Goal: Contribute content: Contribute content

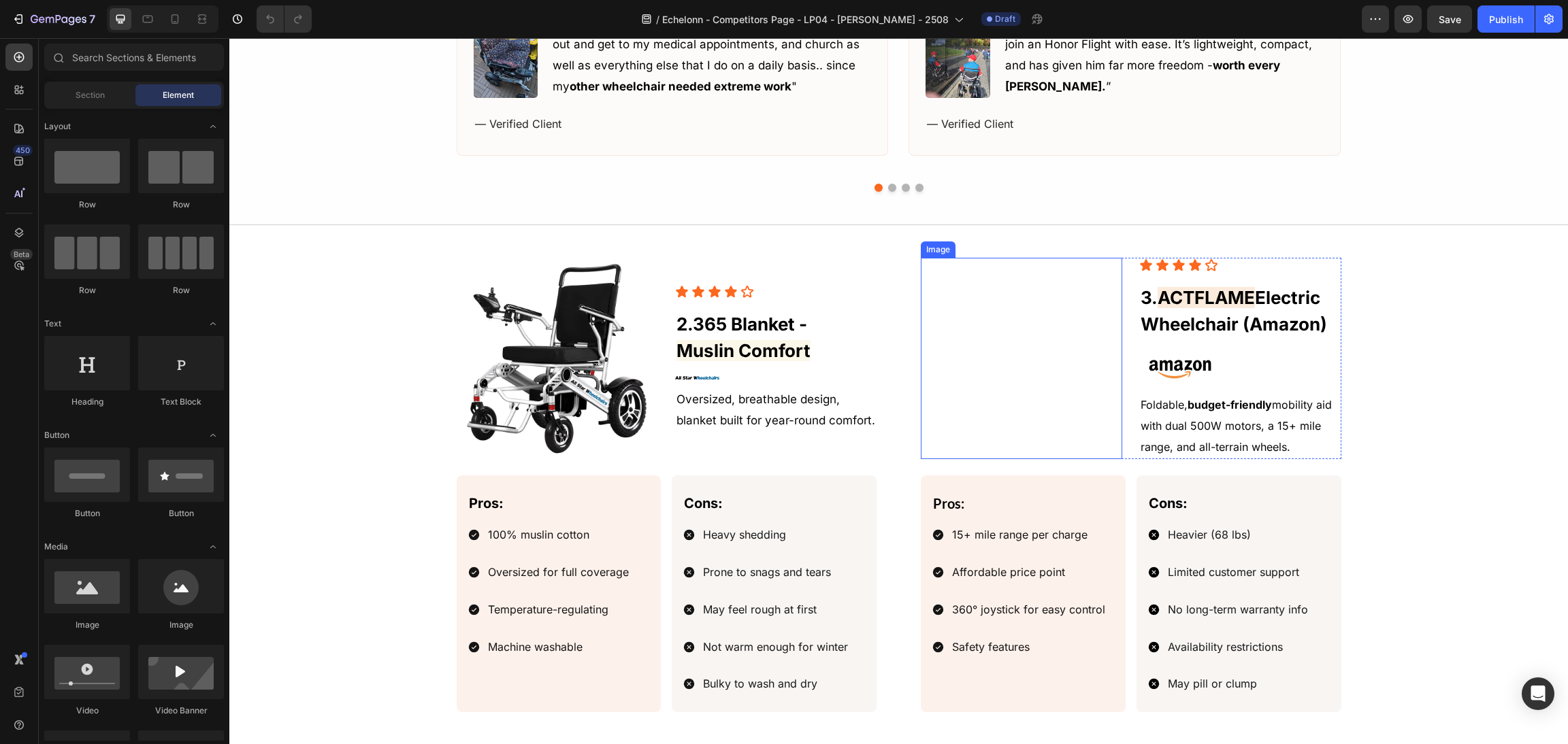
scroll to position [1532, 0]
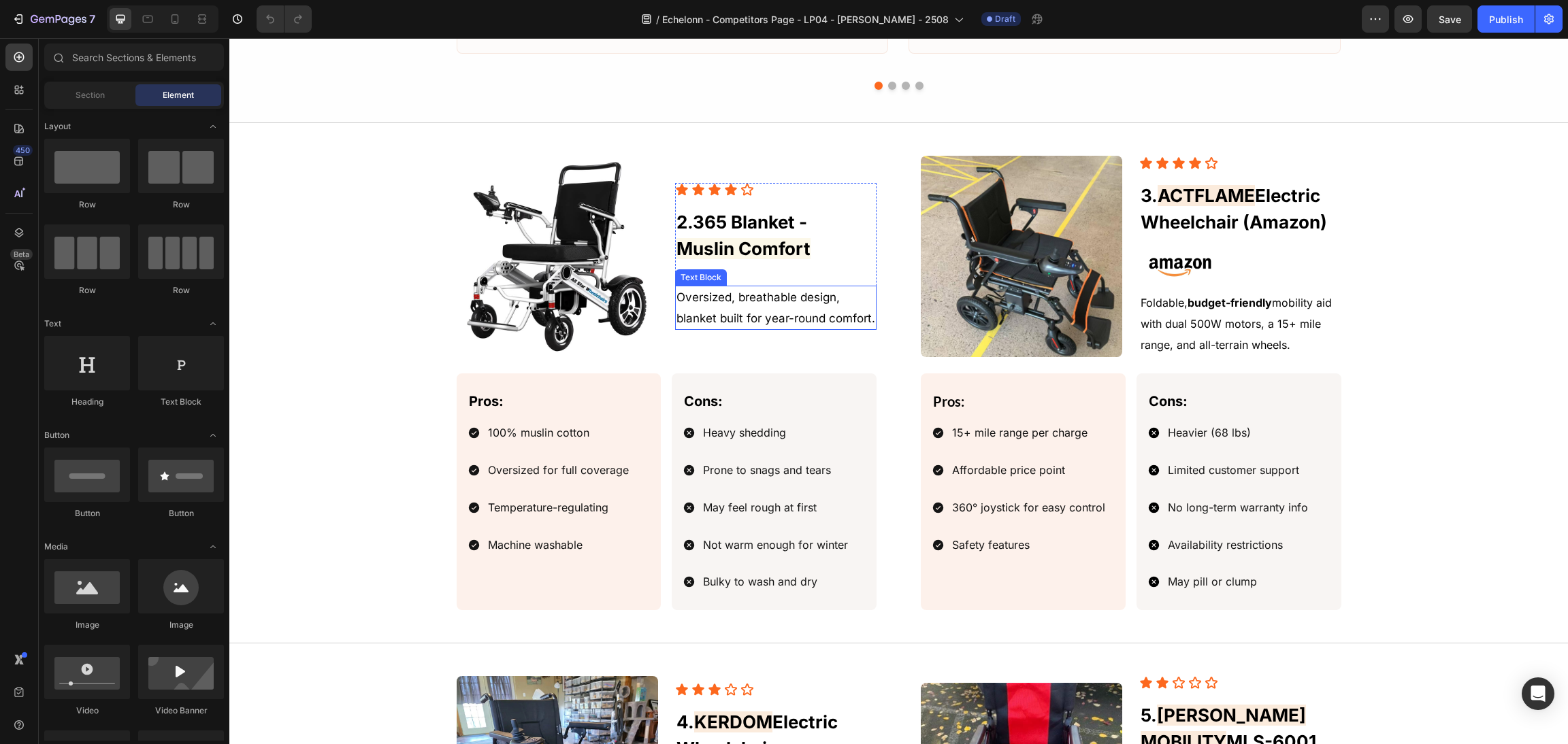
drag, startPoint x: 768, startPoint y: 299, endPoint x: 798, endPoint y: 310, distance: 32.5
click at [769, 299] on p "Oversized, breathable design, blanket built for year-round comfort." at bounding box center [775, 308] width 199 height 42
click at [798, 310] on p "Oversized, breathable design, blanket built for year-round comfort." at bounding box center [775, 308] width 199 height 42
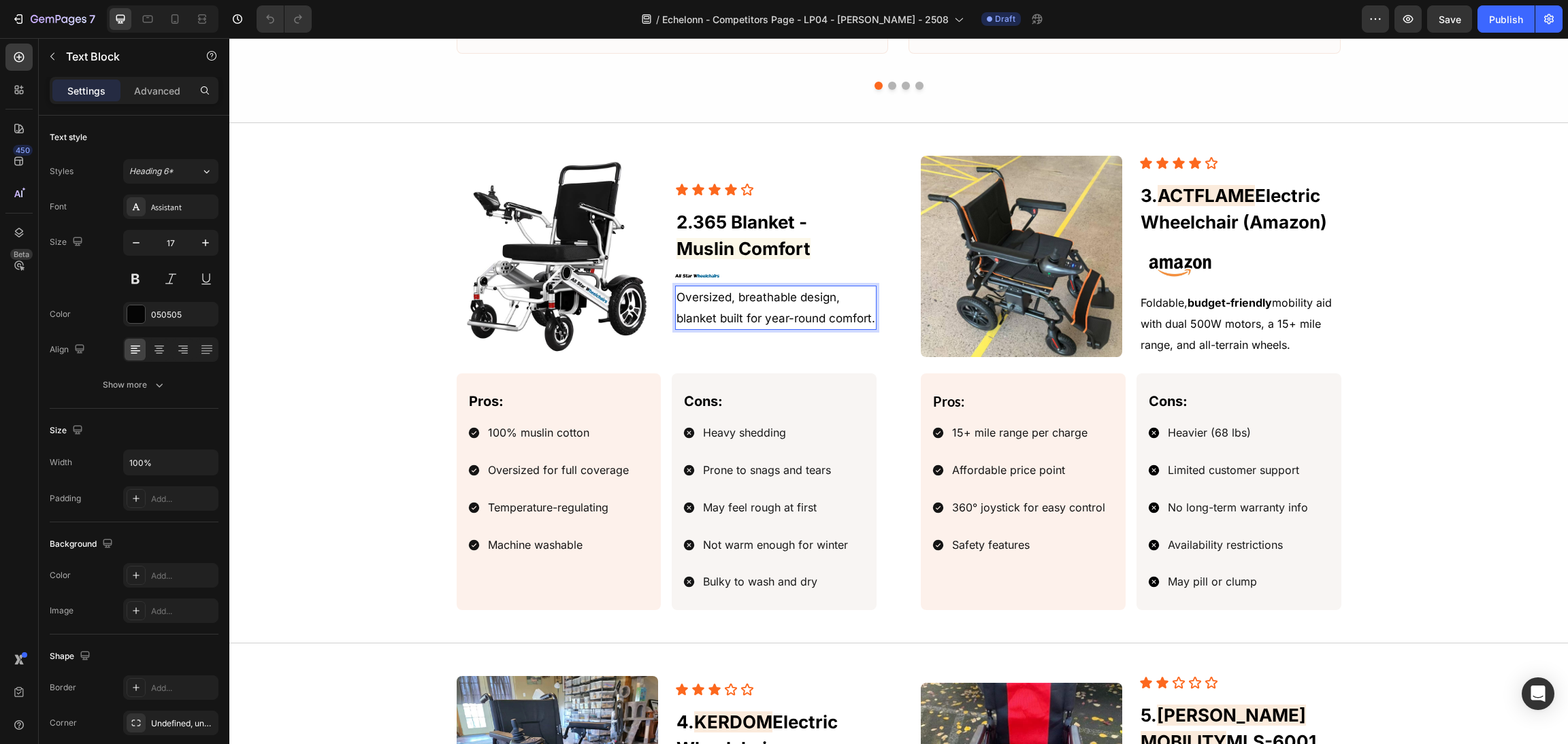
click at [827, 318] on p "Oversized, breathable design, blanket built for year-round comfort." at bounding box center [775, 308] width 199 height 42
drag, startPoint x: 867, startPoint y: 323, endPoint x: 619, endPoint y: 286, distance: 250.3
click at [619, 286] on div "Image Icon Icon Icon Icon Icon Icon List 2. 365 Blanket - Muslin Comfort Headin…" at bounding box center [667, 256] width 421 height 201
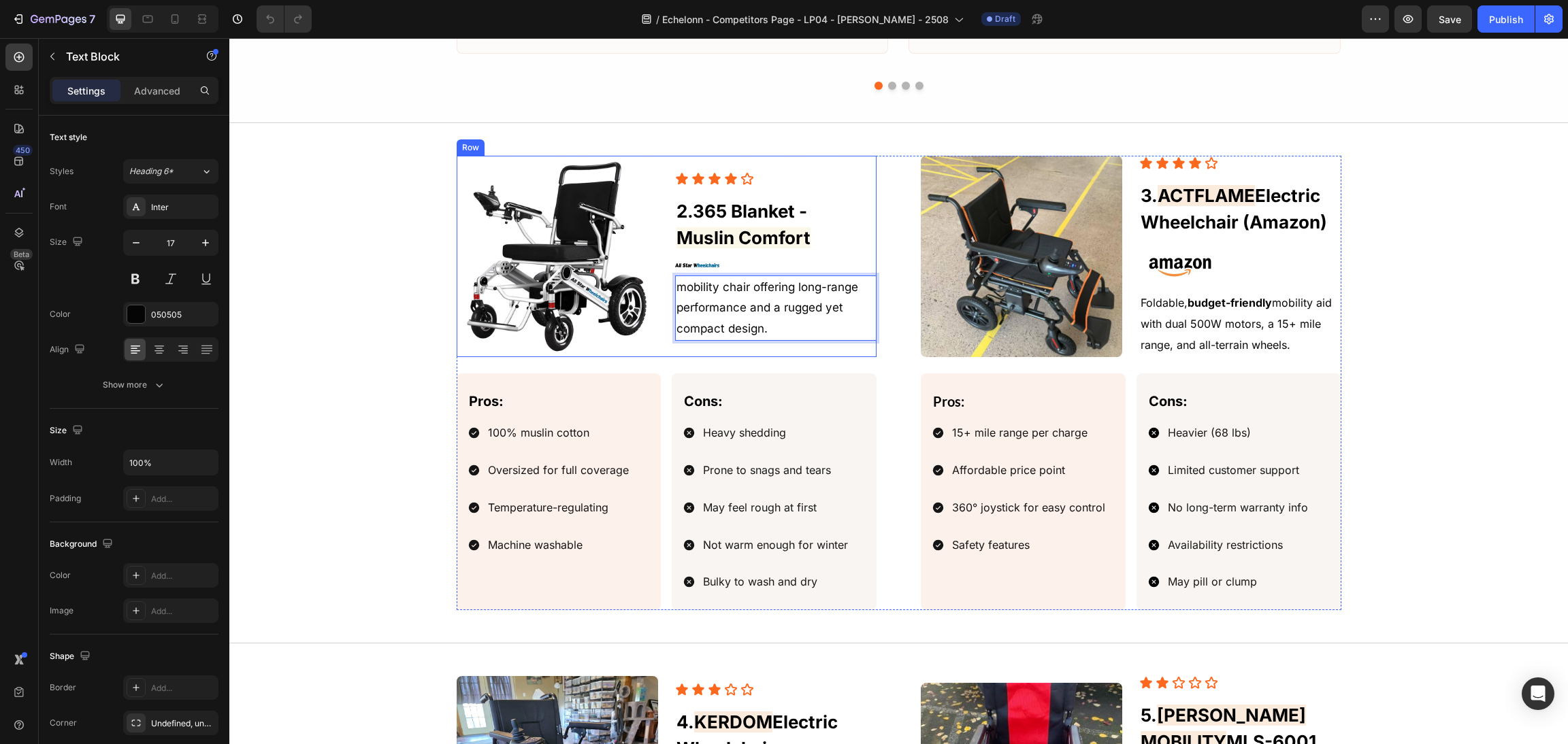
scroll to position [1521, 0]
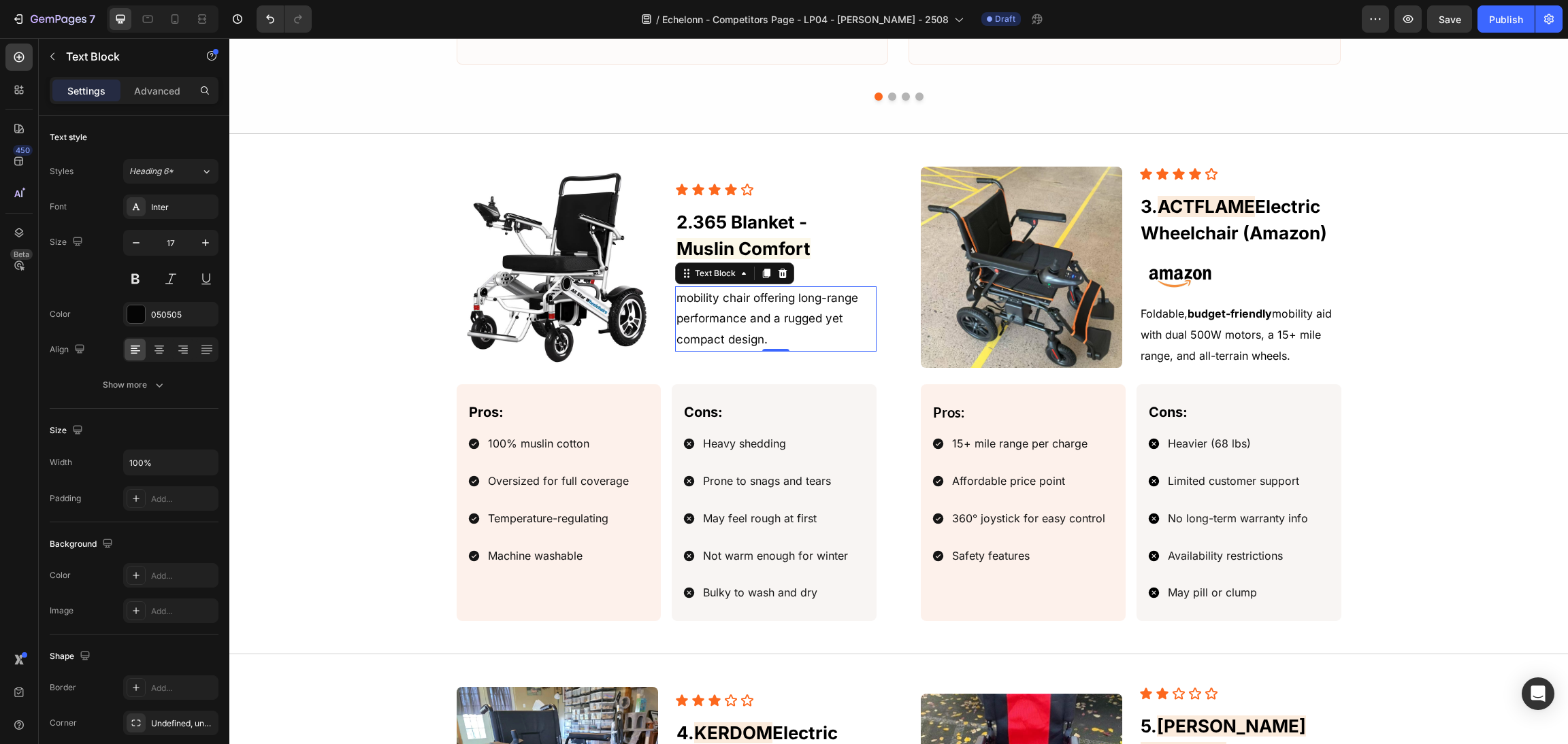
click at [676, 302] on p "mobility chair offering long-range performance and a rugged yet compact design." at bounding box center [775, 319] width 199 height 63
click at [676, 297] on p "mobility chair offering long-range performance and a rugged yet compact design." at bounding box center [775, 319] width 199 height 63
drag, startPoint x: 817, startPoint y: 343, endPoint x: 640, endPoint y: 355, distance: 178.0
click at [640, 355] on div "Image Icon Icon Icon Icon Icon Icon List 2. 365 Blanket - Muslin Comfort Headin…" at bounding box center [667, 267] width 421 height 201
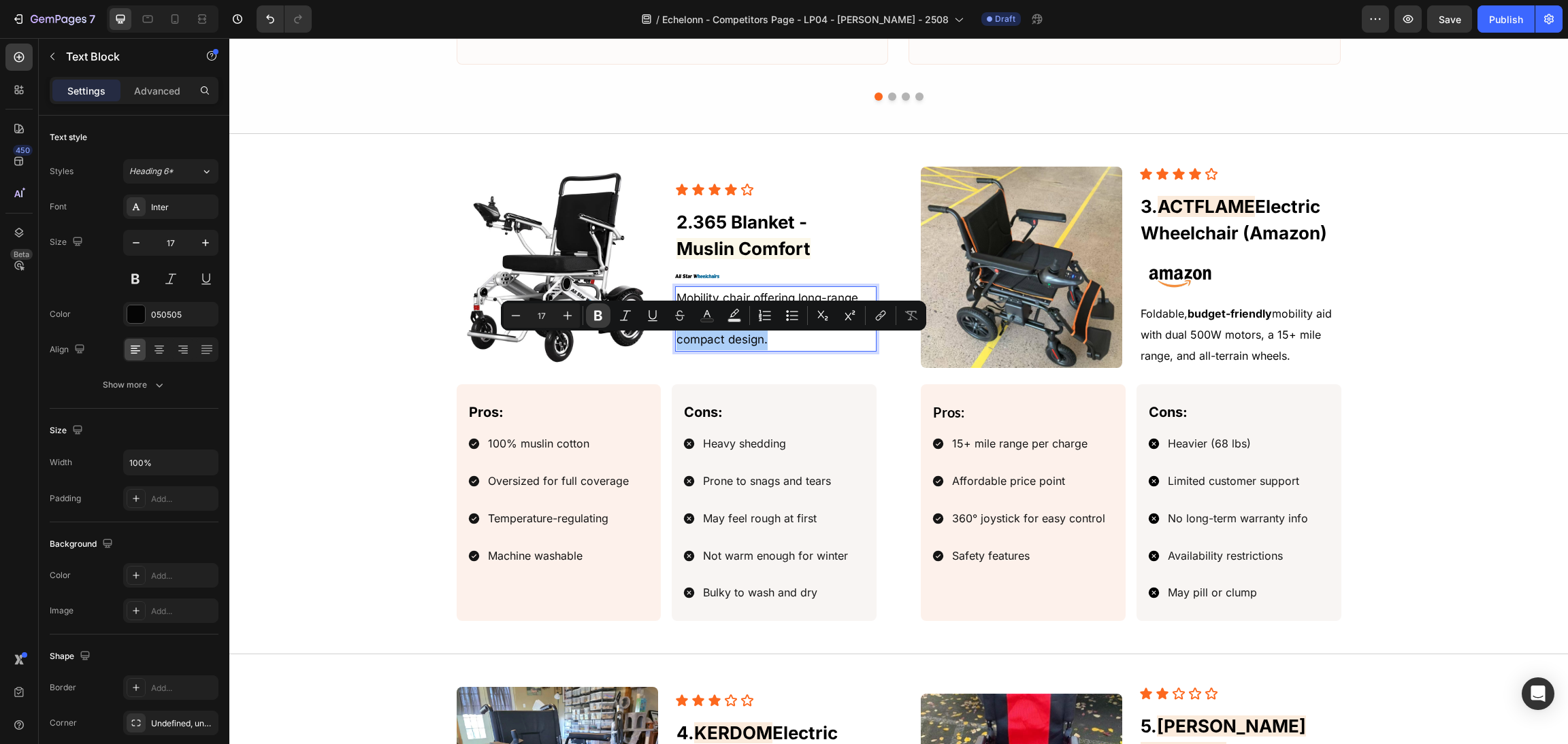
click at [590, 312] on button "Bold" at bounding box center [598, 315] width 24 height 24
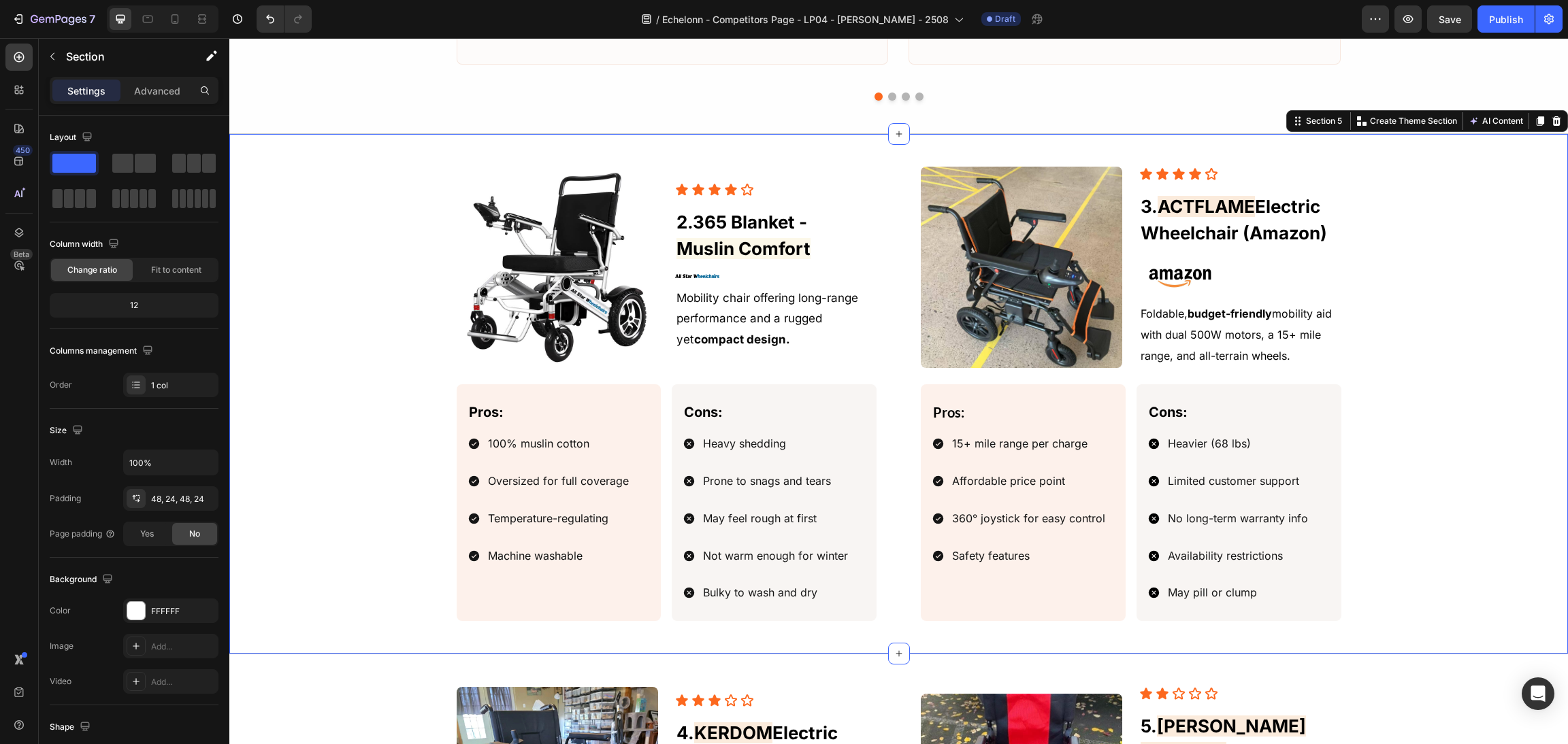
click at [1444, 318] on div "Image Icon Icon Icon Icon Icon Icon List 3. ACTFLAME Electric Wheelchair (Amazo…" at bounding box center [899, 394] width 1306 height 455
click at [789, 233] on span "365 Blanket -" at bounding box center [750, 222] width 114 height 21
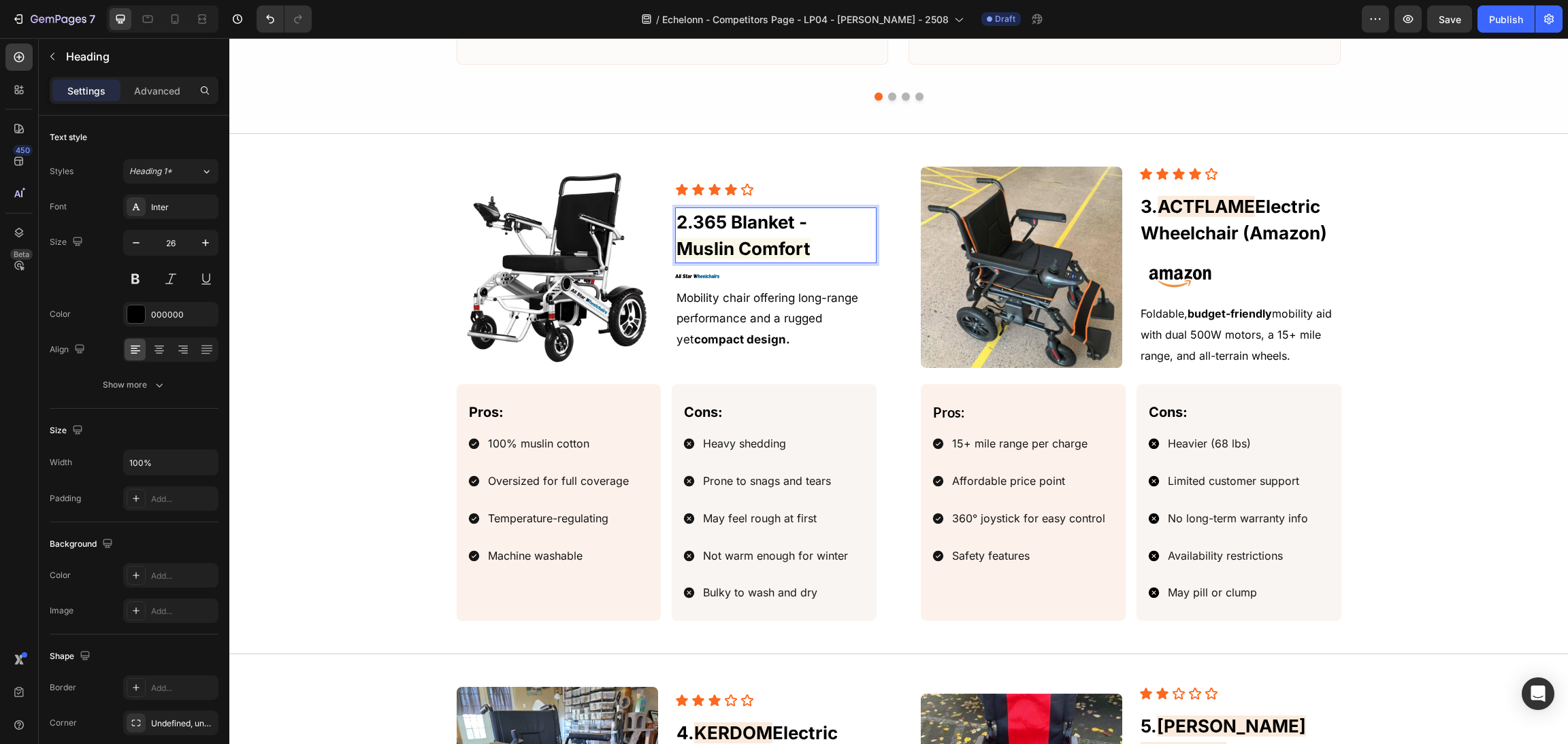
click at [829, 235] on p "2. 365 Blanket - Muslin Comfort" at bounding box center [775, 235] width 199 height 53
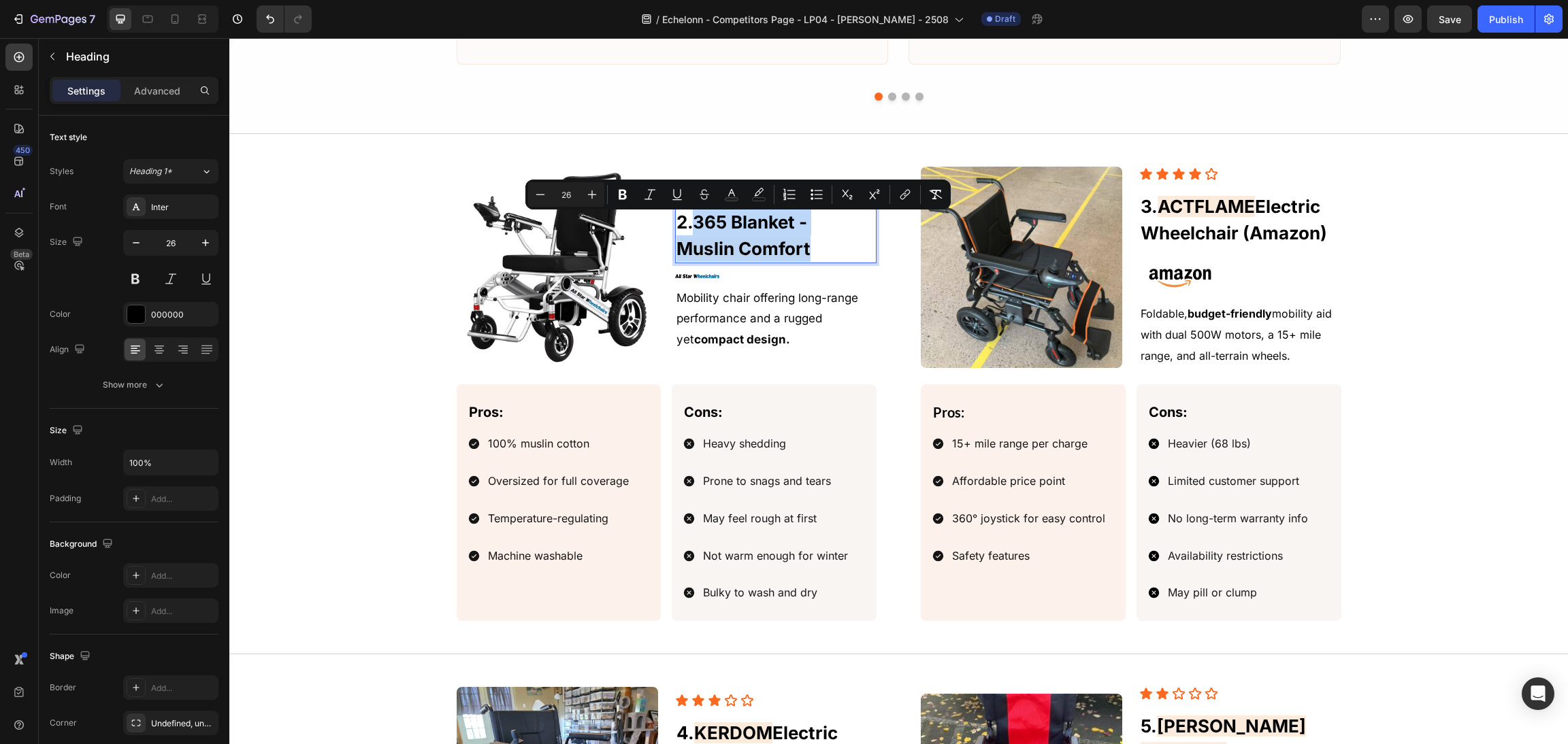
drag, startPoint x: 848, startPoint y: 261, endPoint x: 691, endPoint y: 232, distance: 159.1
click at [691, 232] on p "2. 365 Blanket - Muslin Comfort" at bounding box center [775, 235] width 199 height 53
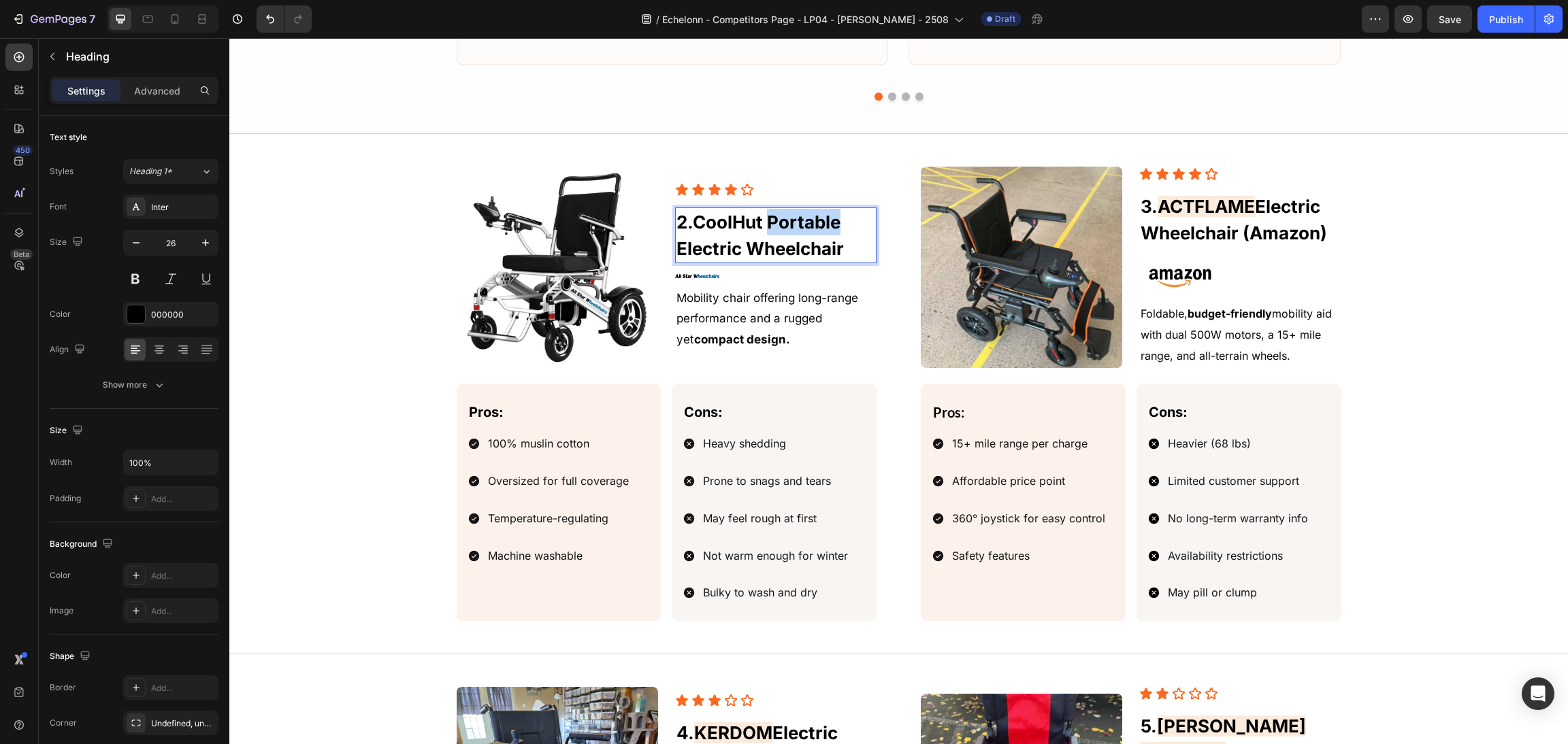
drag, startPoint x: 844, startPoint y: 234, endPoint x: 765, endPoint y: 230, distance: 79.0
click at [765, 230] on p "2. CoolHut Portable Electric Wheelchair" at bounding box center [775, 235] width 199 height 53
click at [774, 229] on span "CoolHut Portable Electric Wheelchair" at bounding box center [759, 236] width 167 height 48
click at [765, 225] on span "CoolHut Portable Electric Wheelchair" at bounding box center [759, 236] width 167 height 48
drag, startPoint x: 763, startPoint y: 230, endPoint x: 700, endPoint y: 226, distance: 64.1
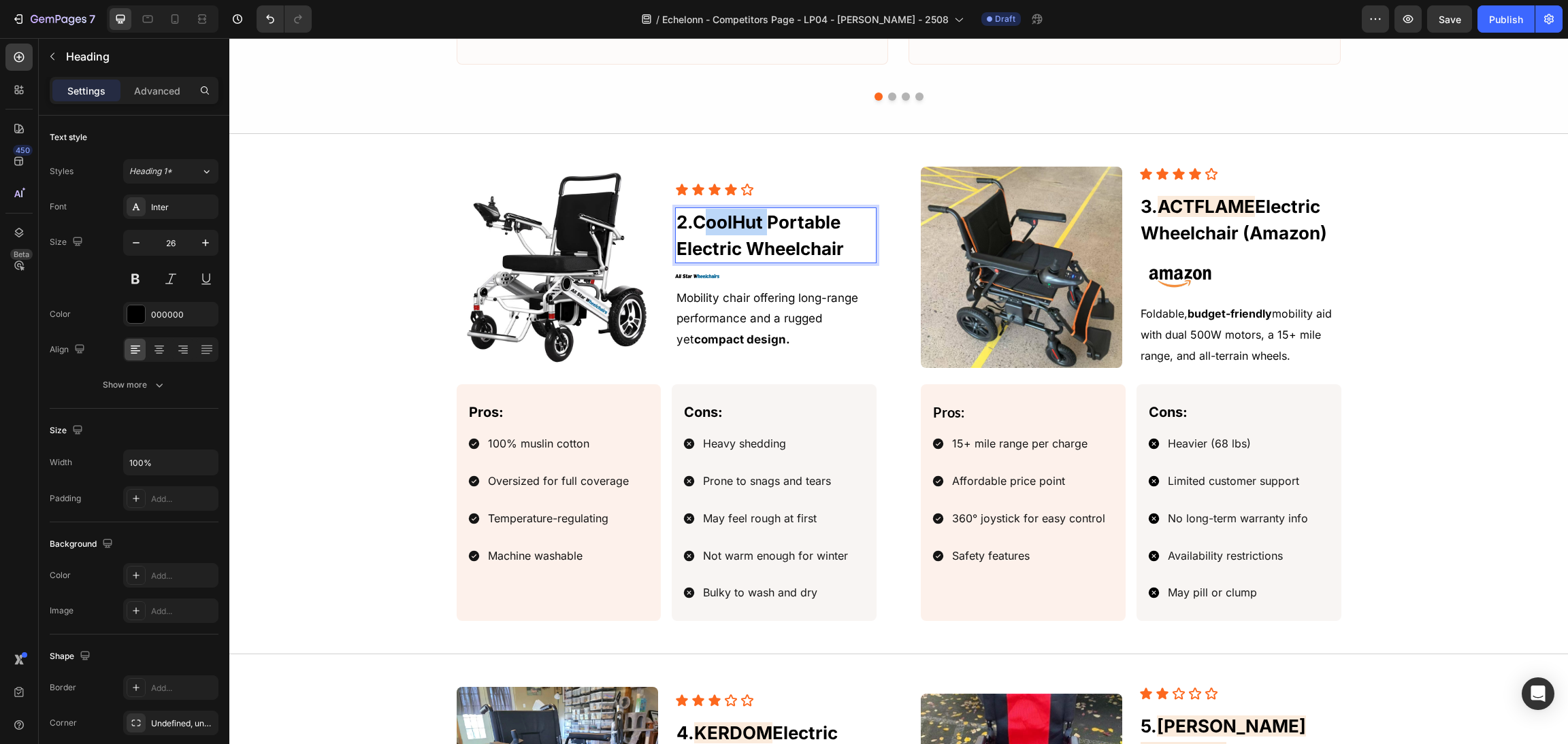
click at [700, 226] on span "CoolHut Portable Electric Wheelchair" at bounding box center [759, 236] width 167 height 48
click at [1270, 214] on span "Electric Wheelchair (Amazon)" at bounding box center [1233, 220] width 186 height 48
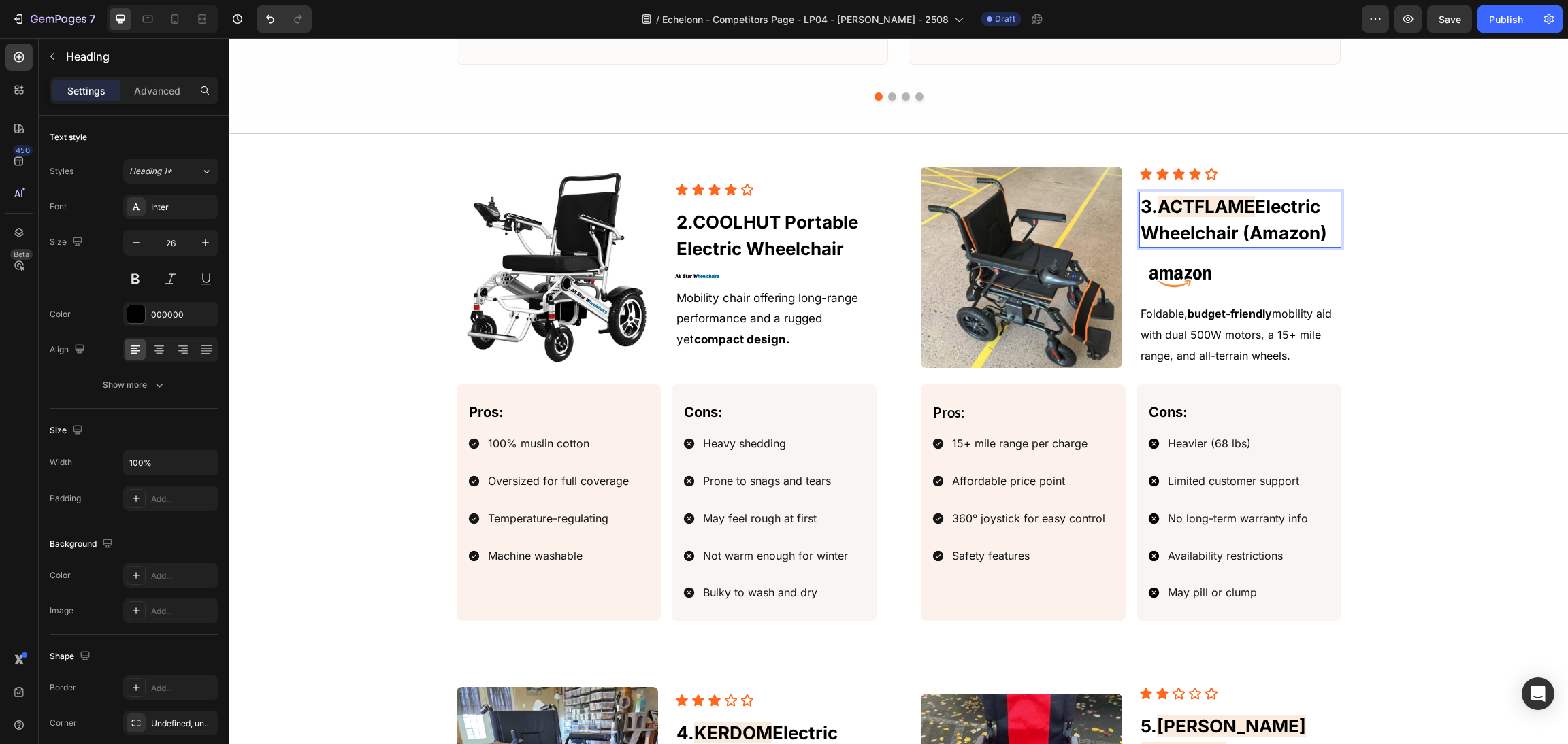
click at [1243, 206] on span "ACTFLAME" at bounding box center [1205, 206] width 97 height 21
drag, startPoint x: 1248, startPoint y: 209, endPoint x: 1153, endPoint y: 210, distance: 95.3
click at [1157, 210] on span "ACTFLAME" at bounding box center [1205, 206] width 97 height 21
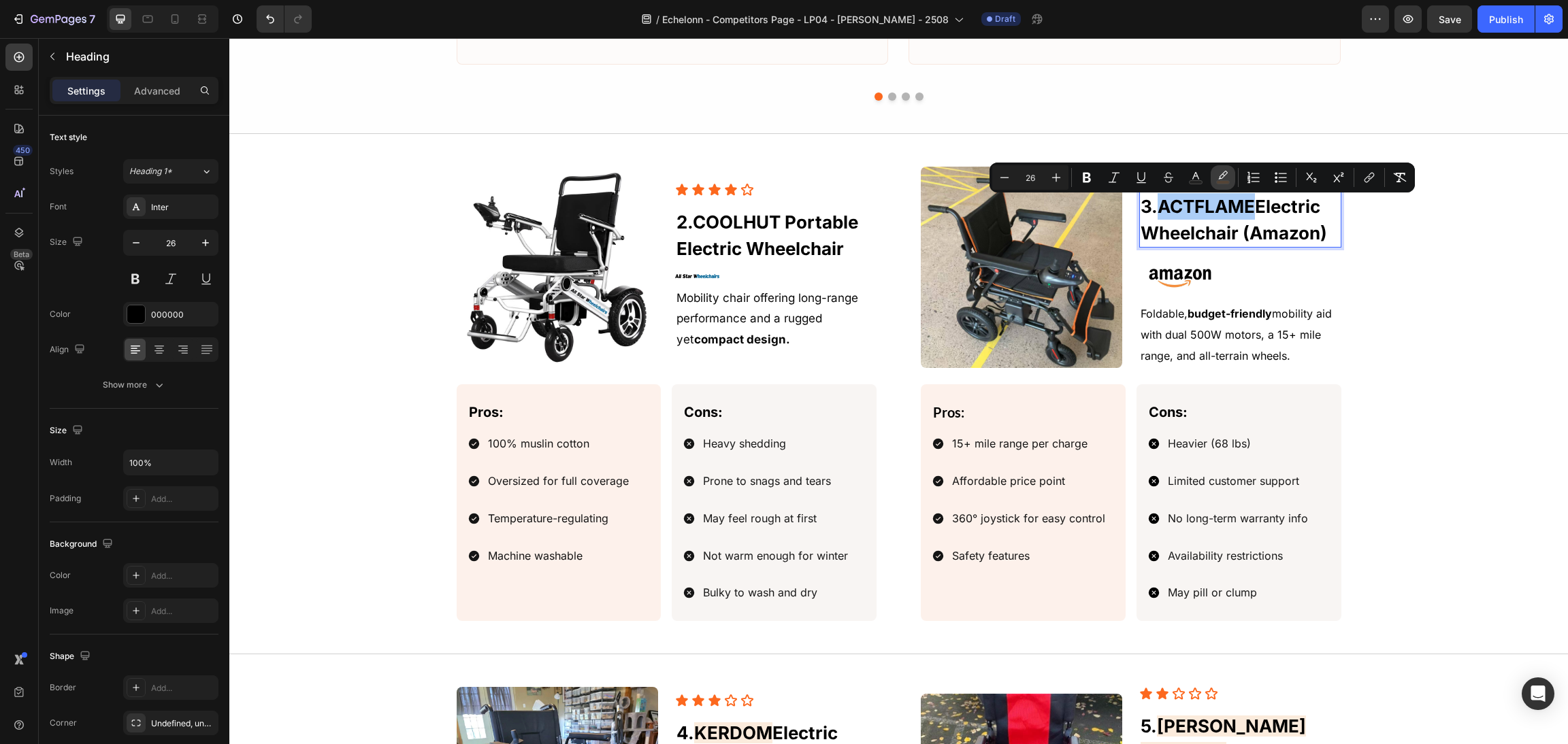
click at [1224, 179] on icon "Editor contextual toolbar" at bounding box center [1223, 178] width 14 height 14
type input "E57819"
type input "15"
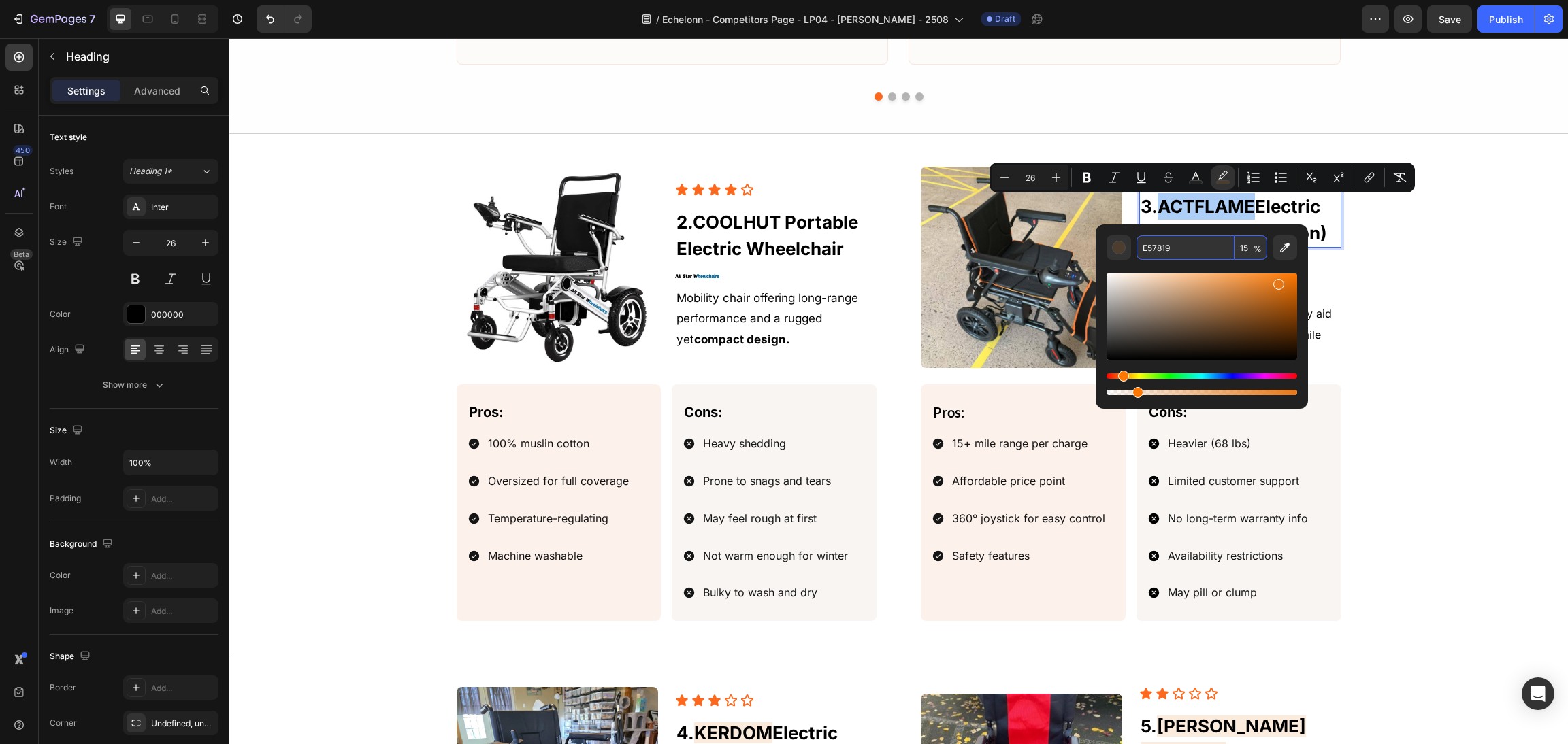
copy span "ACTFLAME"
click at [752, 233] on span "COOLHUT Portable Electric Wheelchair" at bounding box center [767, 236] width 182 height 48
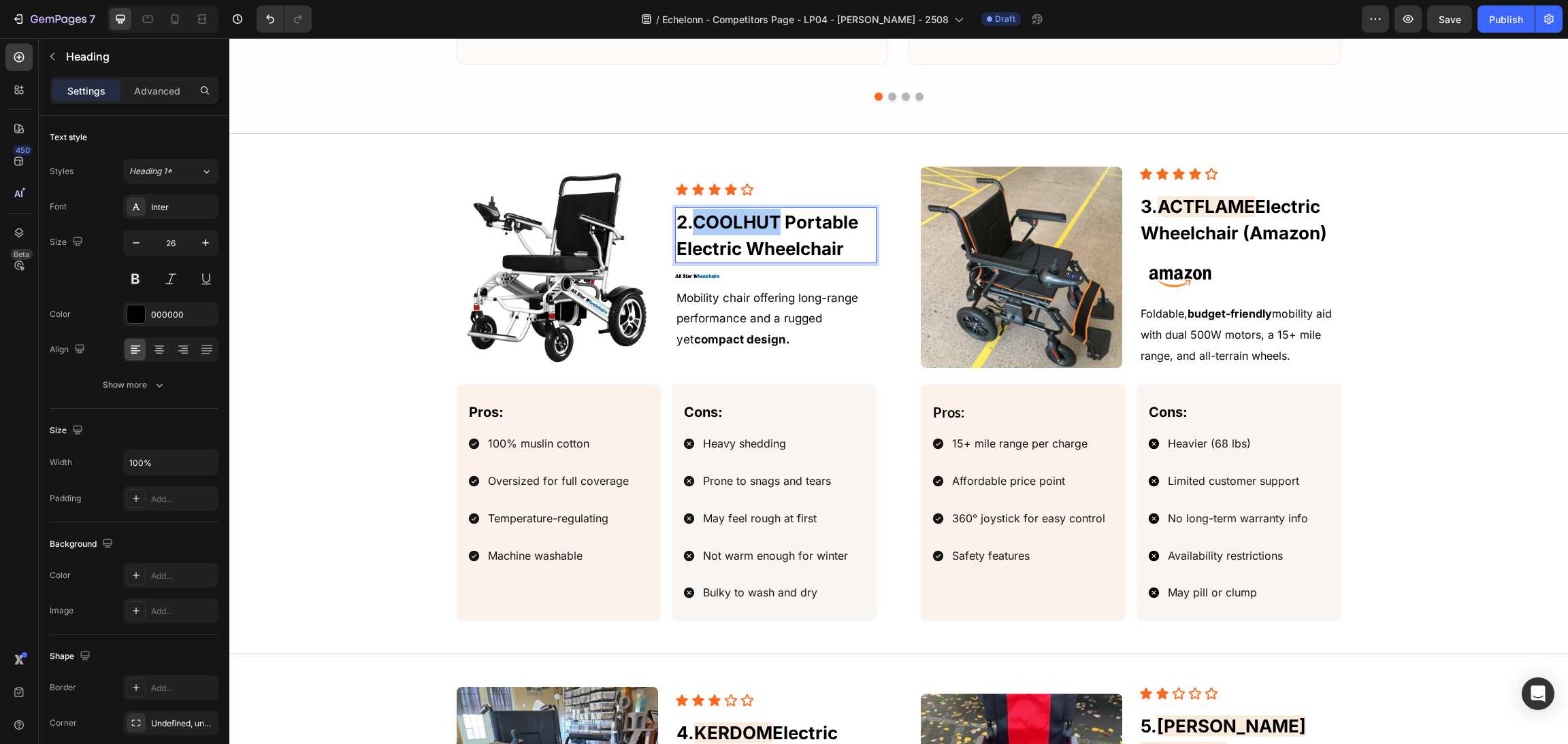
drag, startPoint x: 778, startPoint y: 229, endPoint x: 744, endPoint y: 216, distance: 35.8
click at [689, 231] on span "COOLHUT Portable Electric Wheelchair" at bounding box center [767, 236] width 182 height 48
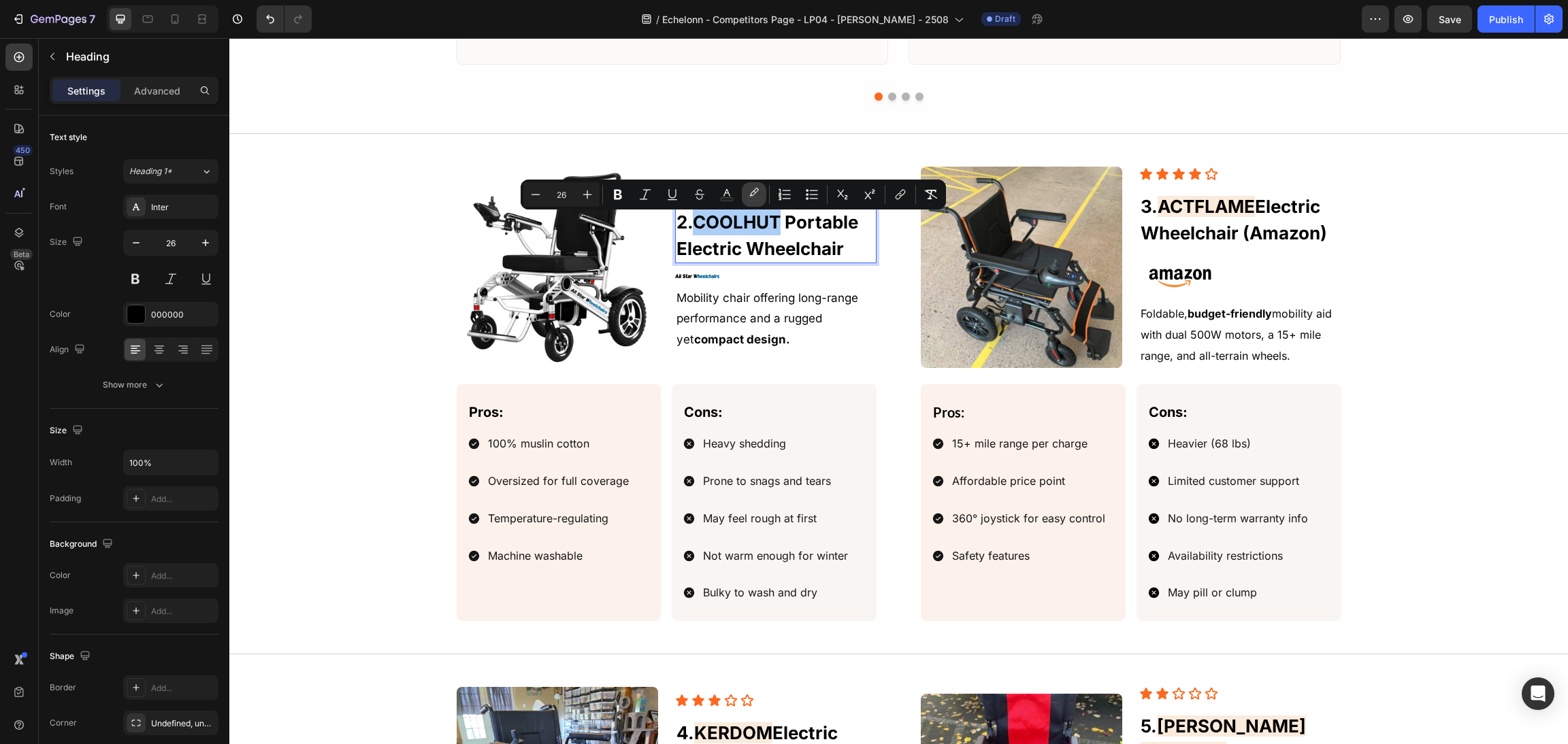
click at [753, 201] on rect "Editor contextual toolbar" at bounding box center [754, 199] width 13 height 3
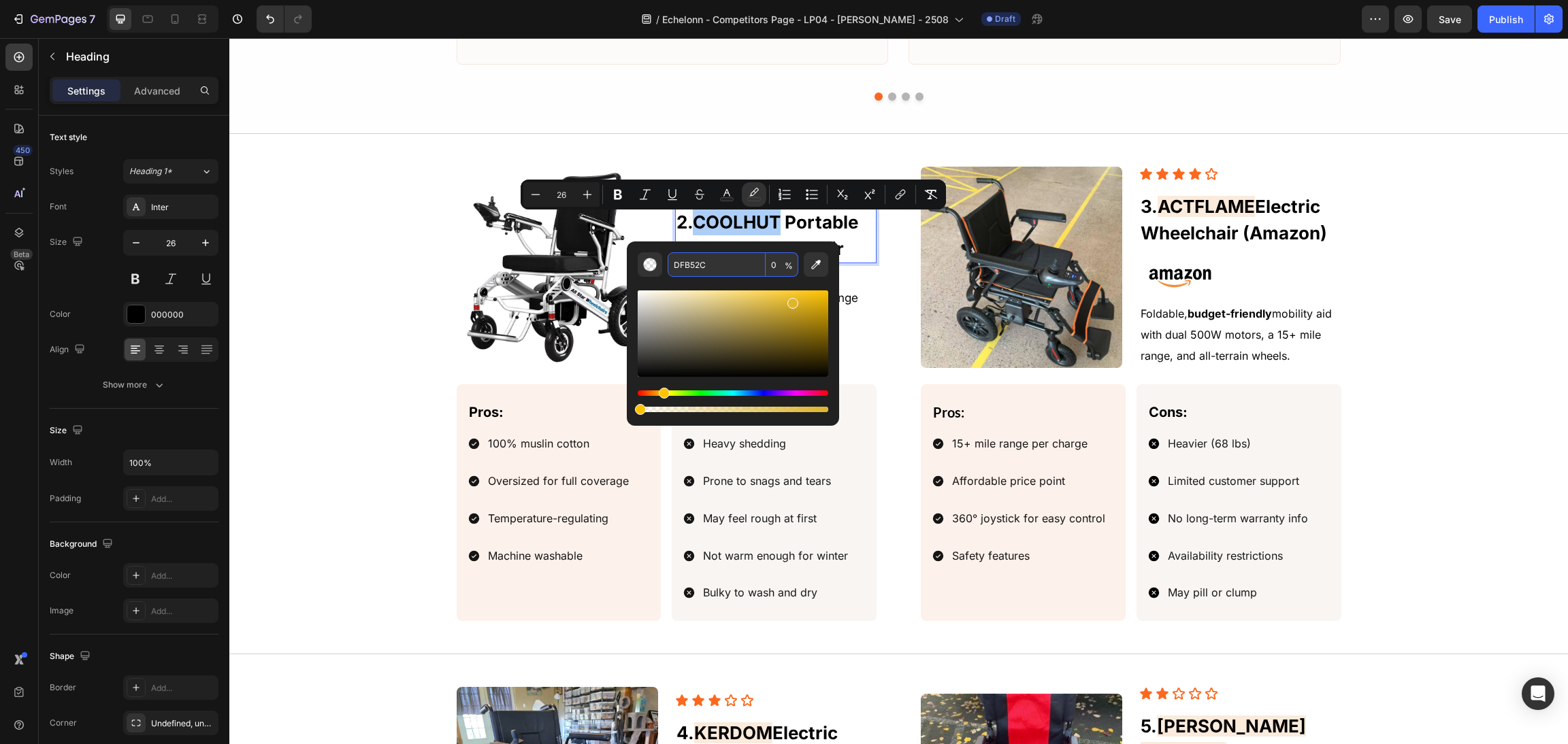
paste input "E57819"
type input "E57819"
click at [781, 266] on input "0" at bounding box center [782, 264] width 33 height 24
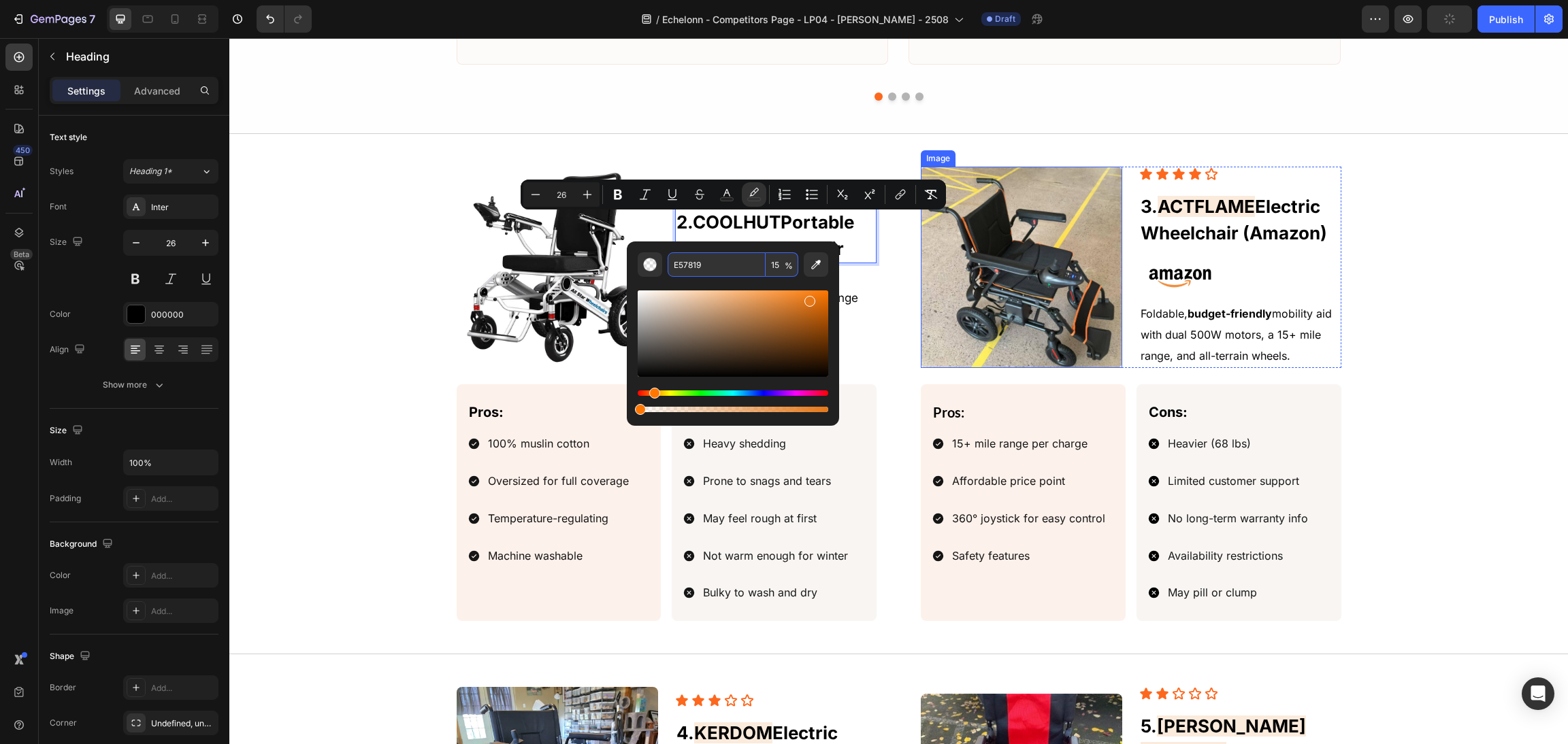
type input "15"
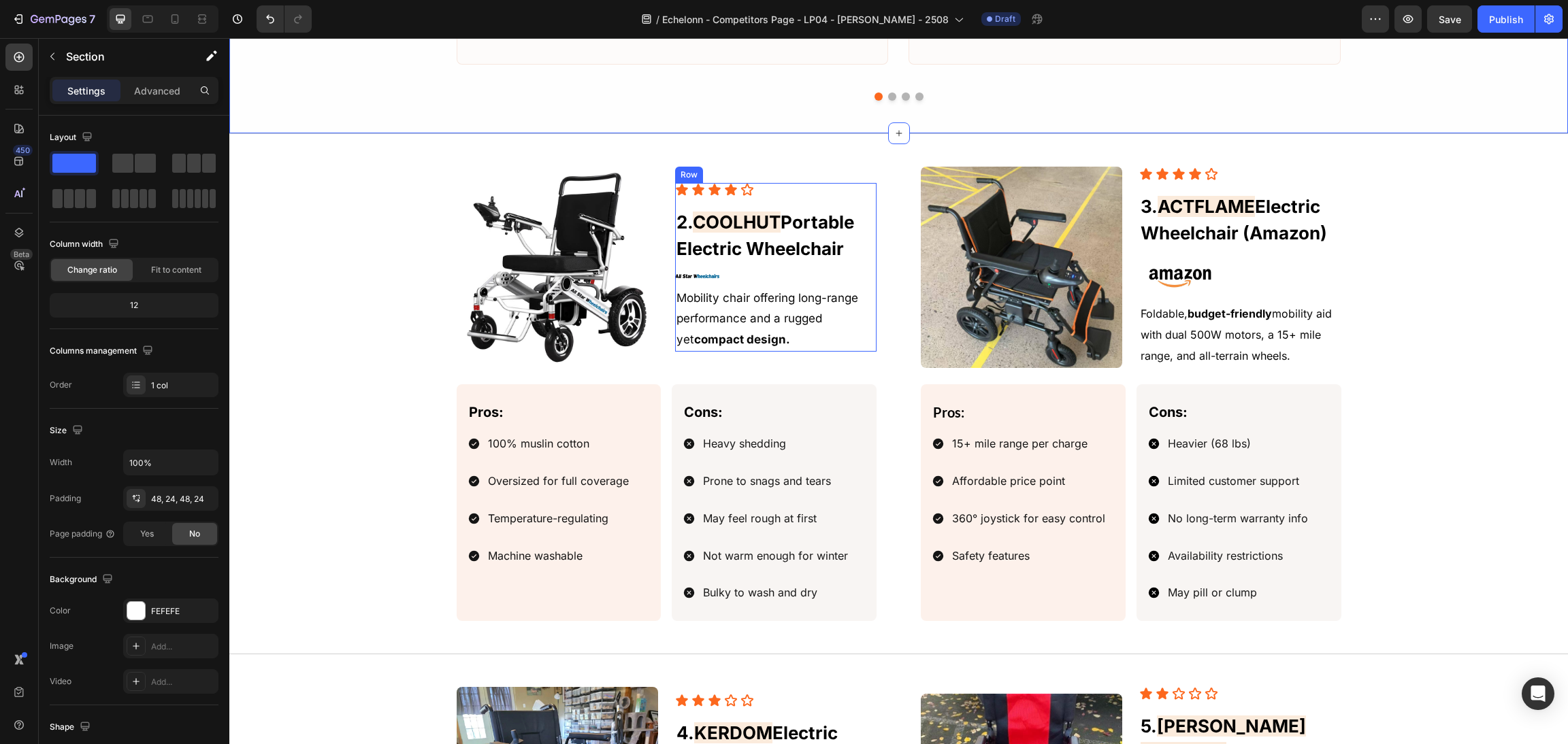
click at [727, 282] on div "Icon Icon Icon Icon Icon Icon List 2. COOLHUT Portable Electric Wheelchair Head…" at bounding box center [775, 267] width 201 height 168
click at [698, 278] on img at bounding box center [697, 275] width 44 height 3
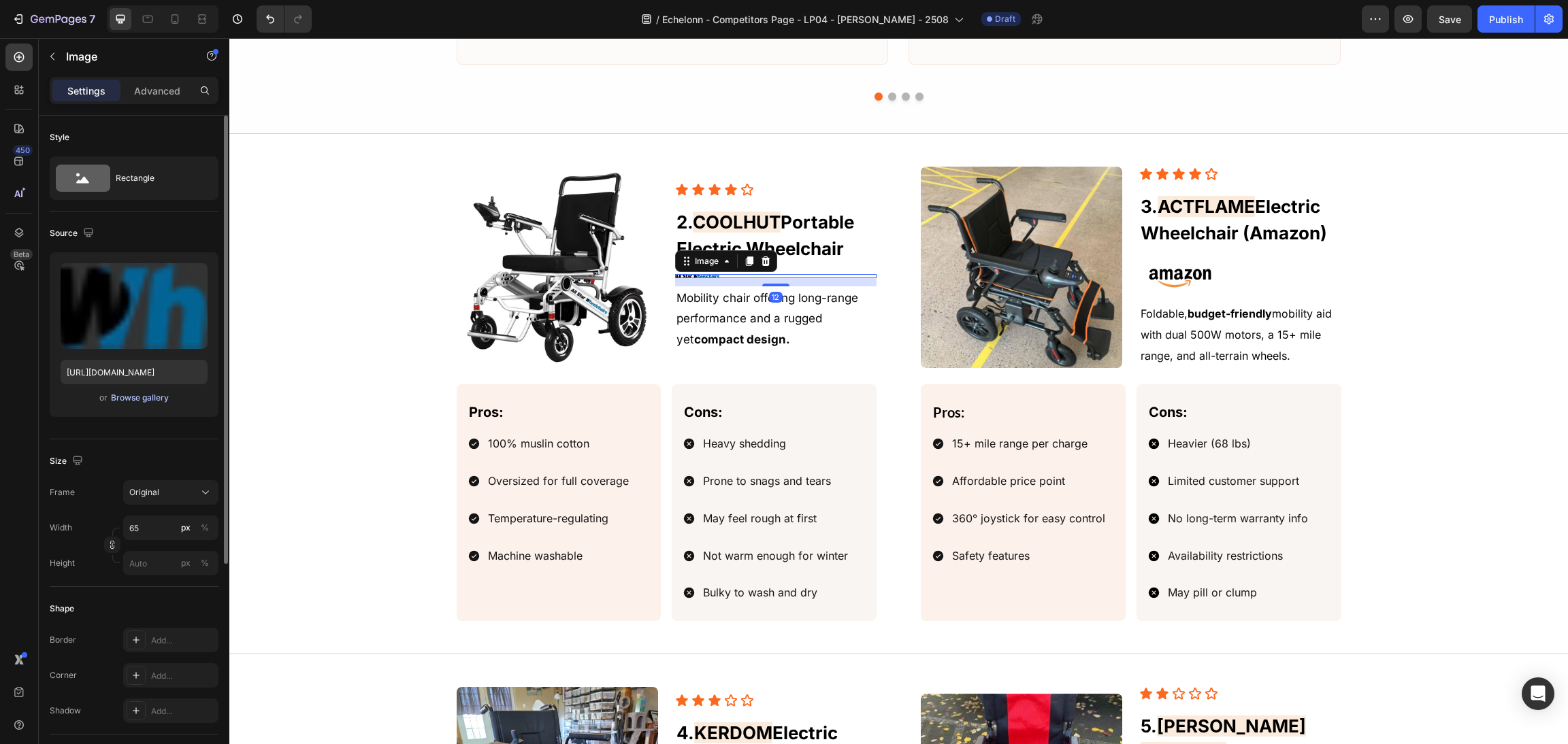
click at [133, 395] on div "Browse gallery" at bounding box center [140, 398] width 58 height 12
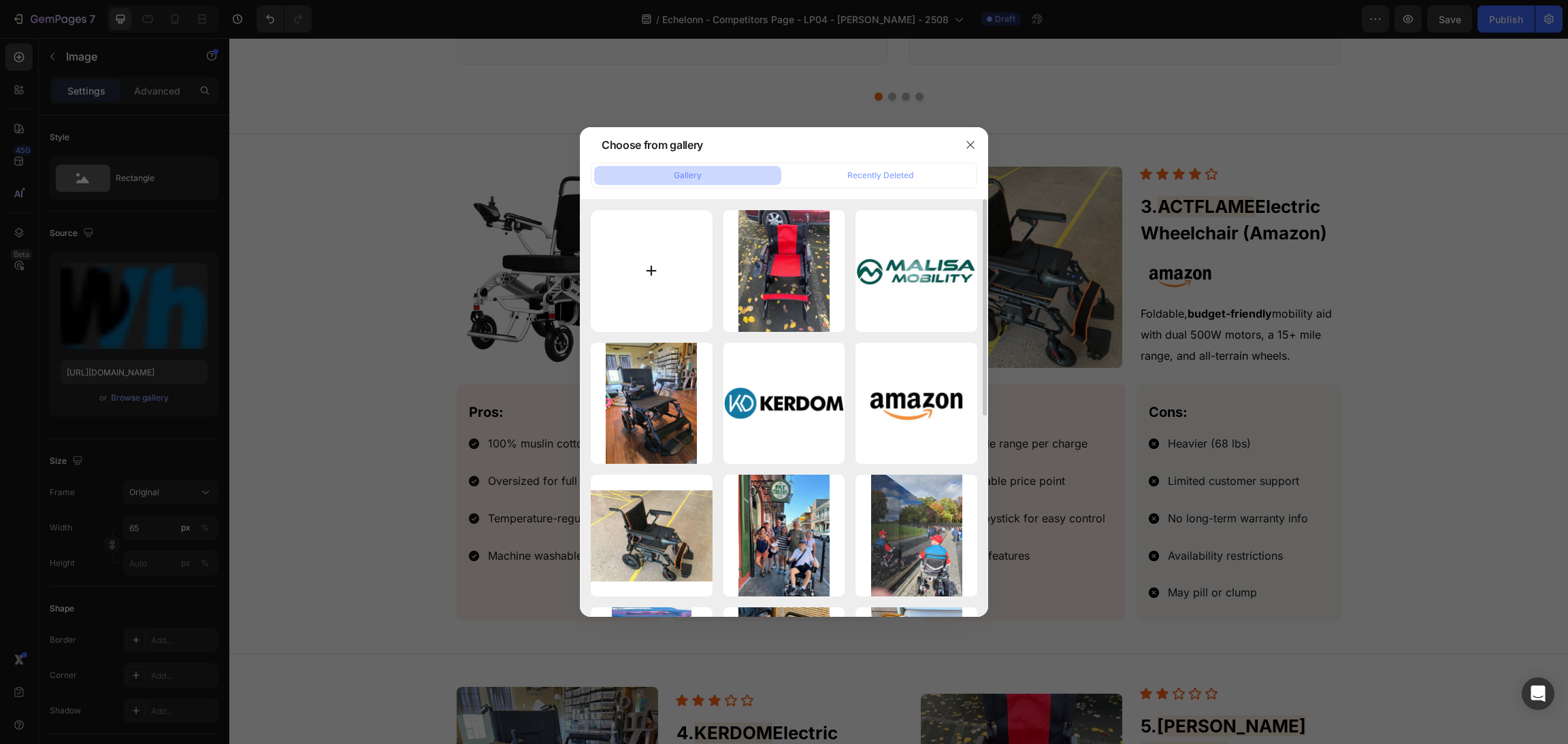
click at [685, 247] on input "file" at bounding box center [652, 271] width 122 height 122
type input "C:\fakepath\Walmart_logo_(2008).svg"
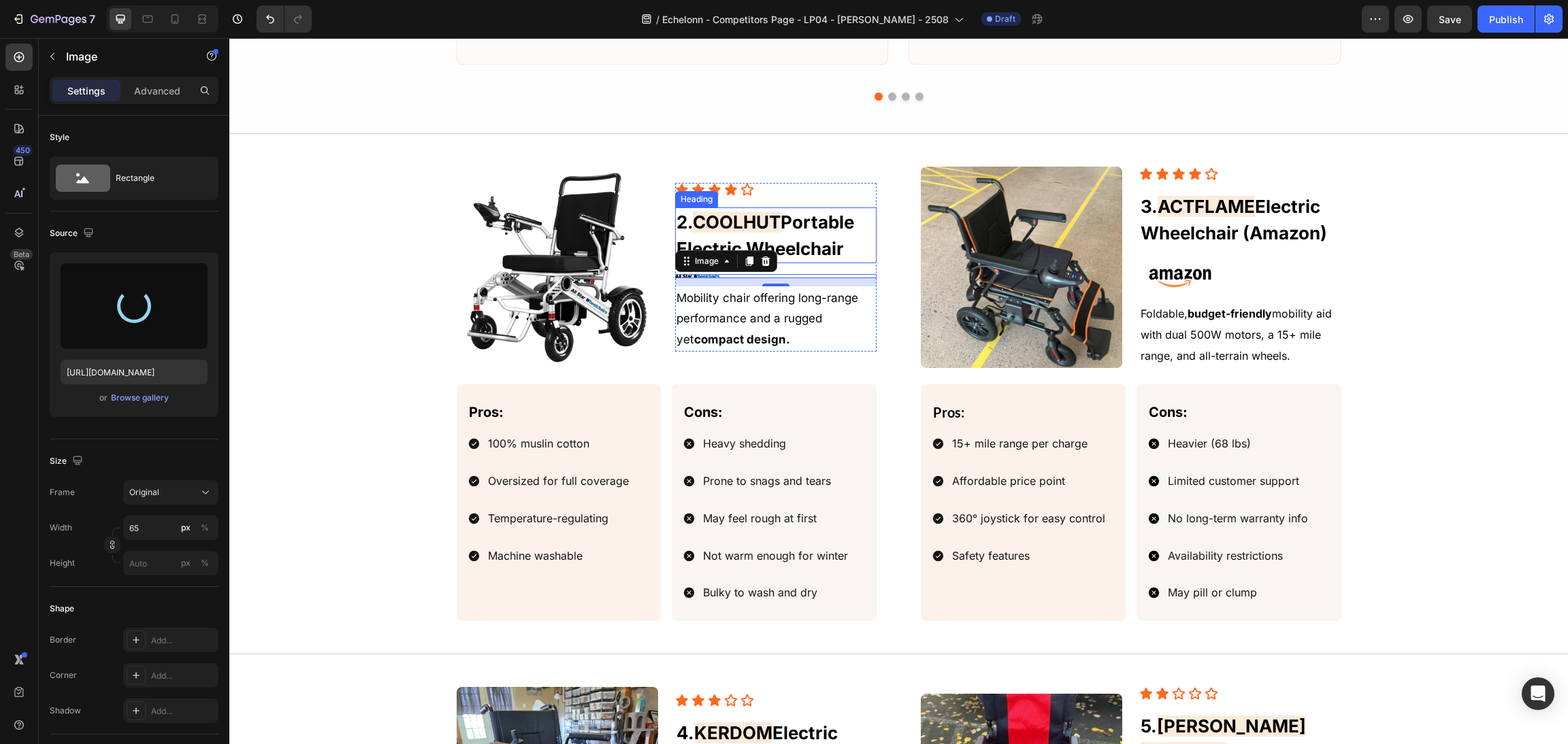
type input "[URL][DOMAIN_NAME]"
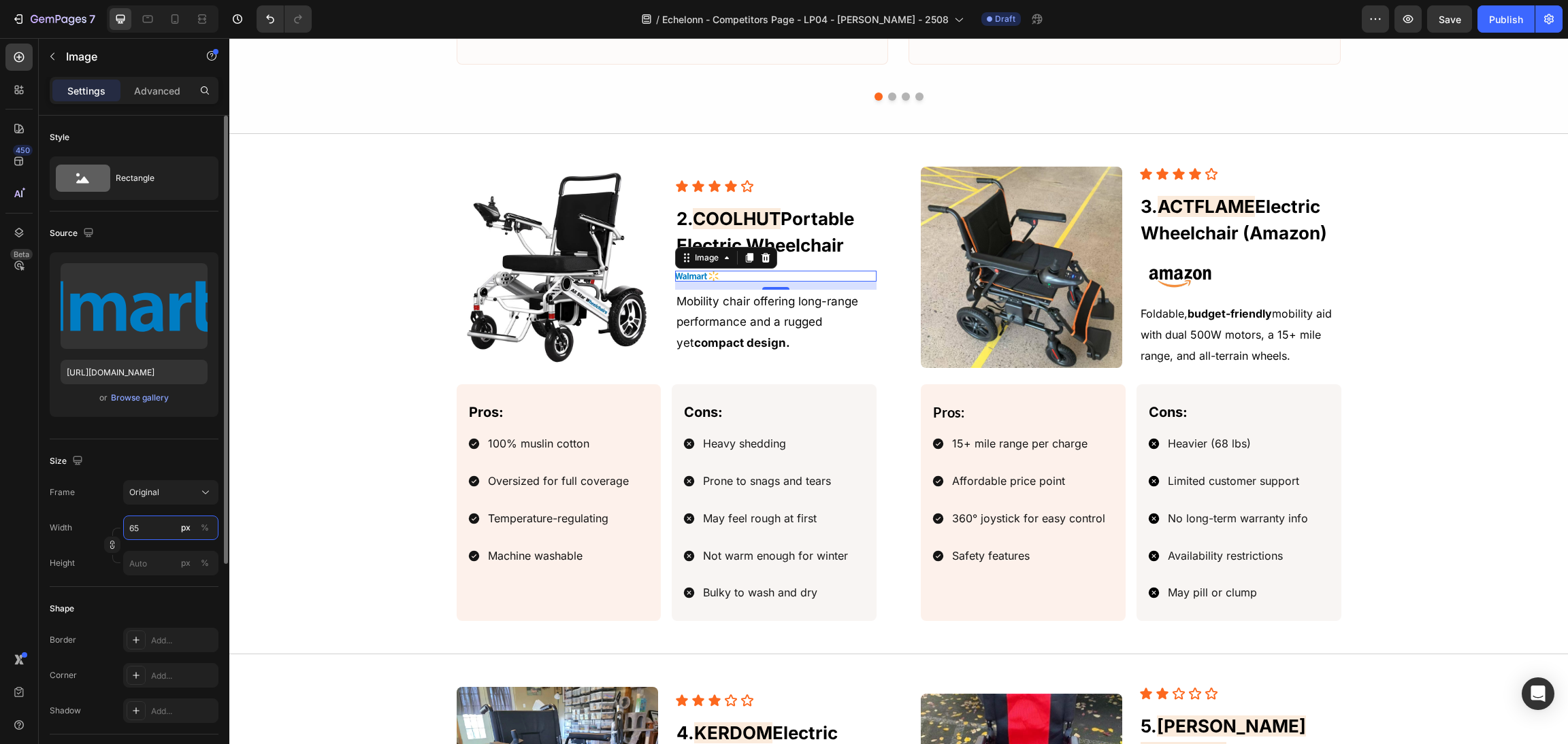
click at [148, 521] on input "65" at bounding box center [170, 528] width 95 height 24
type input "120"
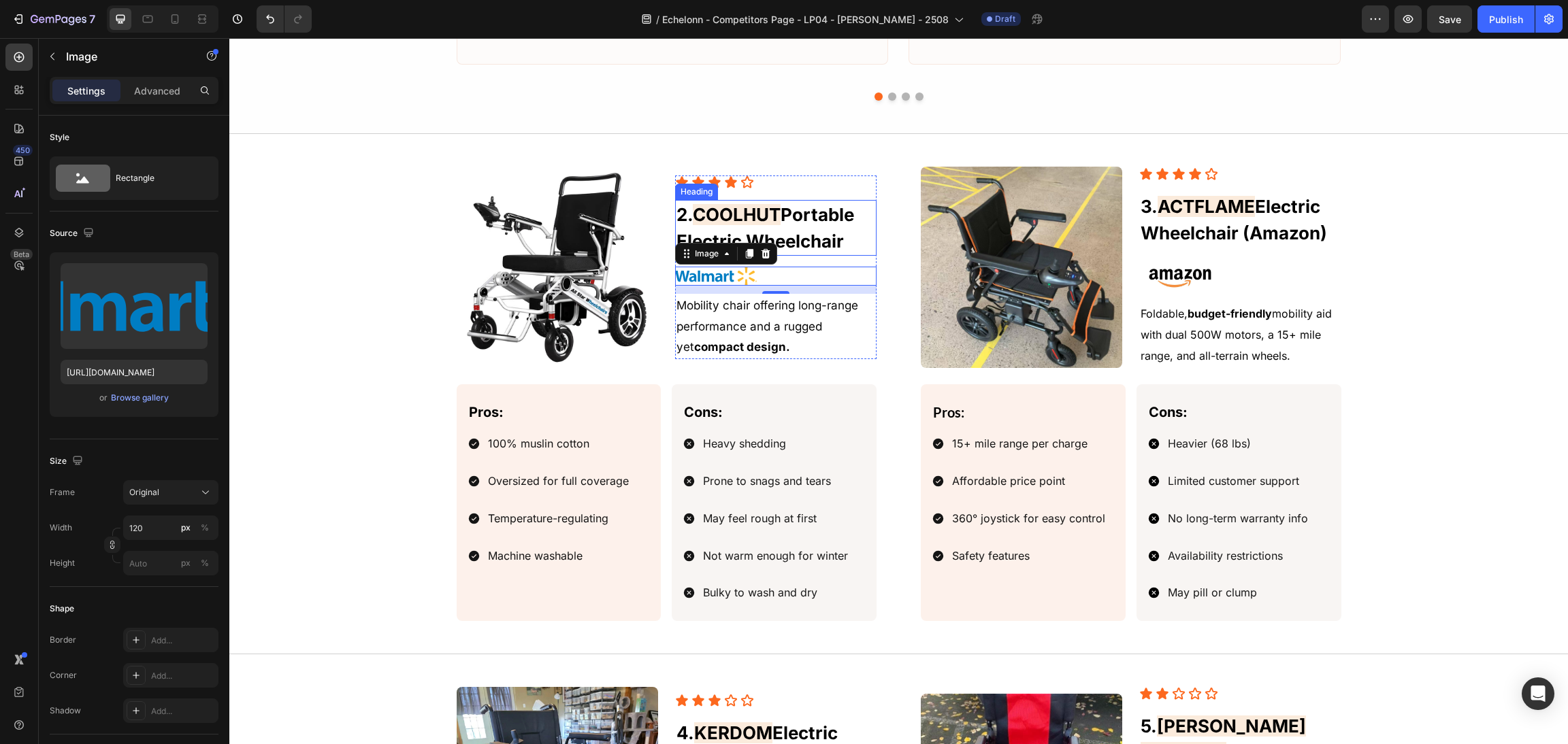
click at [819, 236] on p "2. COOLHUT Portable Electric Wheelchair" at bounding box center [775, 227] width 199 height 53
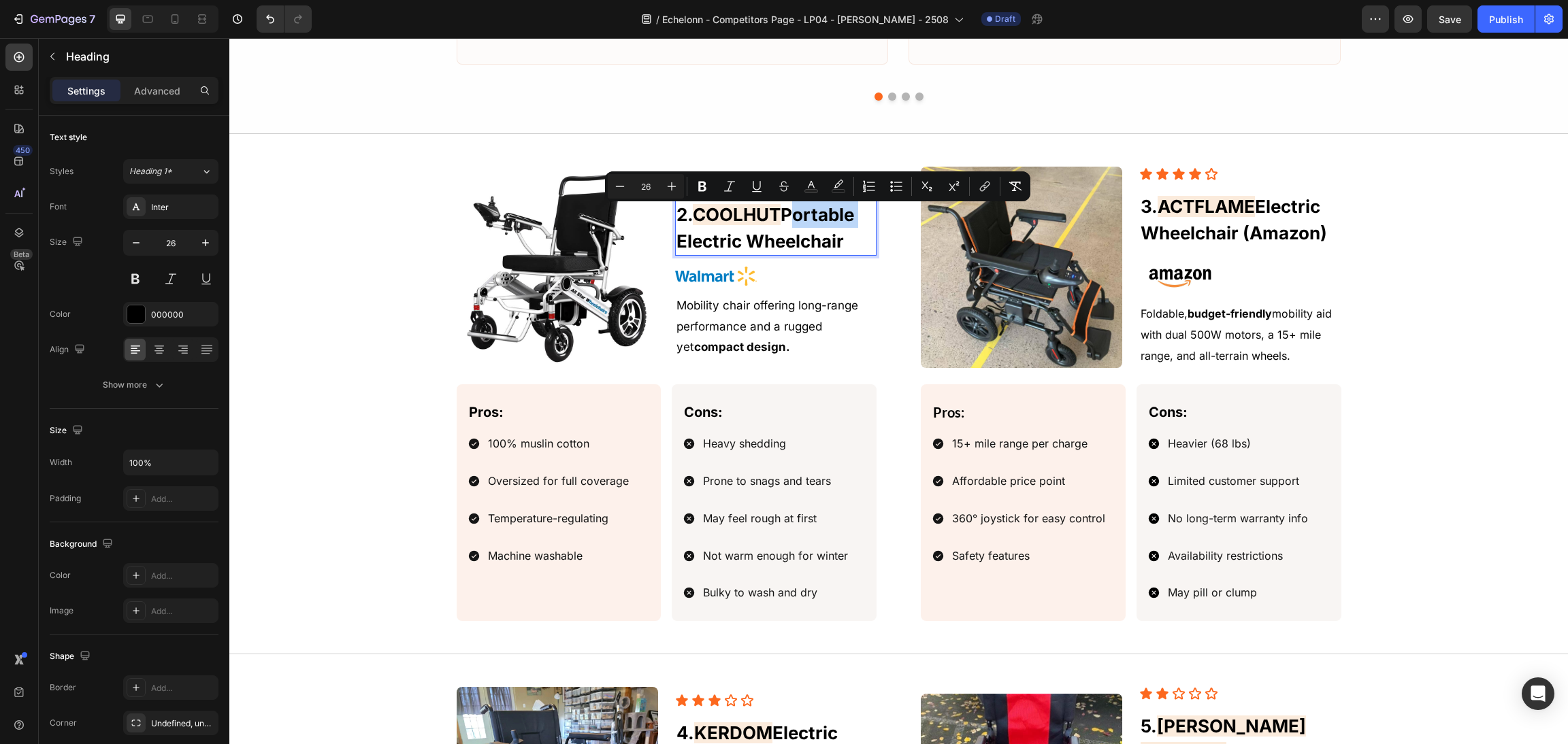
drag, startPoint x: 859, startPoint y: 222, endPoint x: 786, endPoint y: 220, distance: 73.5
click at [786, 220] on p "2. COOLHUT Portable Electric Wheelchair" at bounding box center [775, 227] width 199 height 53
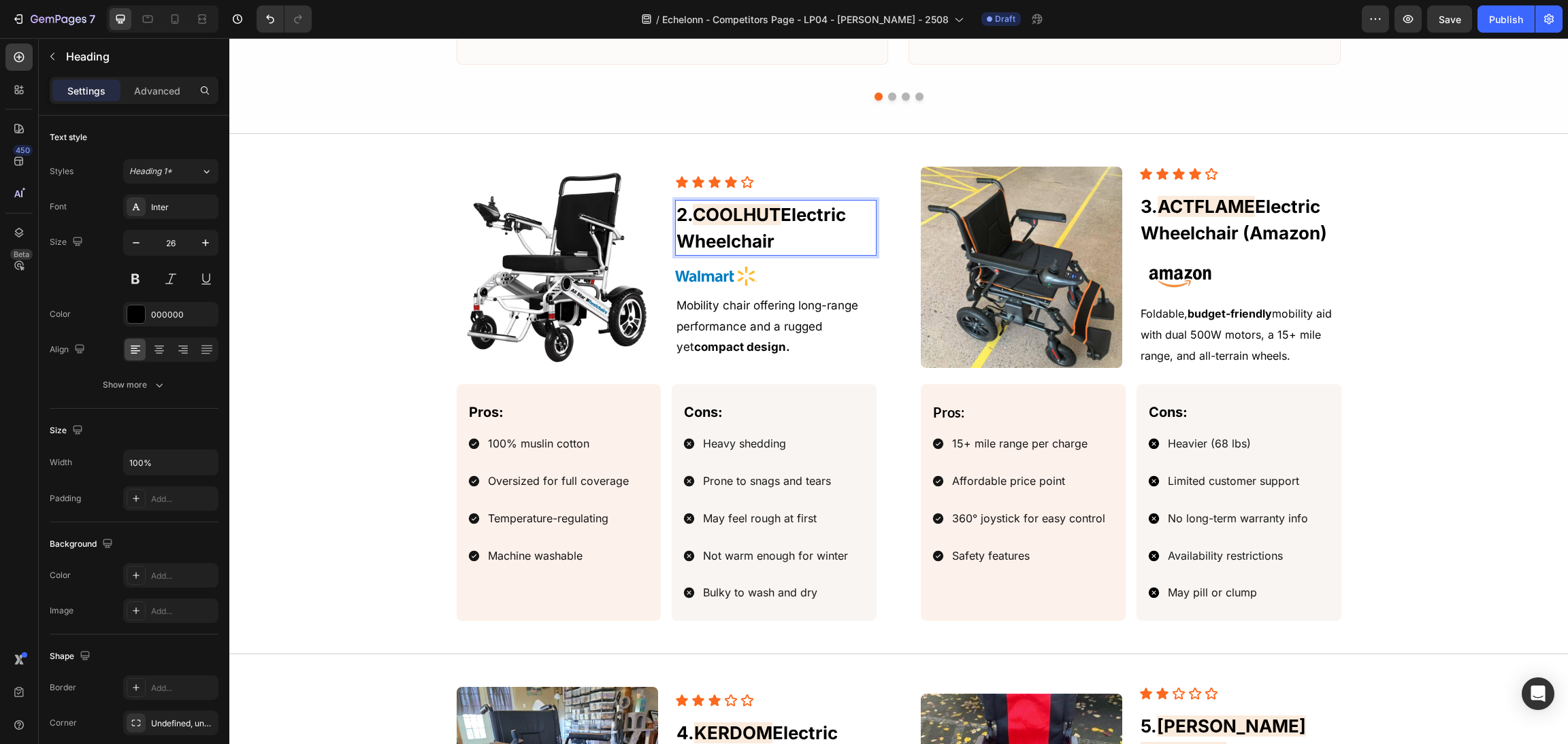
click at [797, 245] on p "2. COOLHUT Electric Wheelchair" at bounding box center [775, 227] width 199 height 53
click at [784, 217] on span "Electric Wheelchair" at bounding box center [760, 228] width 169 height 48
click at [801, 240] on p "2. COOLHUT Electric Wheelchair" at bounding box center [775, 227] width 199 height 53
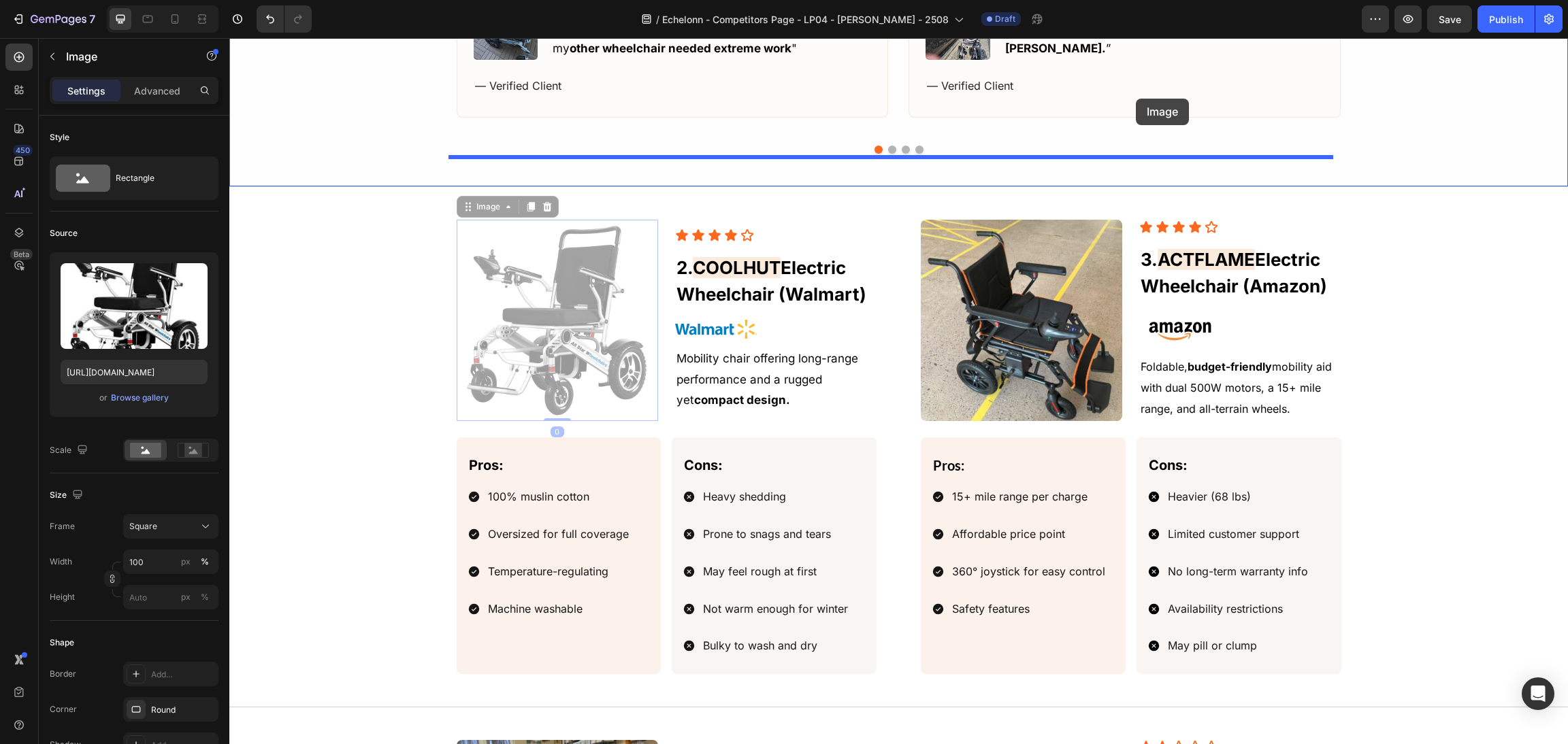
scroll to position [1462, 0]
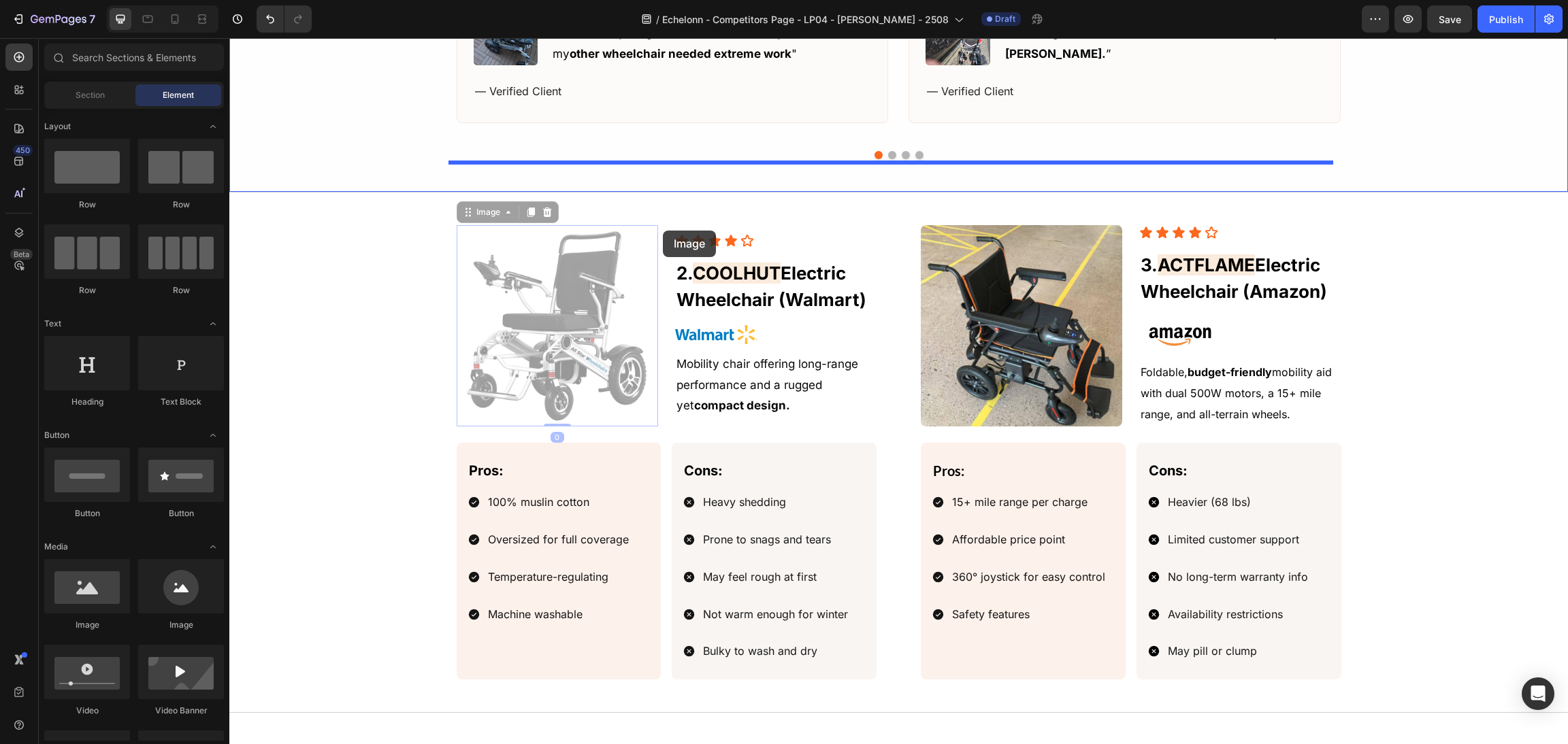
click at [663, 231] on div at bounding box center [898, 188] width 1338 height 3224
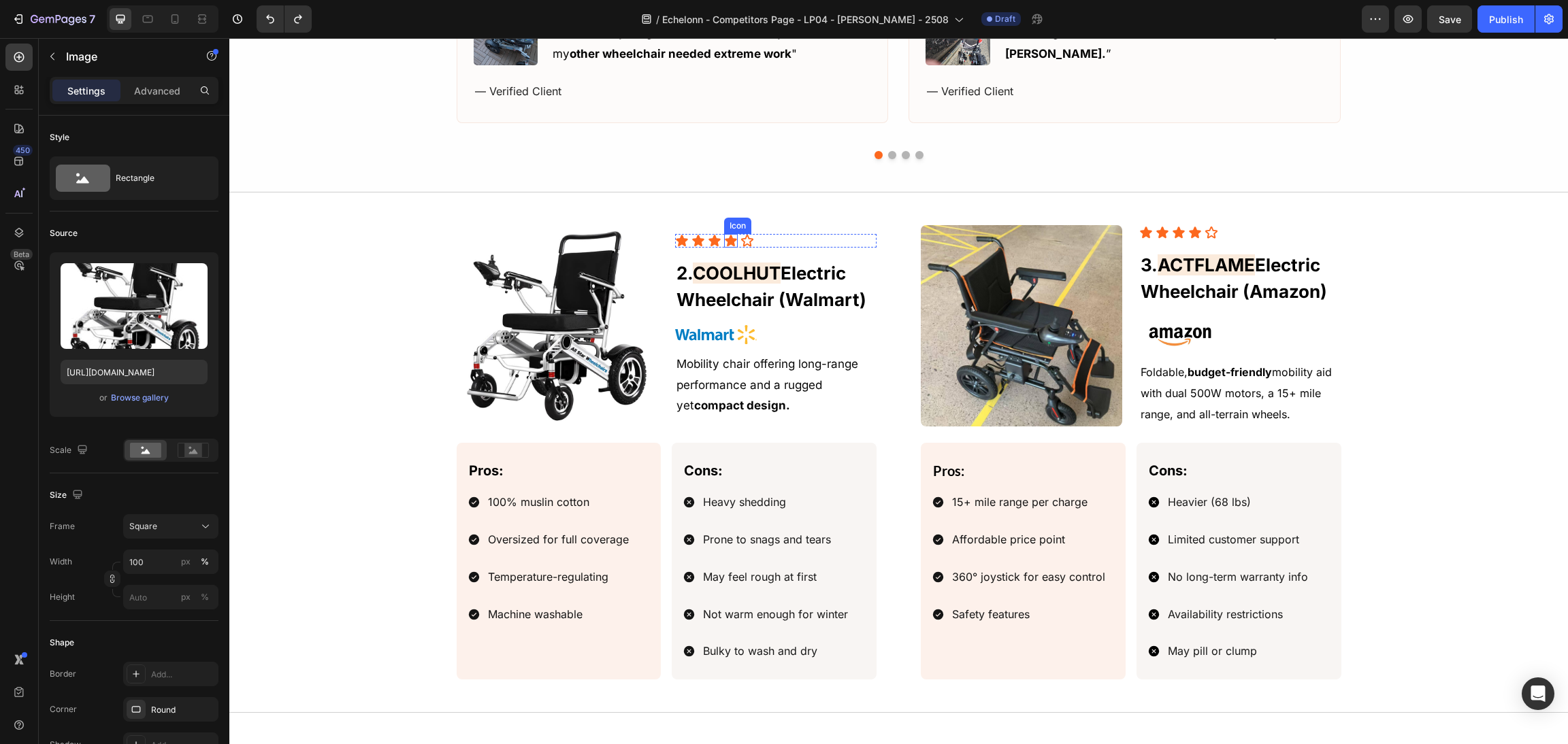
click at [724, 248] on div "Icon" at bounding box center [731, 241] width 14 height 14
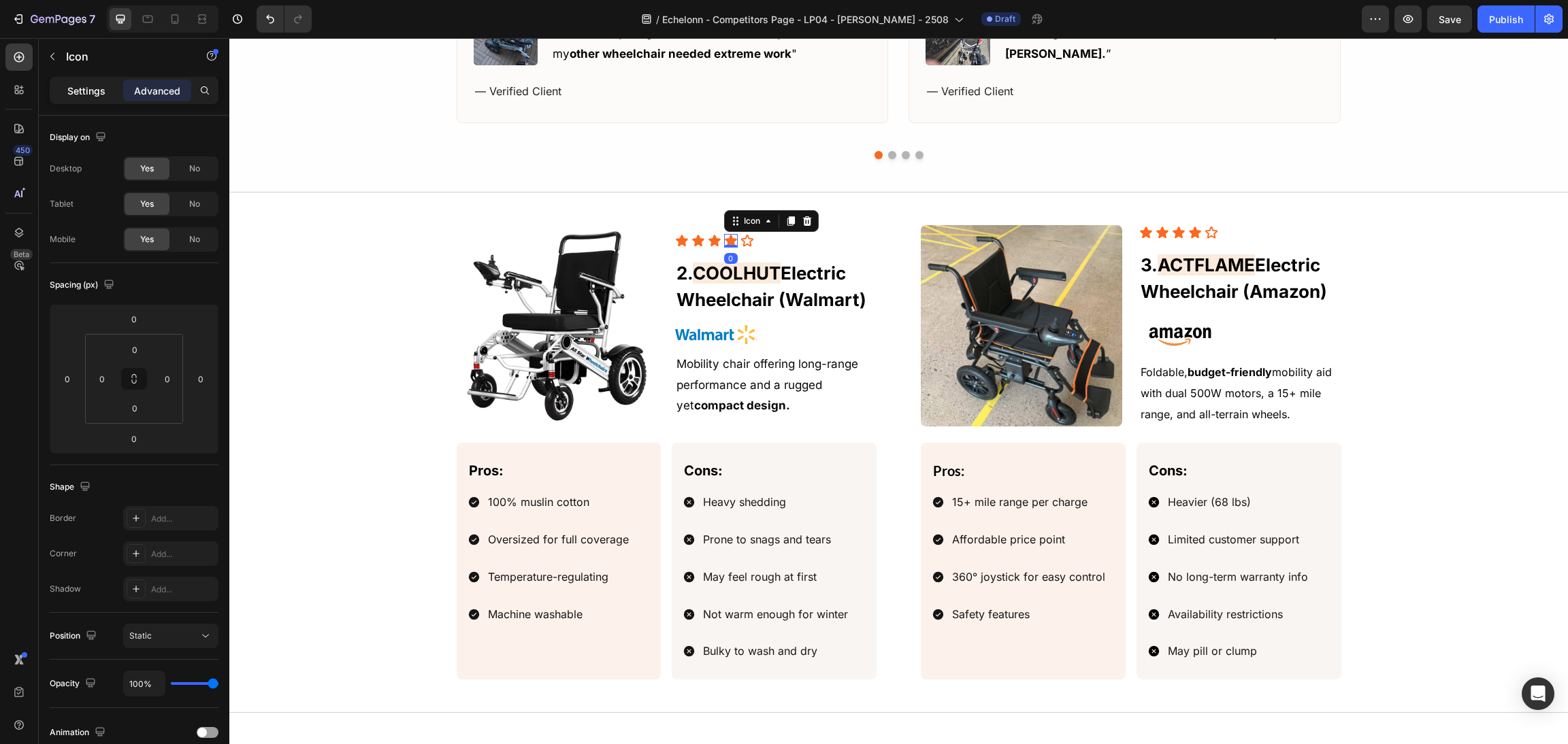
click at [79, 84] on p "Settings" at bounding box center [86, 91] width 38 height 14
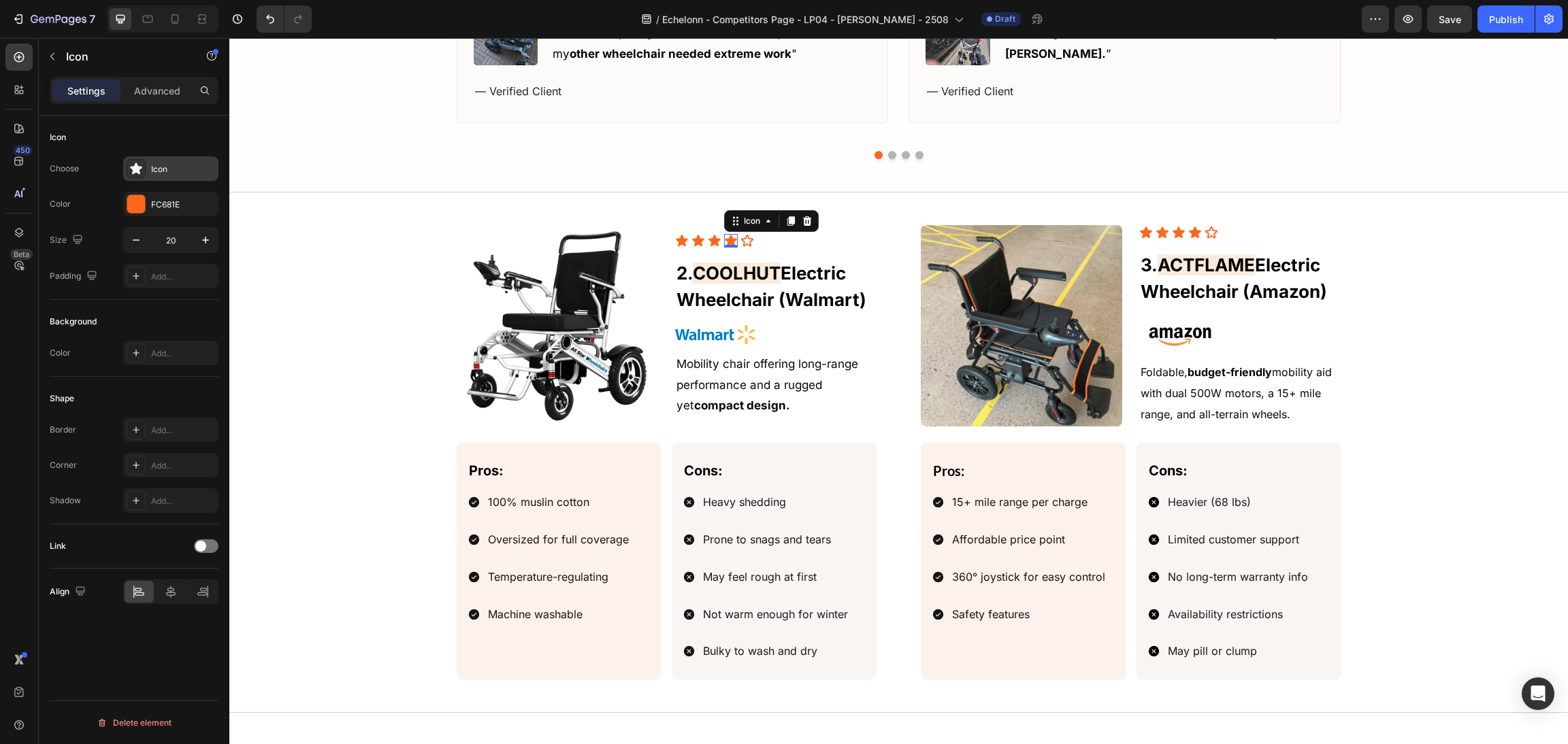
click at [151, 163] on div "Icon" at bounding box center [183, 169] width 64 height 12
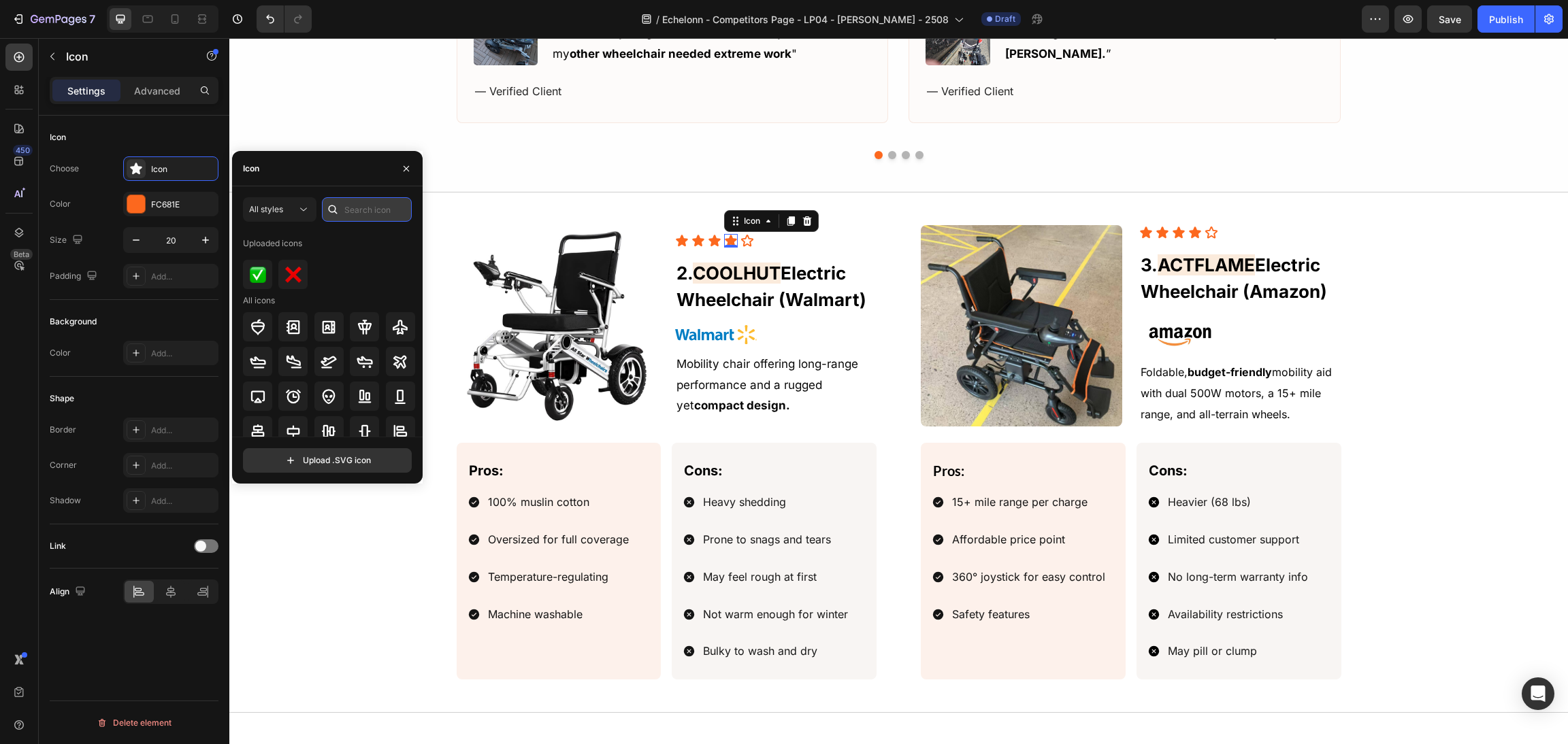
click at [368, 203] on input "text" at bounding box center [367, 209] width 90 height 24
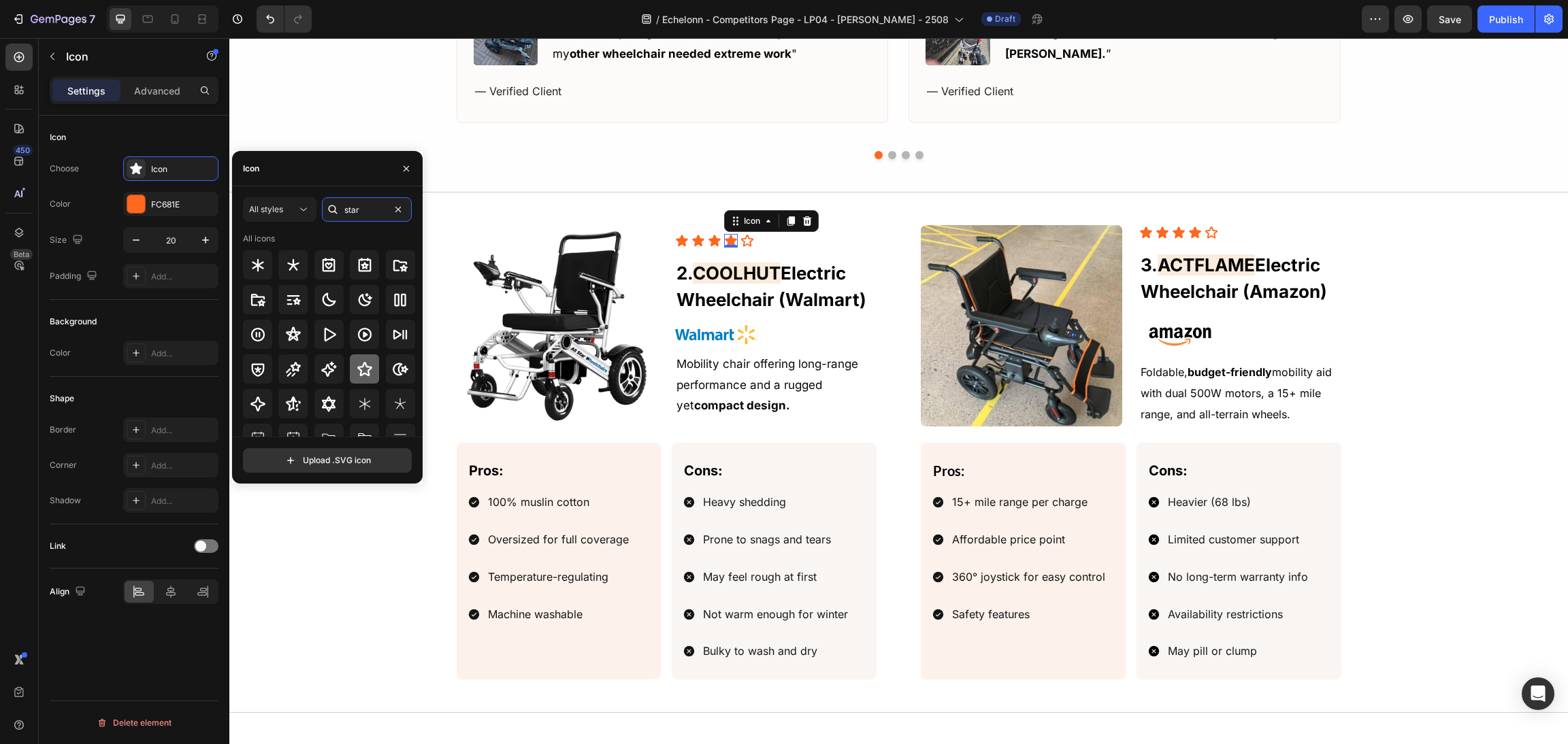
type input "star"
click at [352, 372] on div at bounding box center [364, 369] width 29 height 29
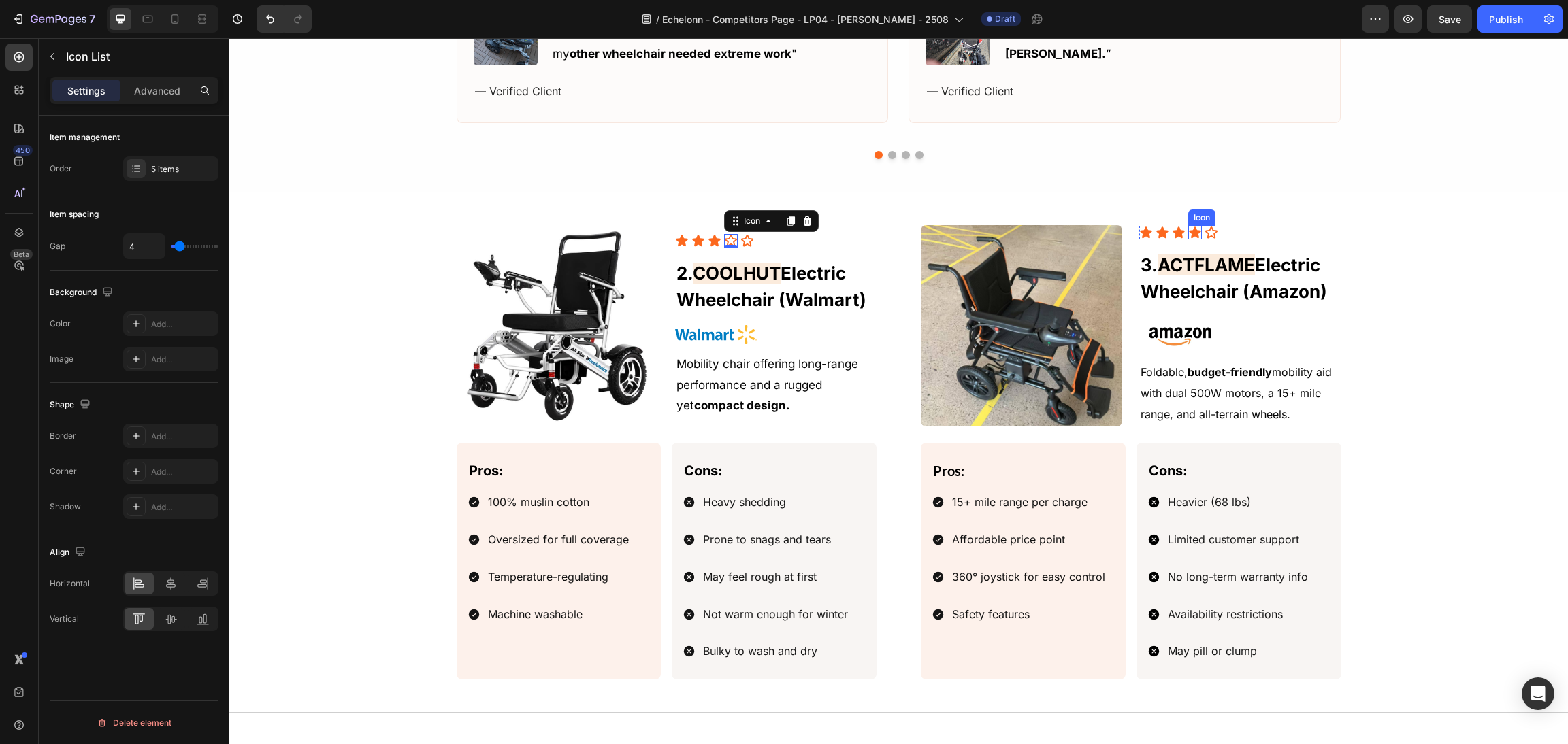
click at [1194, 237] on div "Icon Icon Icon Icon Icon" at bounding box center [1239, 233] width 201 height 14
click at [1189, 233] on icon at bounding box center [1195, 233] width 12 height 12
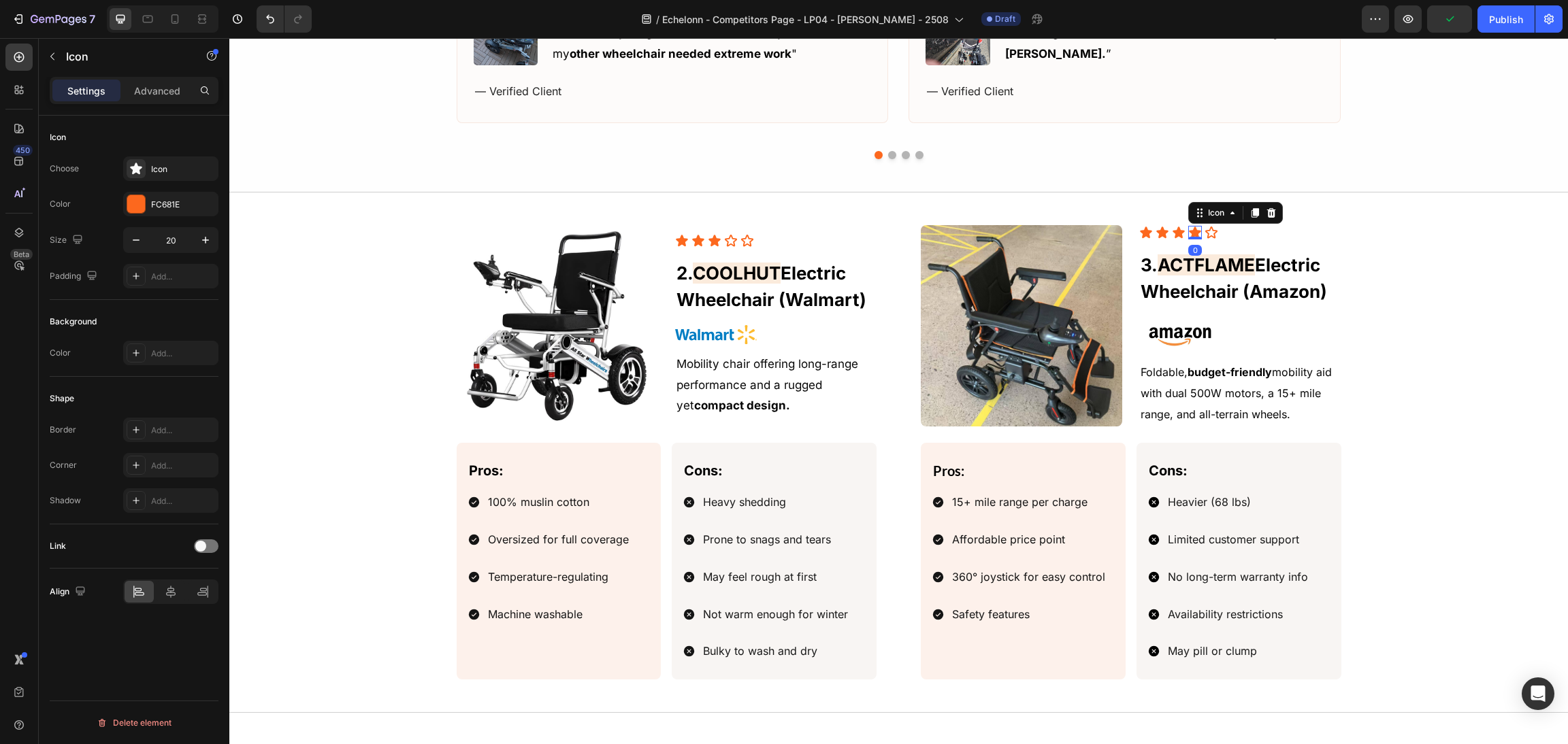
click at [144, 180] on div "Icon" at bounding box center [170, 169] width 95 height 24
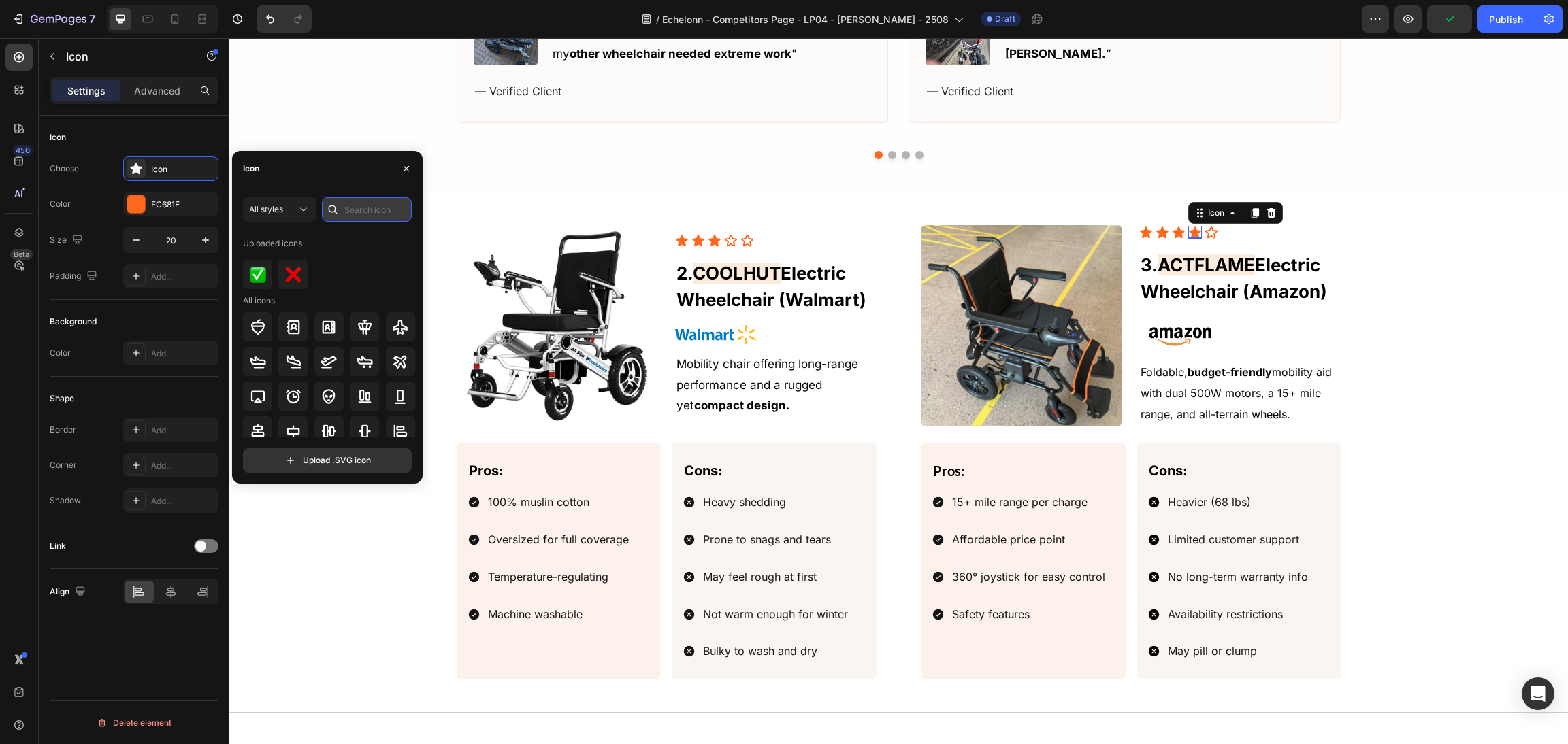
click at [353, 201] on input "text" at bounding box center [367, 209] width 90 height 24
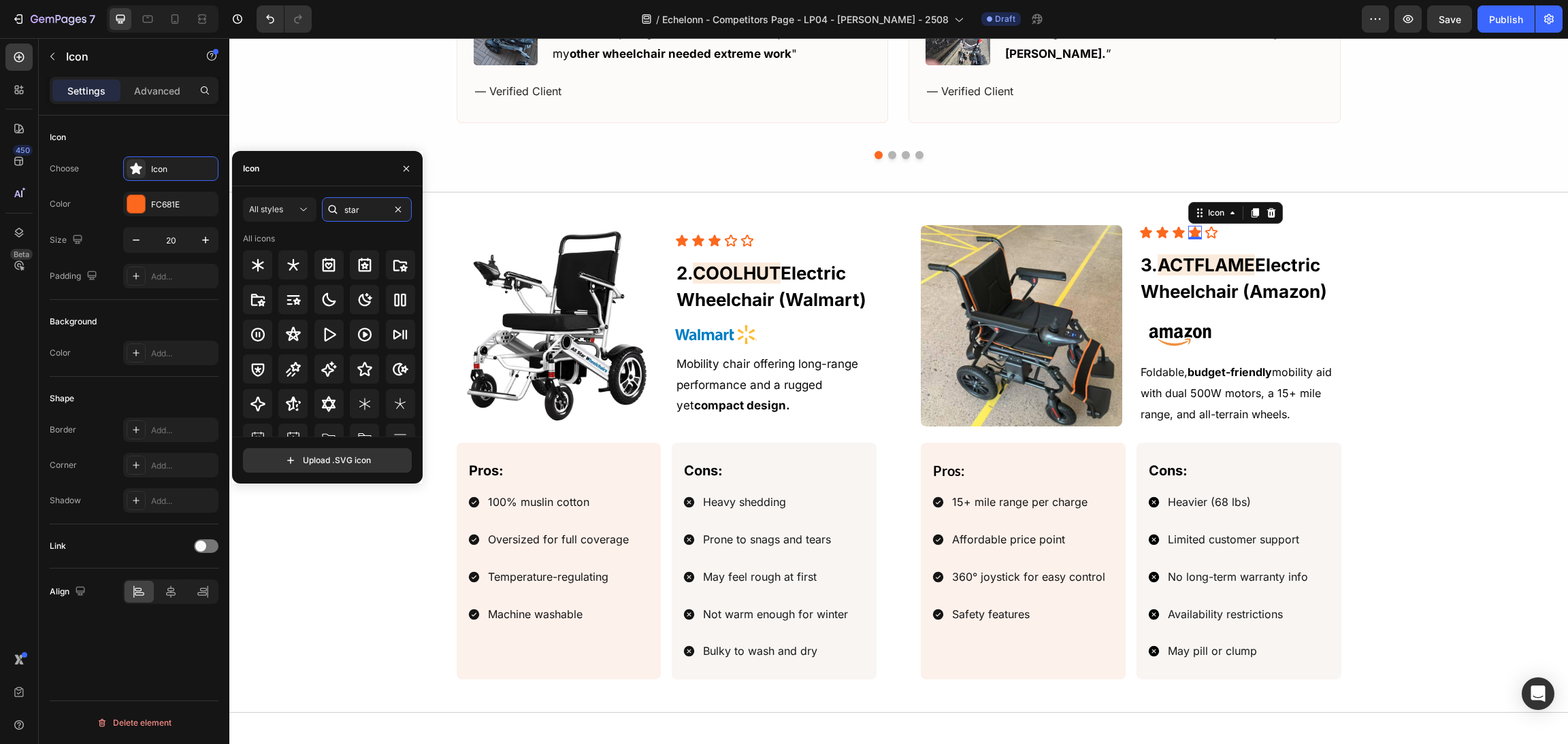
type input "star"
click at [367, 365] on icon at bounding box center [365, 369] width 16 height 16
click at [1354, 314] on div "Image Icon Icon Icon Icon 0 Icon Icon List ⁠⁠⁠⁠⁠⁠⁠ 3. ACTFLAME Electric Wheelch…" at bounding box center [899, 452] width 1306 height 455
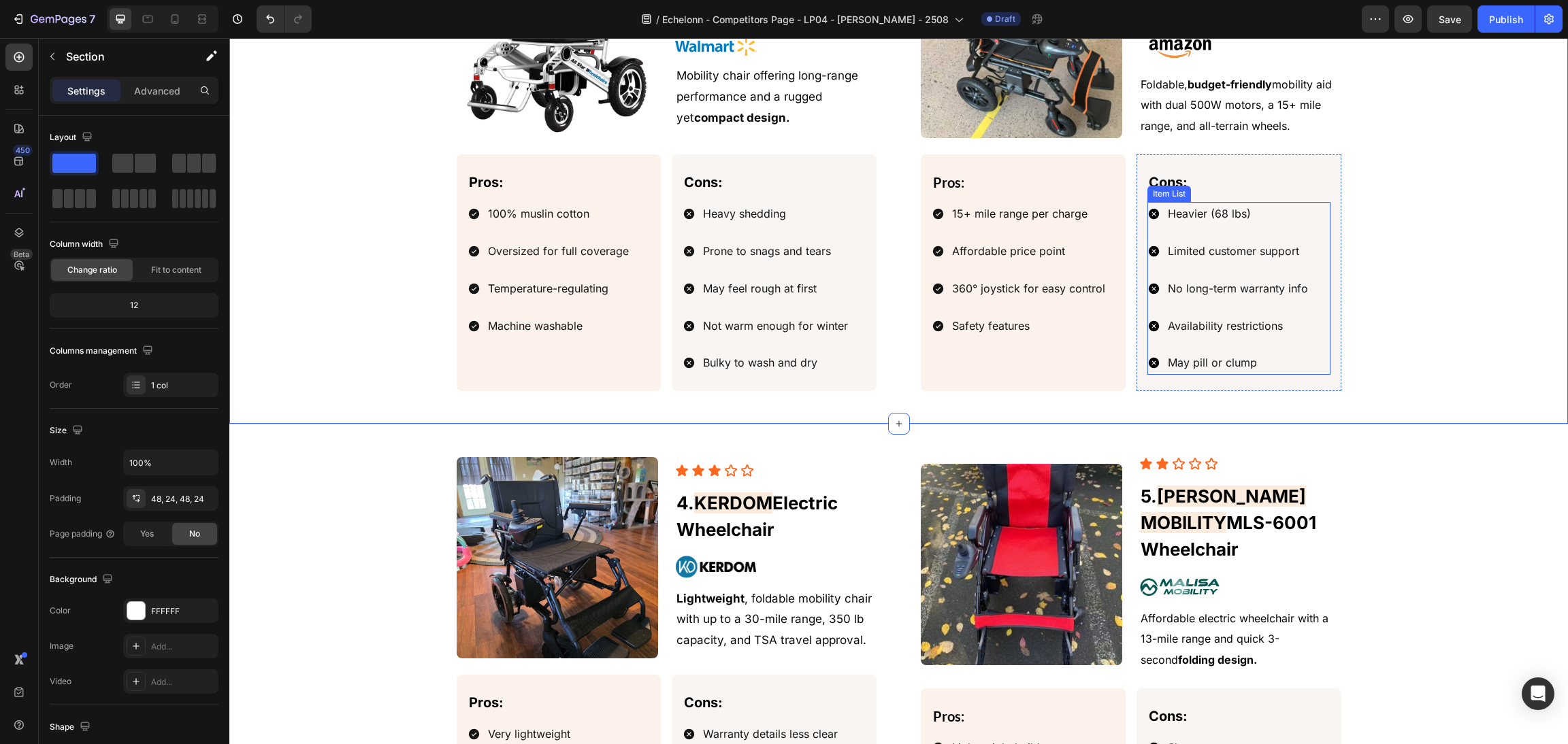
scroll to position [1768, 0]
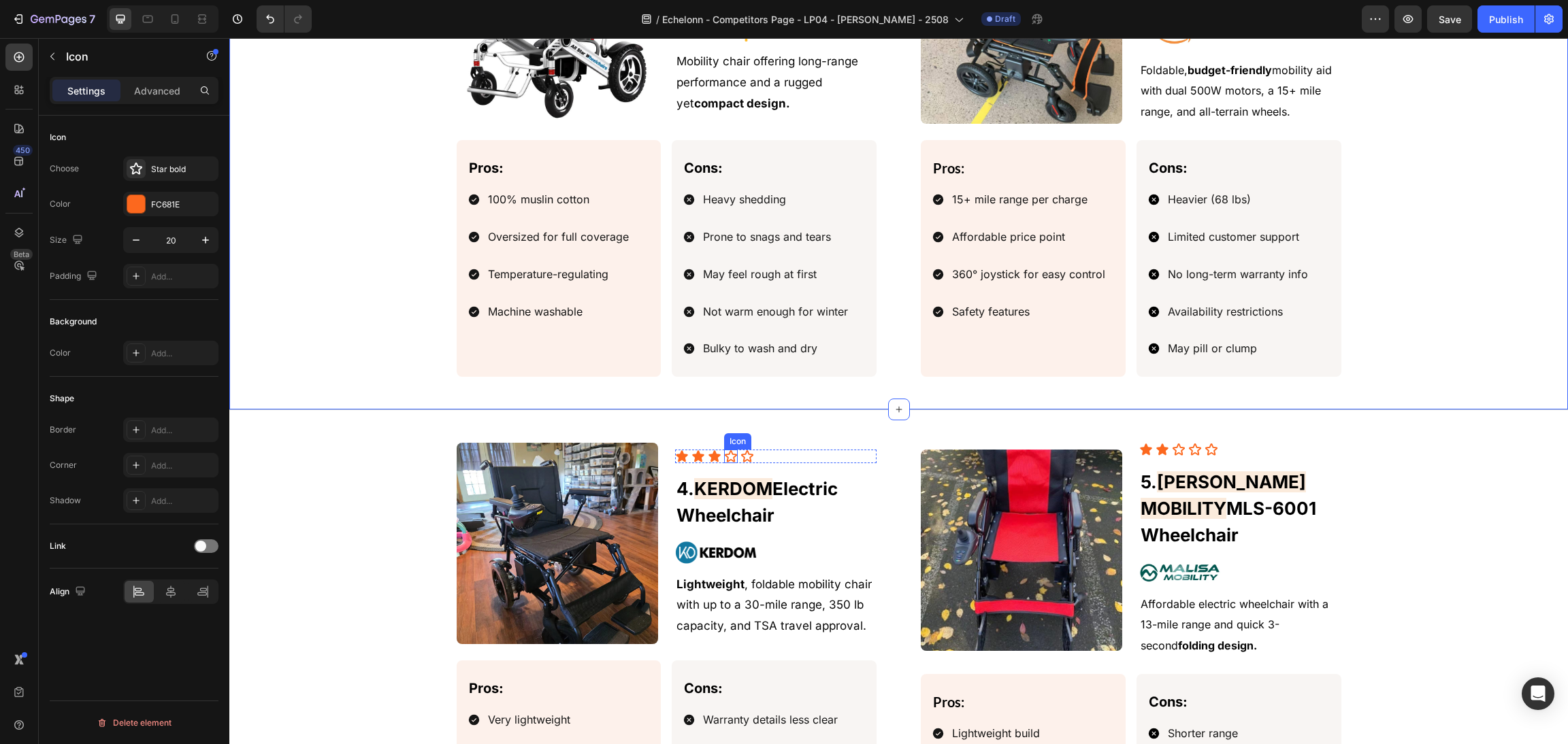
click at [724, 461] on icon at bounding box center [731, 457] width 14 height 14
click at [153, 173] on div "Star bold" at bounding box center [183, 169] width 64 height 12
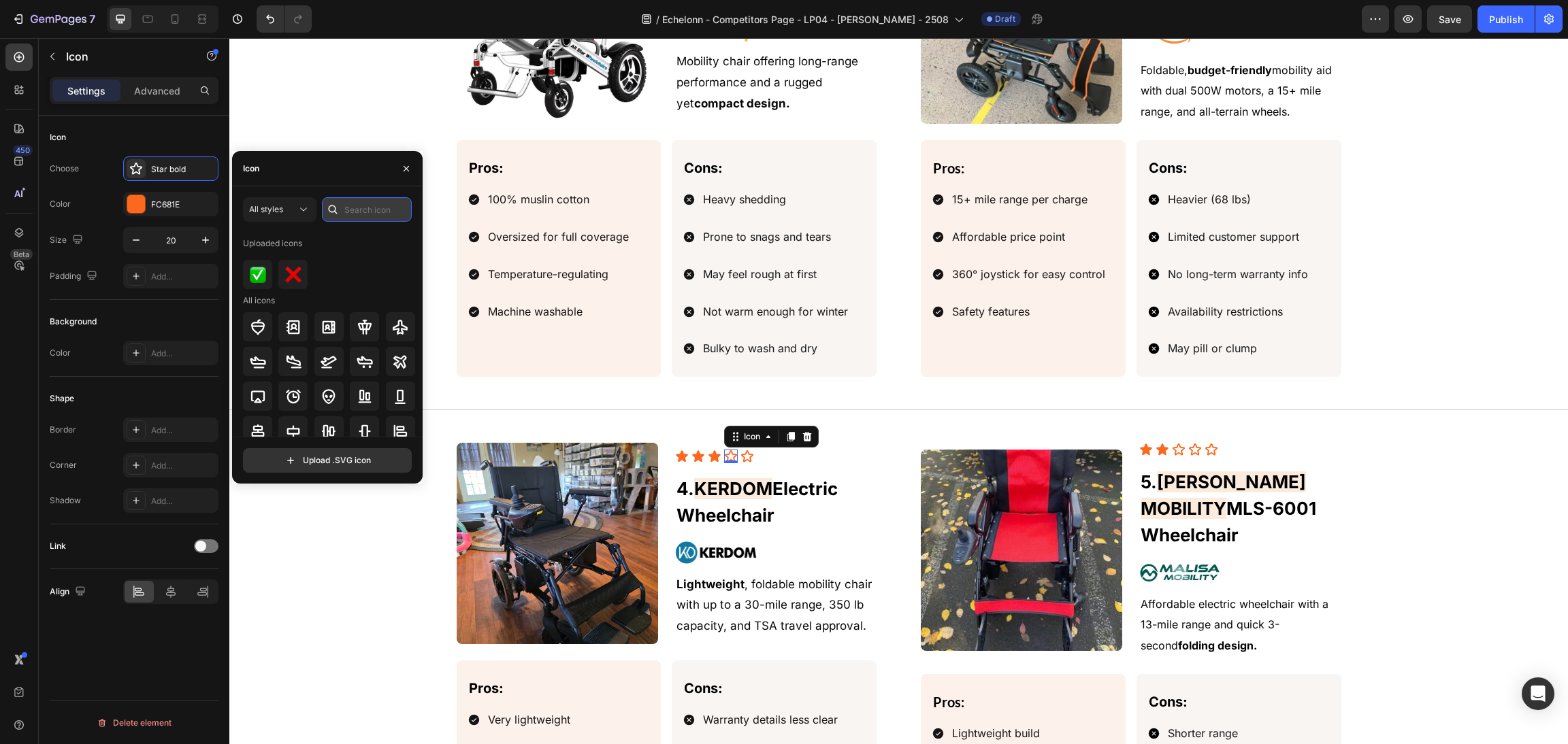
click at [352, 217] on input "text" at bounding box center [367, 209] width 90 height 24
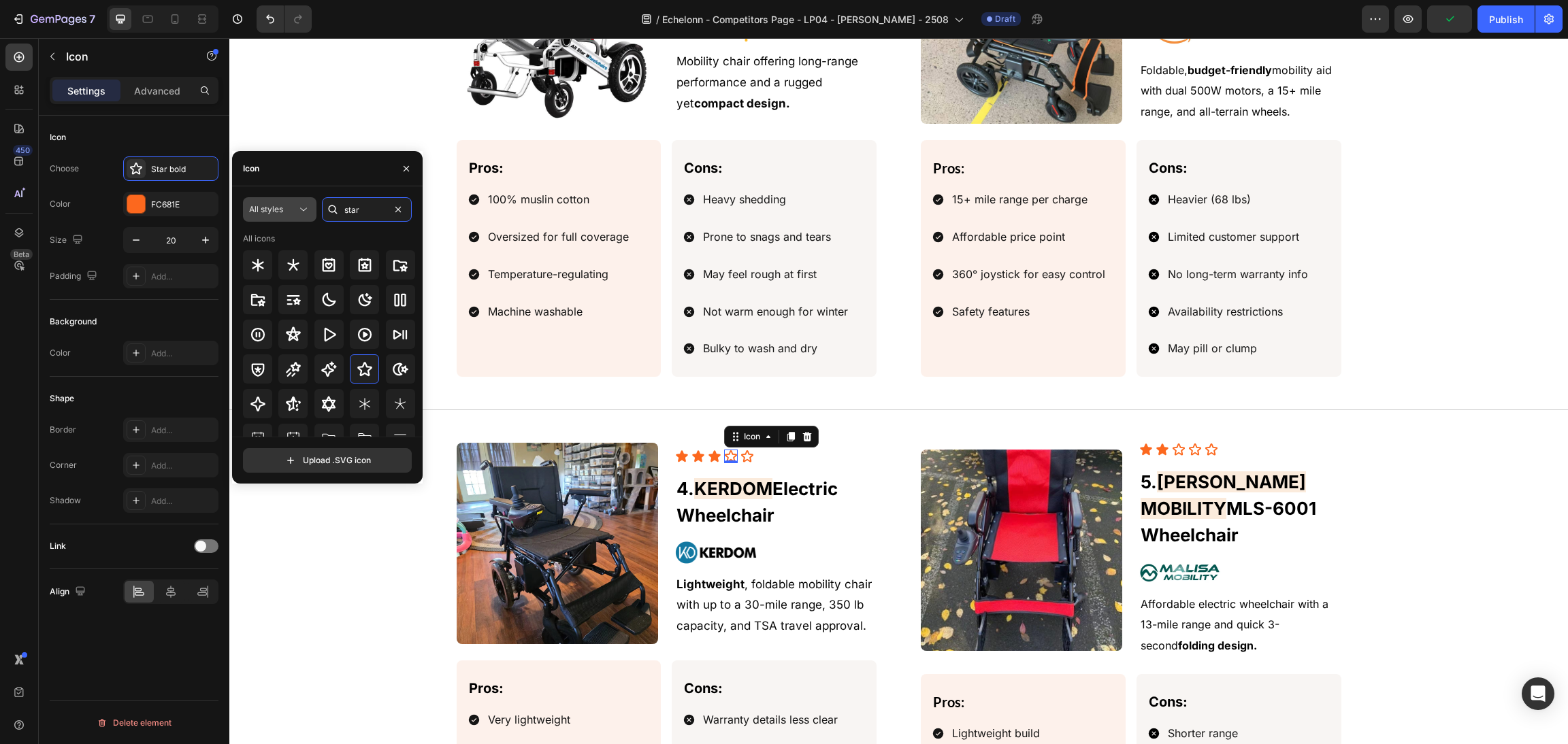
type input "star"
click at [295, 218] on button "All styles" at bounding box center [279, 209] width 73 height 24
click at [282, 339] on div "Filled" at bounding box center [255, 346] width 112 height 26
click at [362, 372] on icon at bounding box center [364, 369] width 14 height 14
click at [1278, 422] on div "Image Icon Icon Icon Icon Icon Icon List 5. [PERSON_NAME] MOBILITY MLS-6001 Whe…" at bounding box center [898, 676] width 1338 height 533
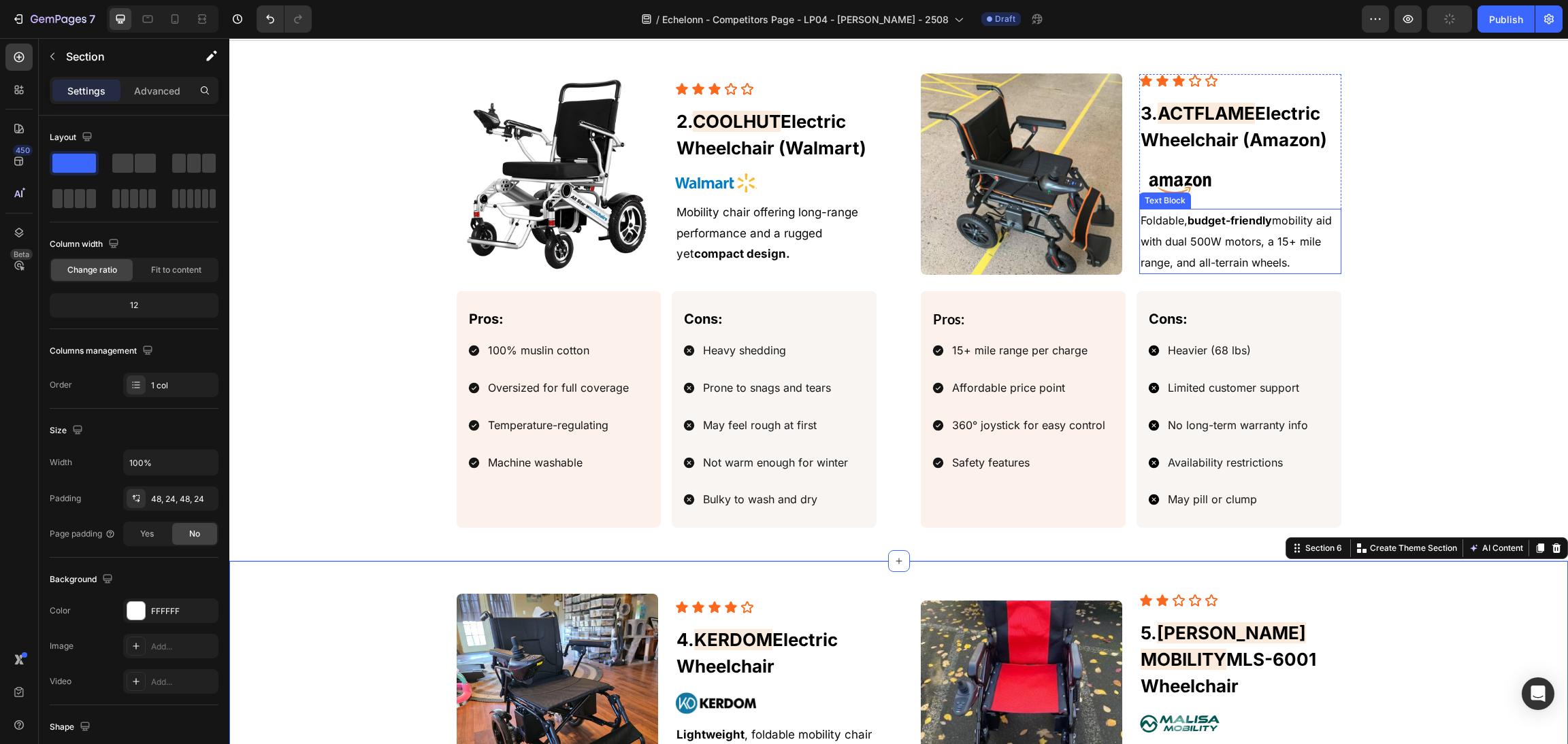
scroll to position [1564, 0]
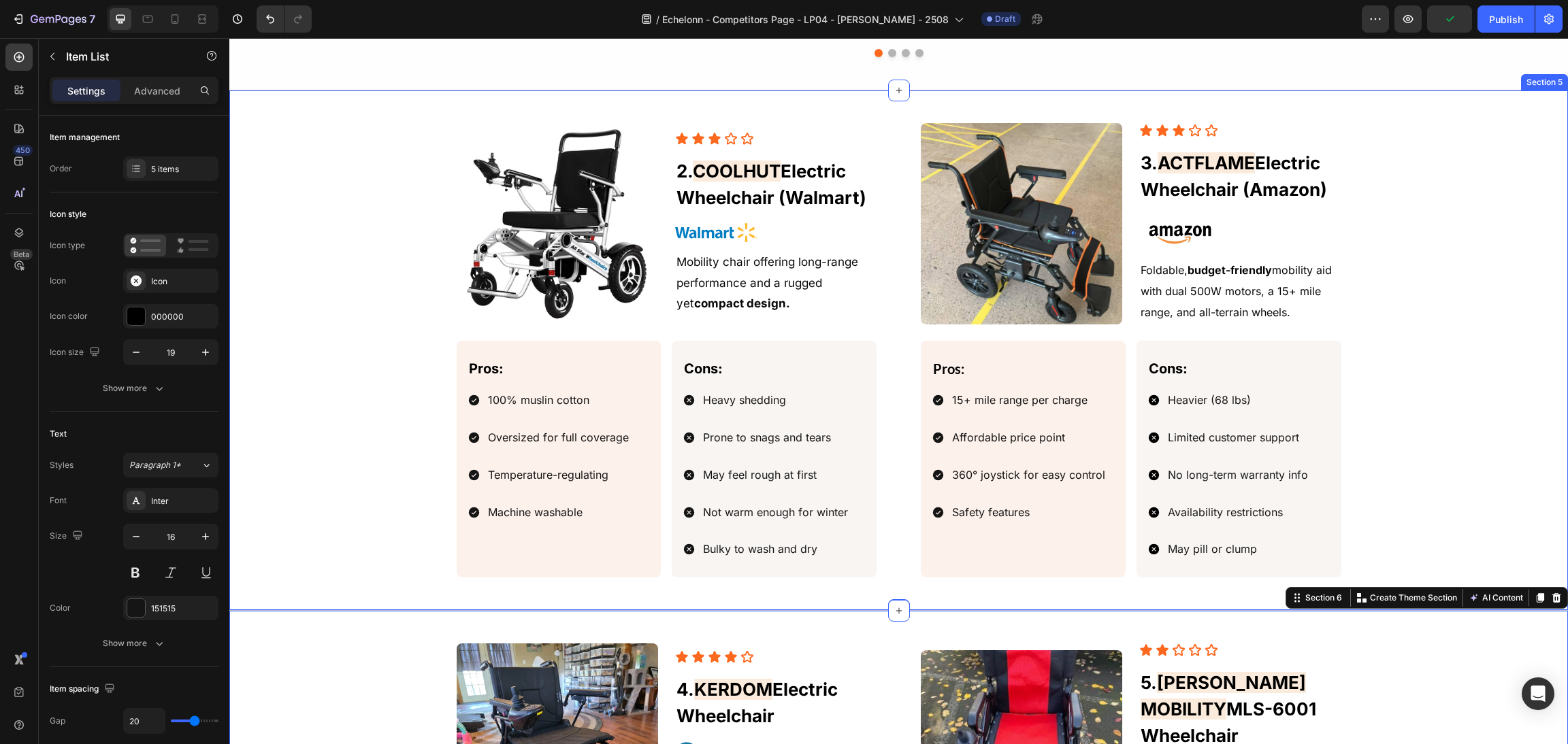
click at [1267, 450] on div "Limited customer support" at bounding box center [1238, 438] width 144 height 24
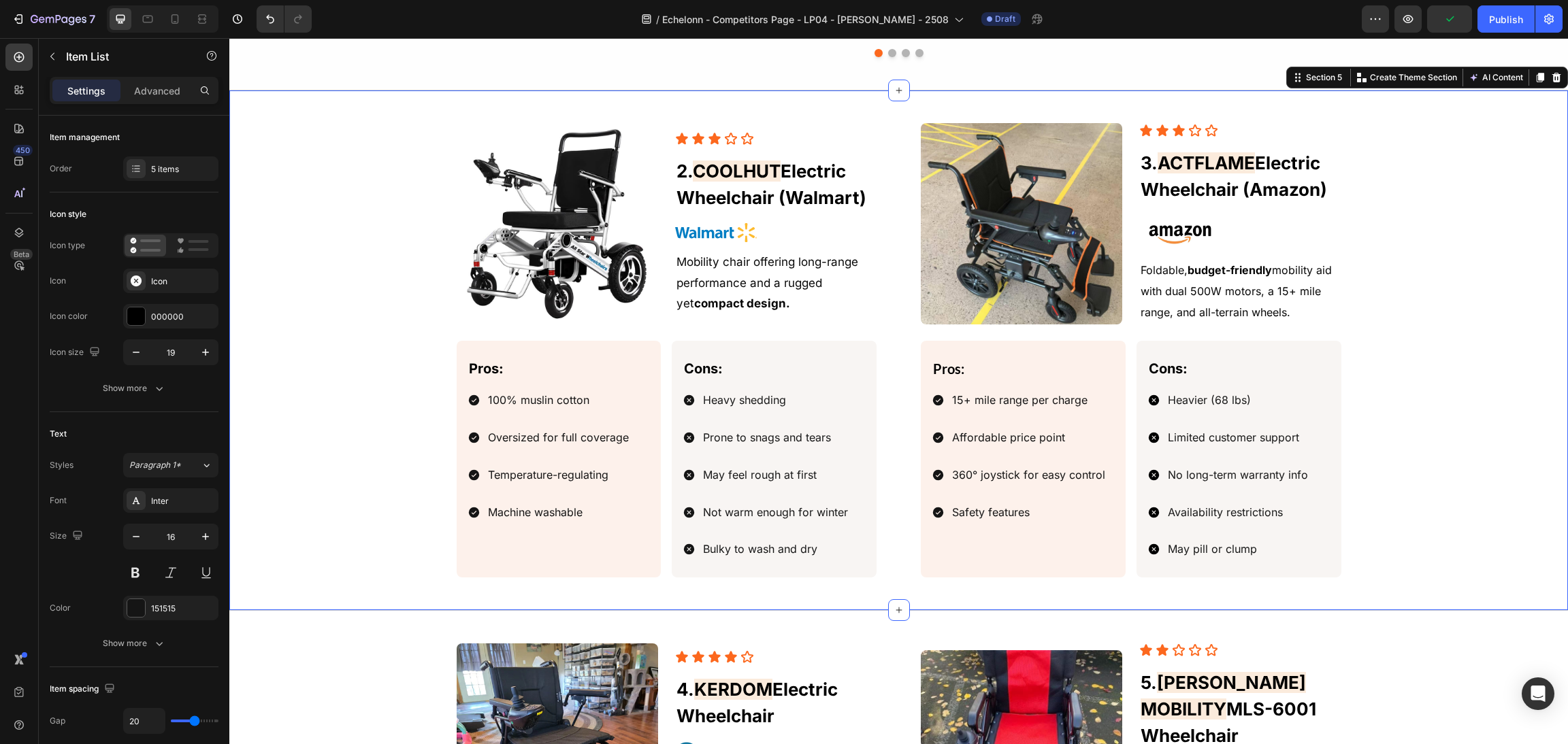
click at [1340, 453] on div "Image Icon Icon Icon Icon Icon Icon List ⁠⁠⁠⁠⁠⁠⁠ 3. ACTFLAME Electric Wheelchai…" at bounding box center [899, 350] width 1306 height 455
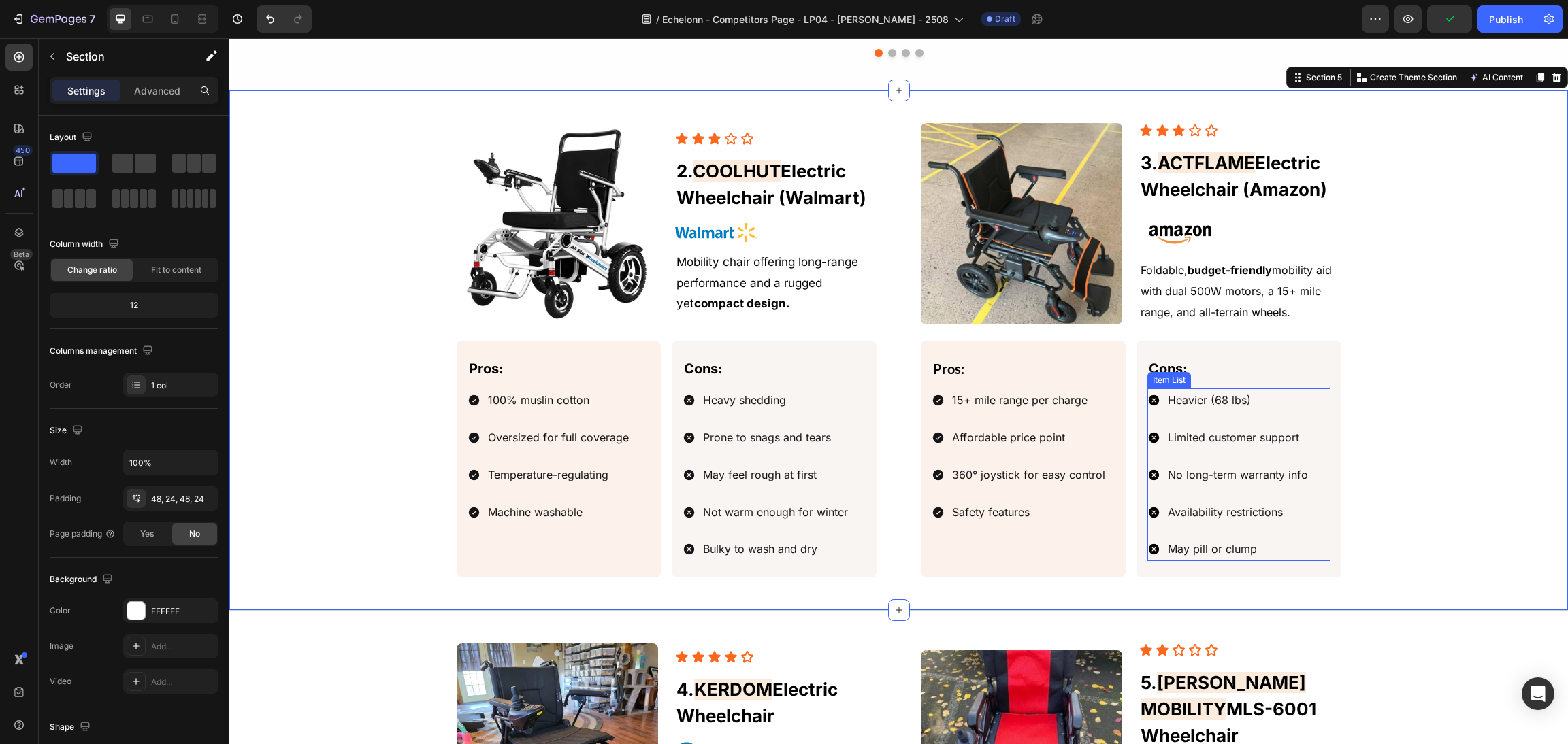
click at [1213, 559] on p "May pill or clump" at bounding box center [1238, 550] width 140 height 20
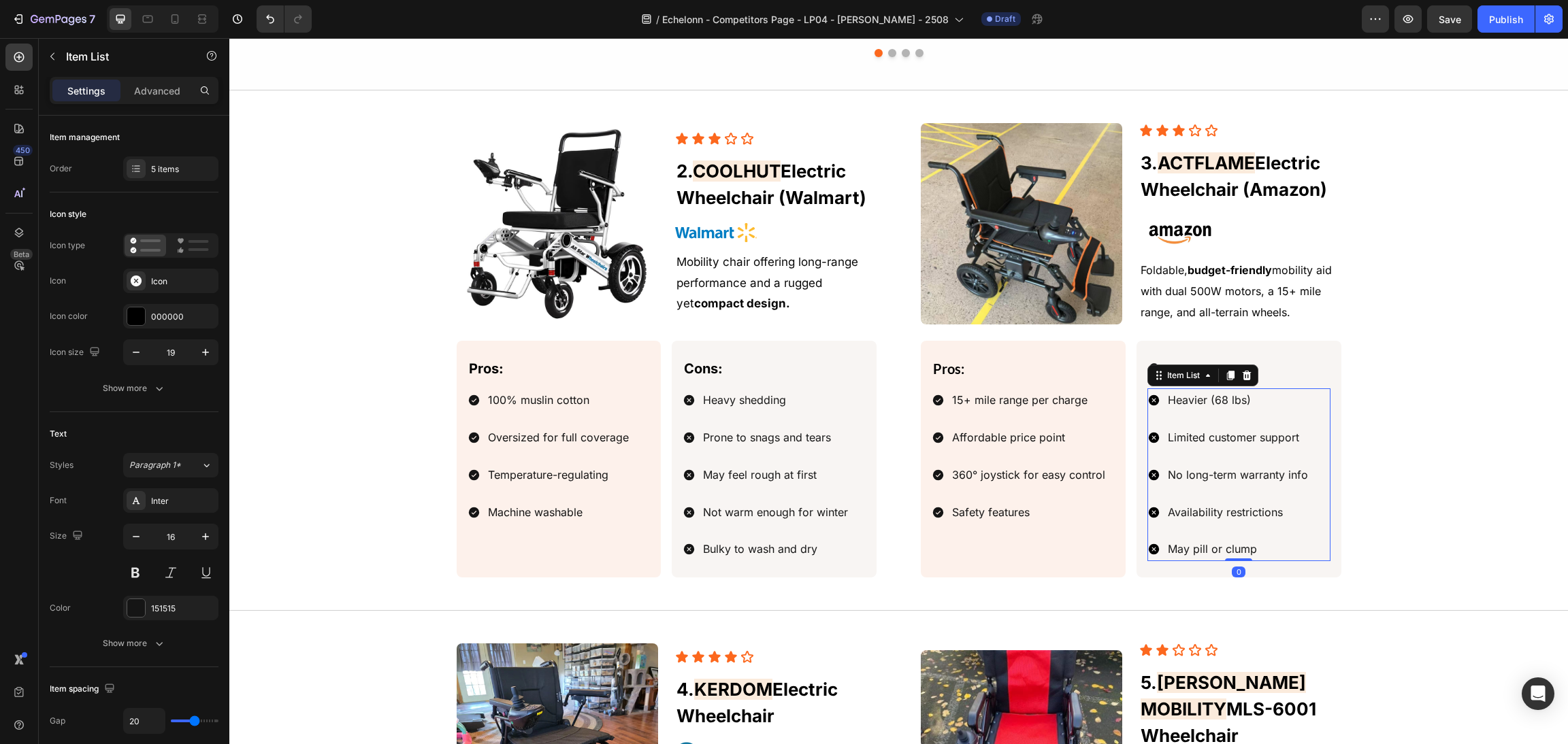
click at [1372, 477] on div "Image Icon Icon Icon Icon Icon Icon List ⁠⁠⁠⁠⁠⁠⁠ 3. ACTFLAME Electric Wheelchai…" at bounding box center [899, 350] width 1306 height 455
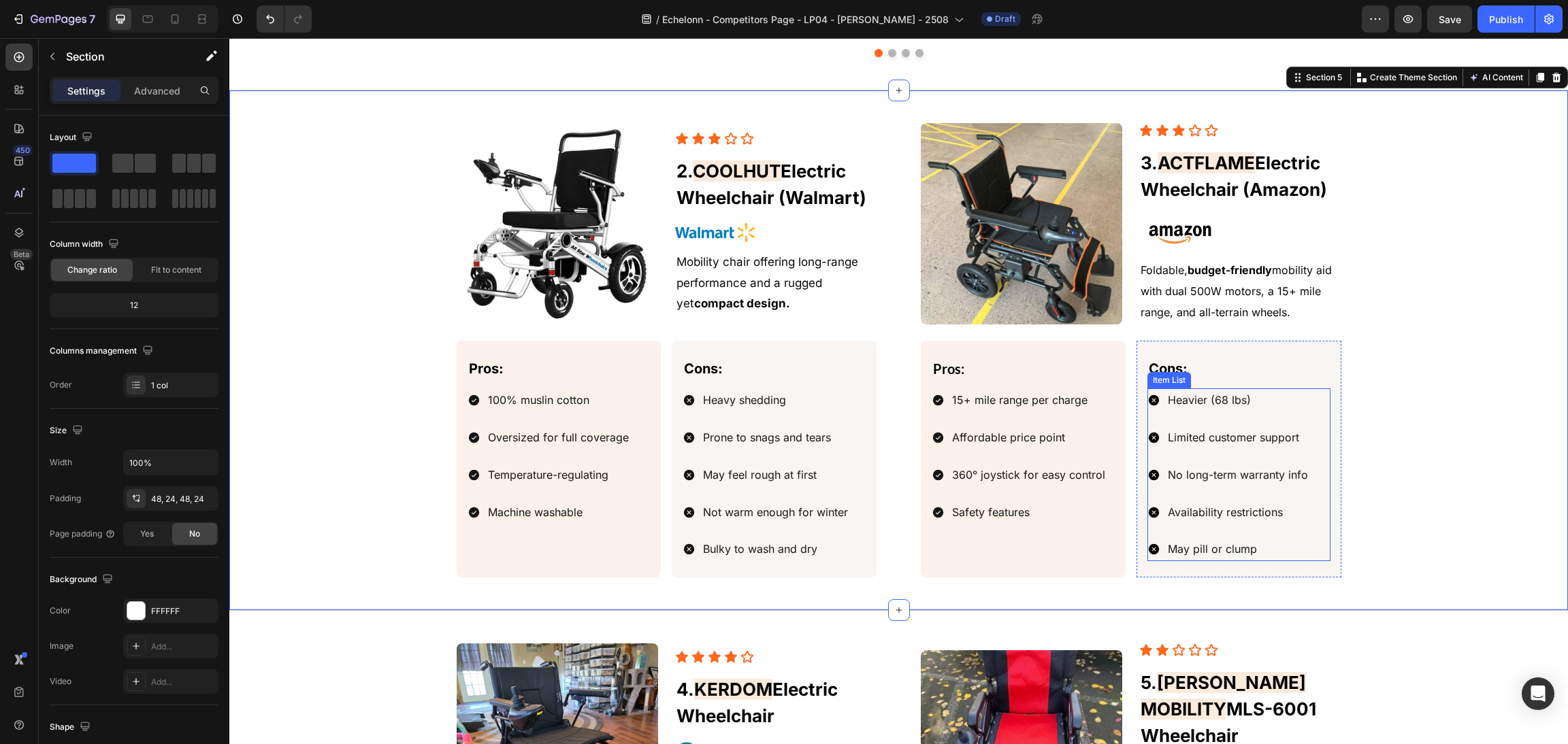
click at [1250, 572] on div "Cons: Text Block Heavier (68 lbs) Limited customer support No long-term warrant…" at bounding box center [1238, 459] width 205 height 237
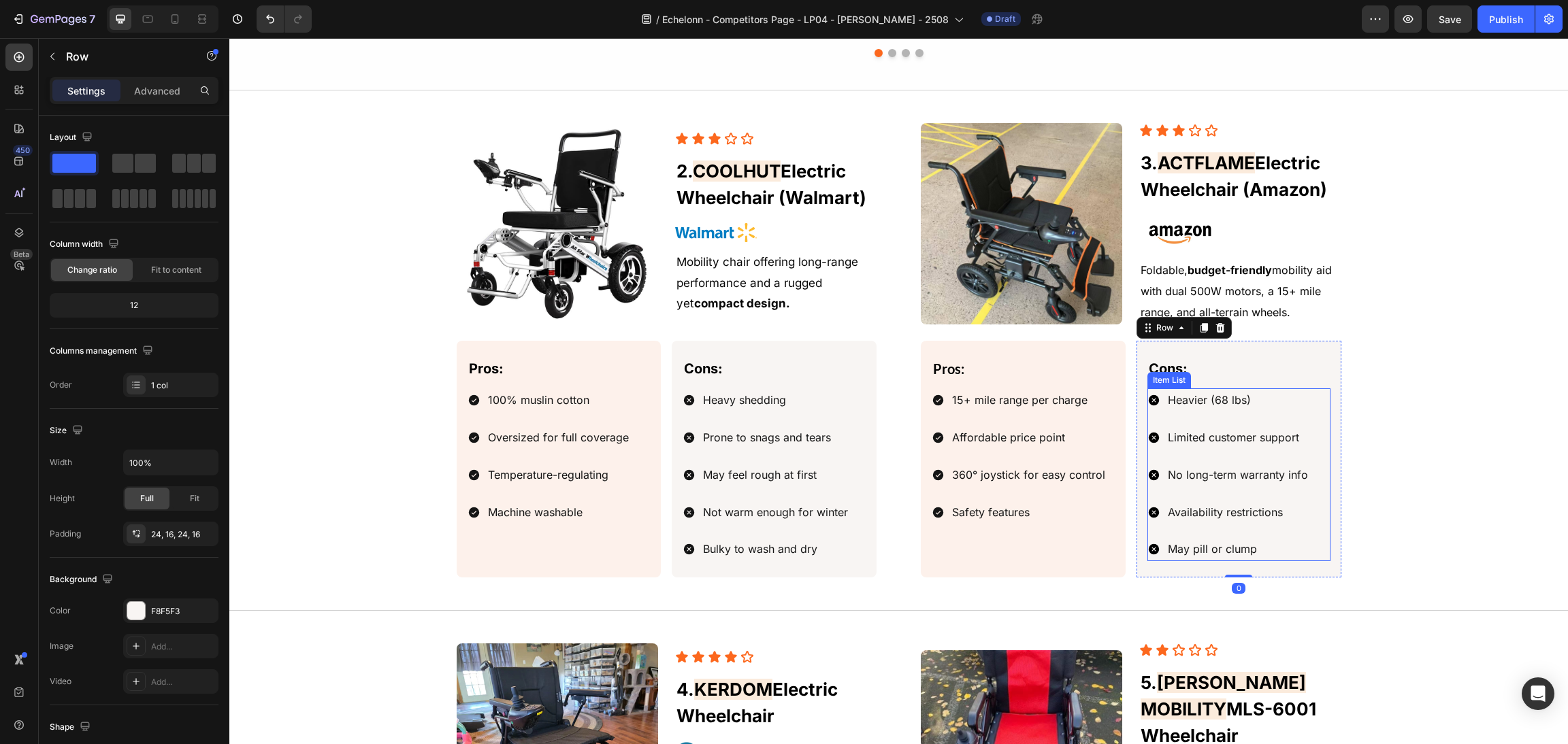
click at [1249, 559] on p "May pill or clump" at bounding box center [1238, 550] width 140 height 20
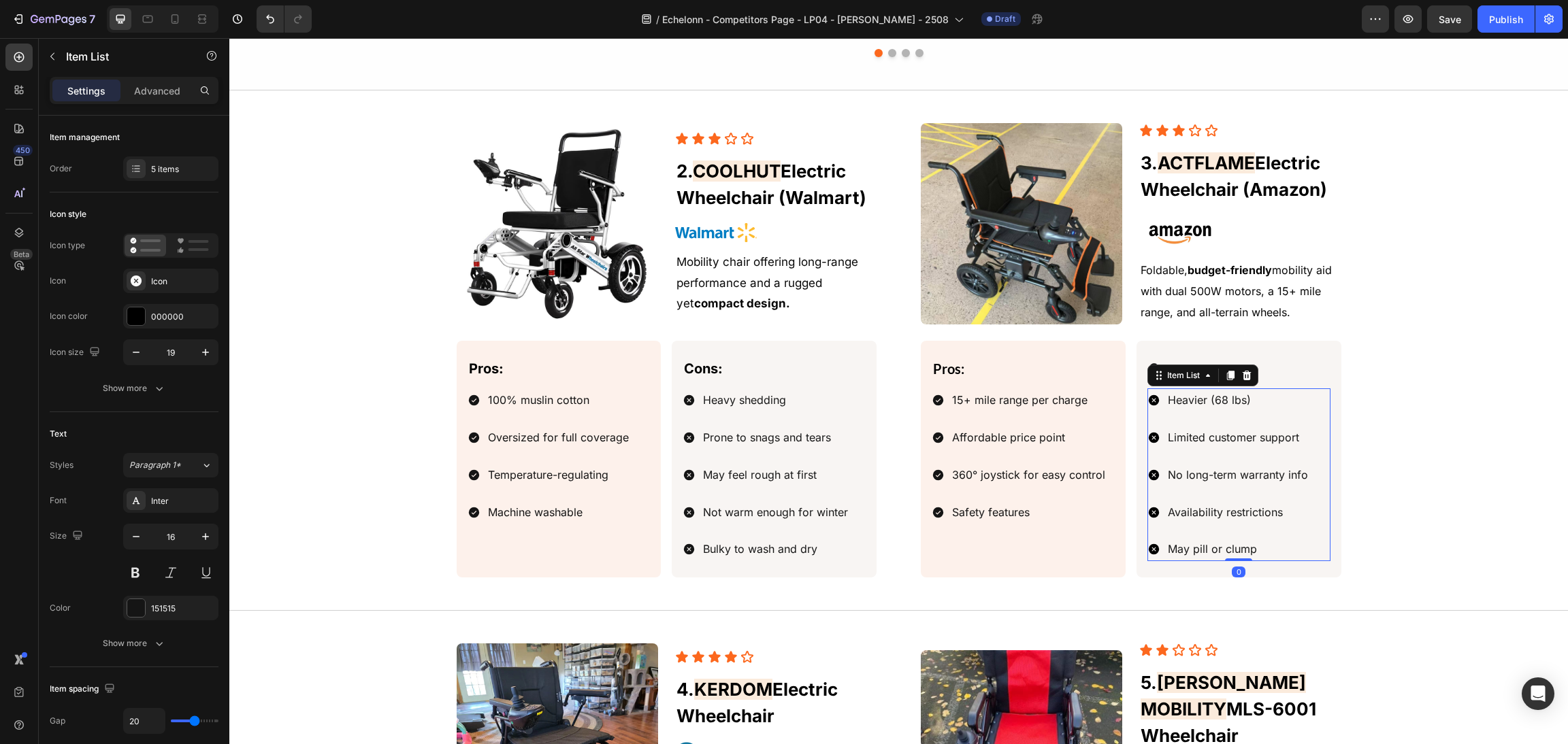
click at [1262, 556] on p "May pill or clump" at bounding box center [1238, 550] width 140 height 20
drag, startPoint x: 1276, startPoint y: 553, endPoint x: 1172, endPoint y: 547, distance: 103.6
click at [1123, 556] on div "Pros: Text Block 15+ mile range per charge Affordable price point 360° joystick…" at bounding box center [1131, 459] width 421 height 237
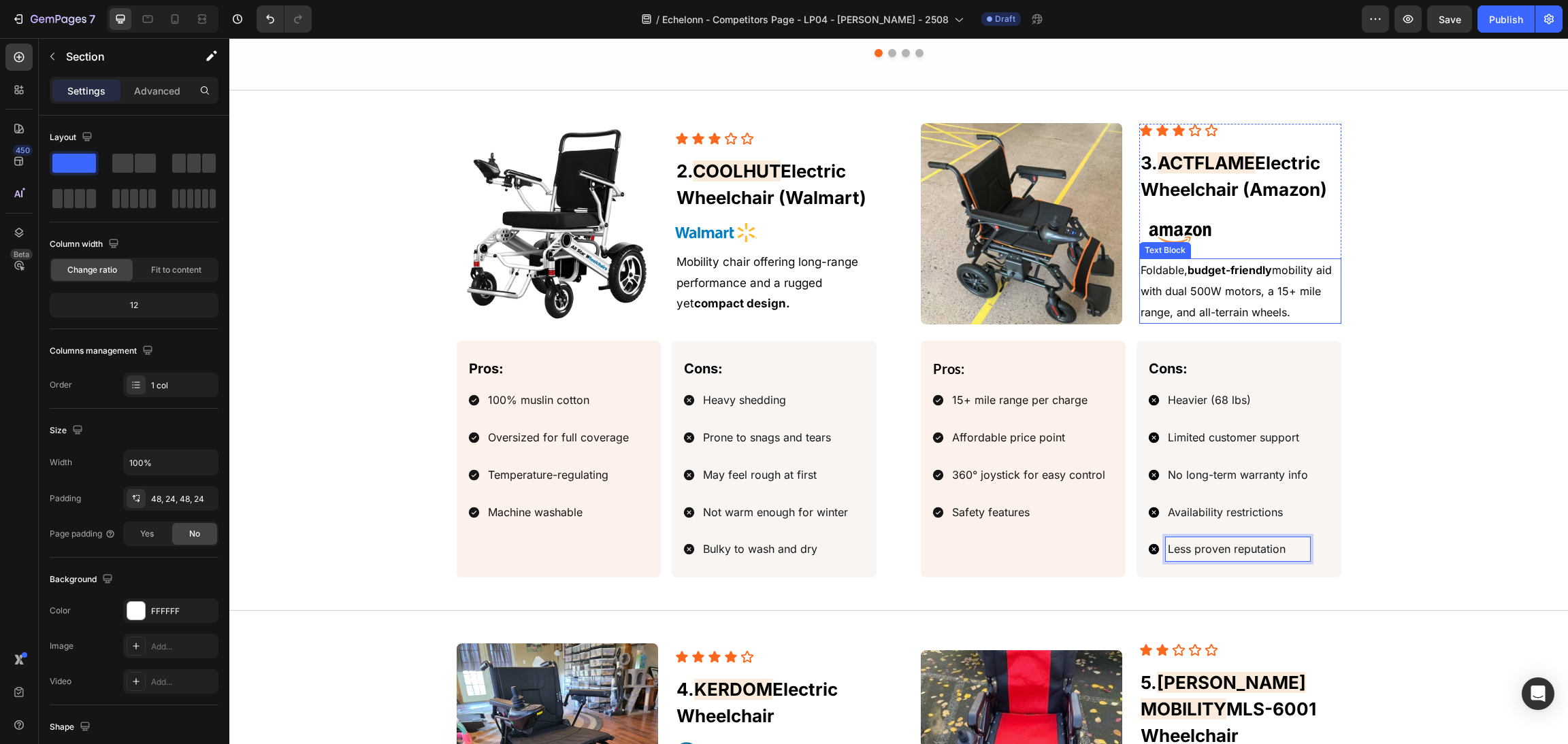
click at [1409, 325] on div "Image Icon Icon Icon Icon Icon Icon List ⁠⁠⁠⁠⁠⁠⁠ 3. ACTFLAME Electric Wheelchai…" at bounding box center [899, 350] width 1306 height 455
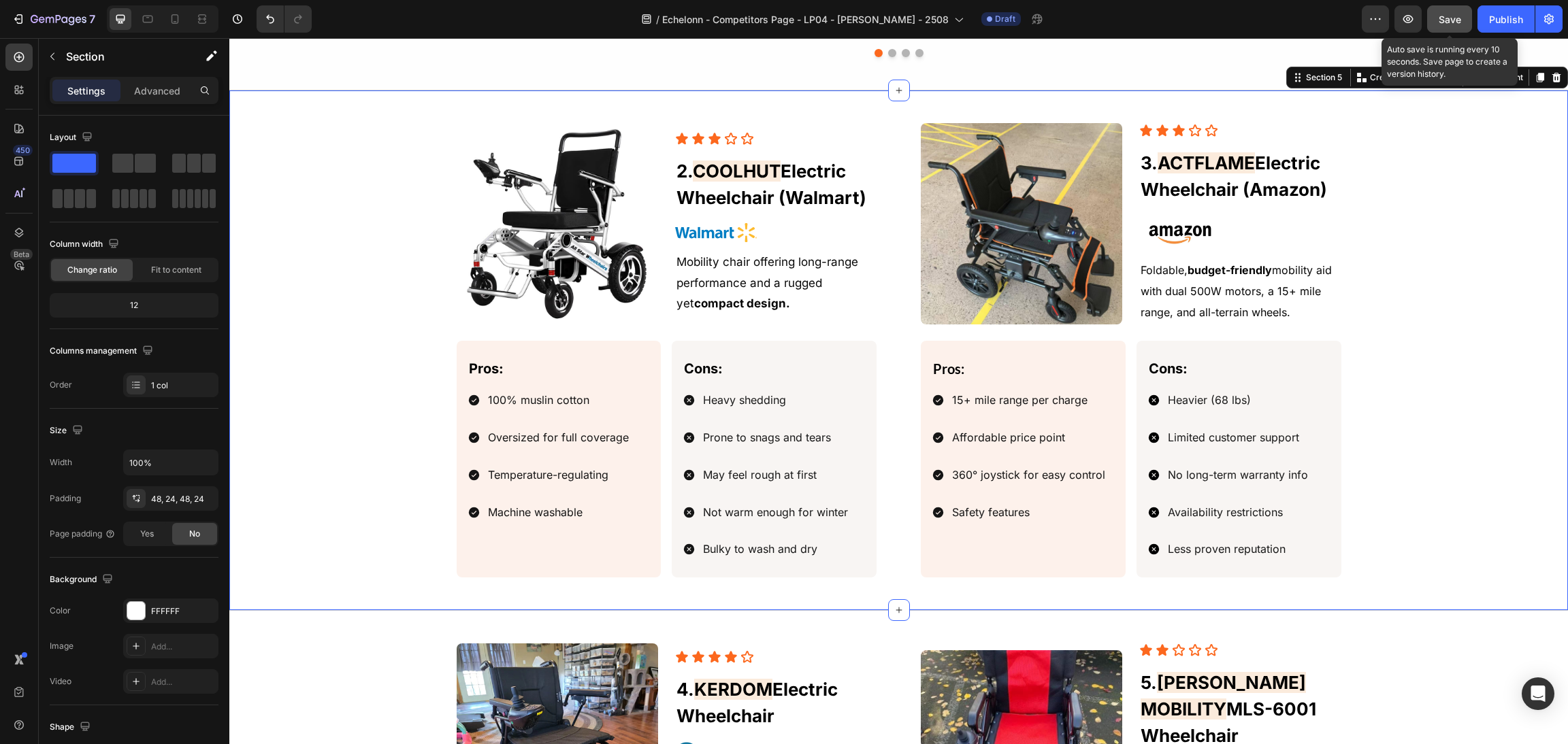
click at [1447, 22] on span "Save" at bounding box center [1449, 20] width 22 height 12
click at [1443, 16] on span "Save" at bounding box center [1449, 20] width 22 height 12
drag, startPoint x: 559, startPoint y: 399, endPoint x: 576, endPoint y: 414, distance: 22.7
click at [561, 400] on span "100% muslin cotton" at bounding box center [538, 400] width 101 height 14
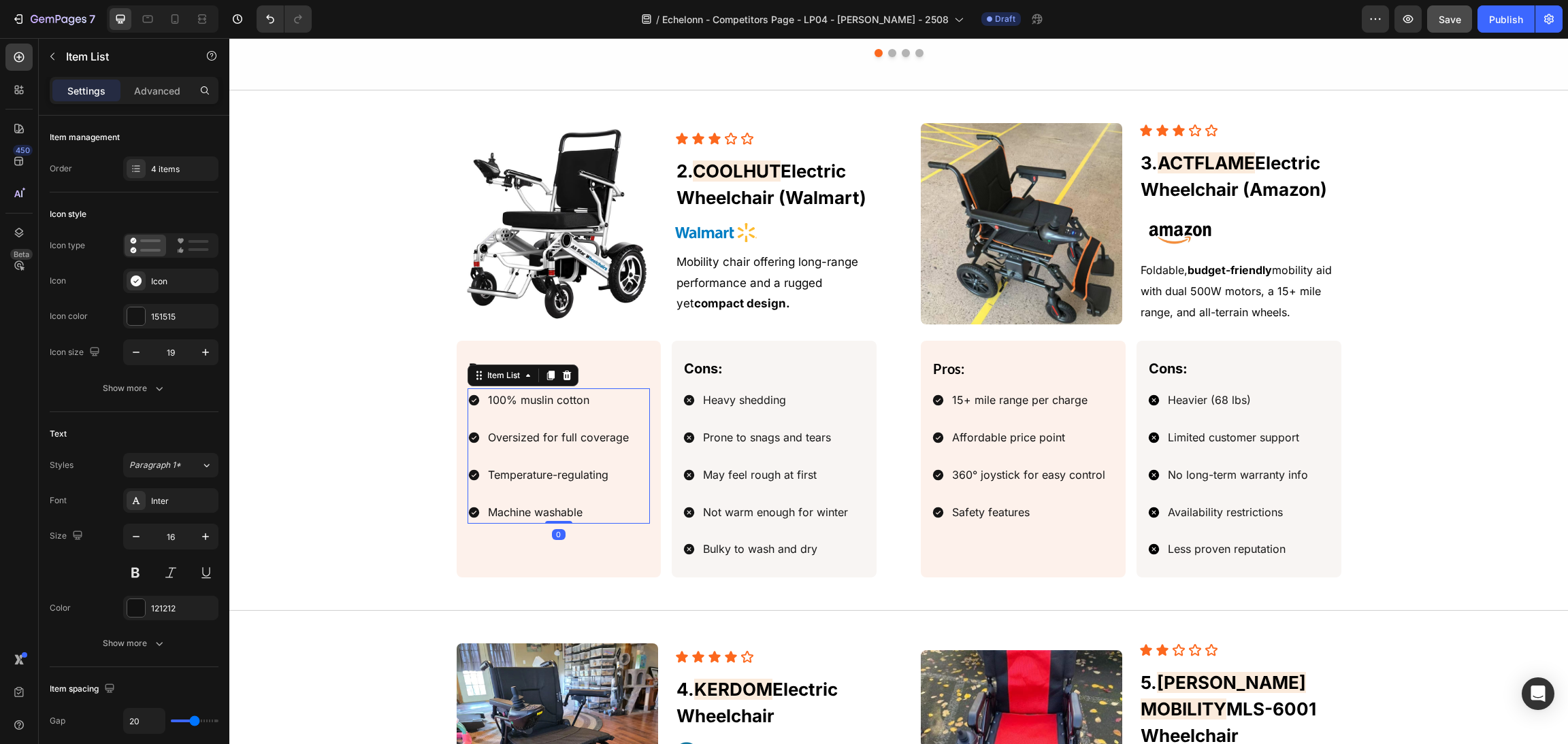
click at [576, 412] on div "100% muslin cotton" at bounding box center [558, 401] width 145 height 24
click at [597, 412] on div "100% muslin cotton" at bounding box center [558, 401] width 145 height 24
click at [597, 408] on p "100% muslin cotton" at bounding box center [558, 401] width 141 height 20
drag, startPoint x: 597, startPoint y: 408, endPoint x: 426, endPoint y: 409, distance: 171.5
click at [426, 409] on div "Image Icon Icon Icon Icon Icon Icon List ⁠⁠⁠⁠⁠⁠⁠ 3. ACTFLAME Electric Wheelchai…" at bounding box center [899, 350] width 1306 height 455
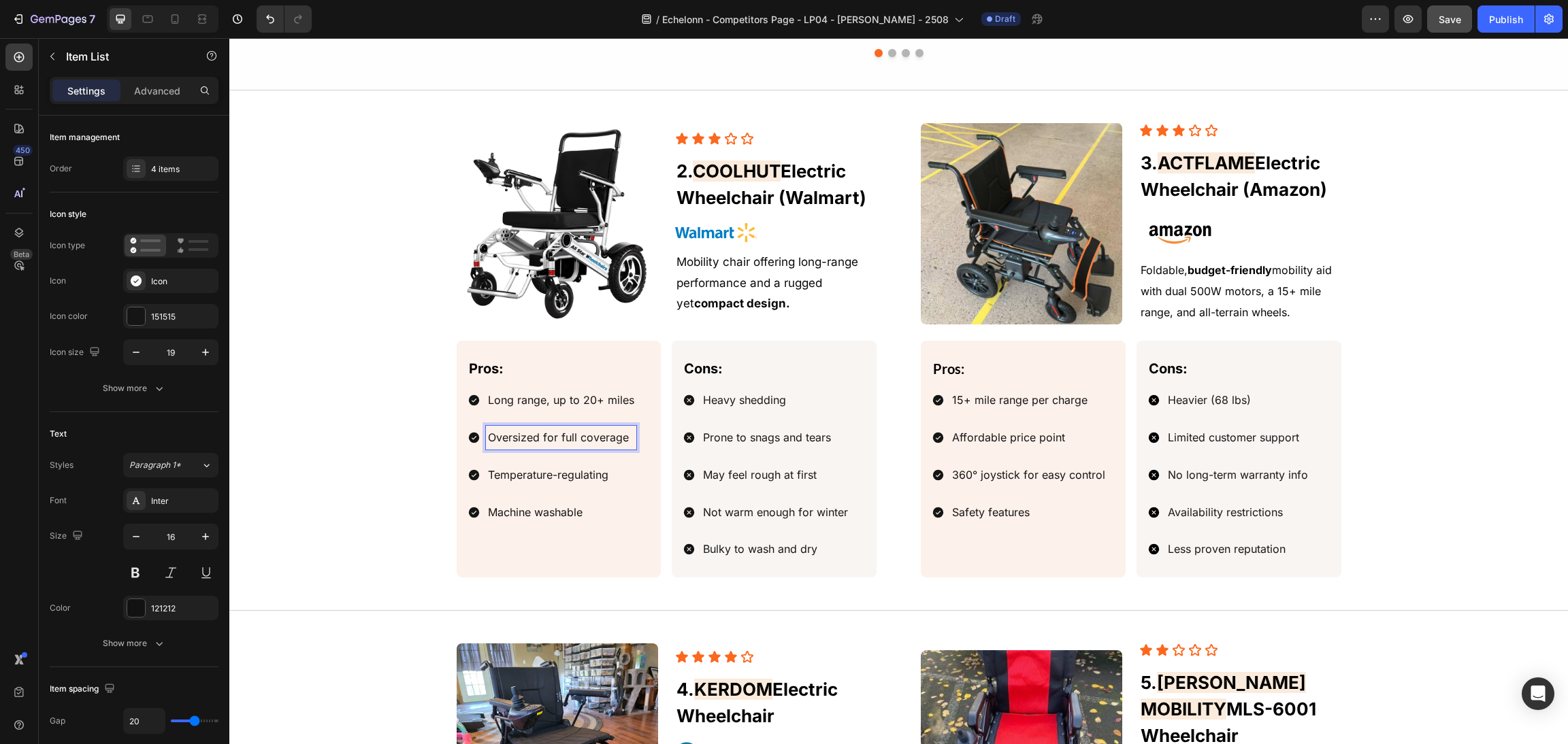
click at [595, 435] on span "Oversized for full coverage" at bounding box center [558, 438] width 141 height 14
click at [599, 440] on span "Oversized for full coverage" at bounding box center [558, 438] width 141 height 14
drag, startPoint x: 617, startPoint y: 442, endPoint x: 431, endPoint y: 463, distance: 186.9
click at [313, 461] on div "Image Icon Icon Icon Icon Icon Icon List ⁠⁠⁠⁠⁠⁠⁠ 3. ACTFLAME Electric Wheelchai…" at bounding box center [899, 350] width 1306 height 455
click at [570, 474] on p "Temperature-regulating" at bounding box center [561, 475] width 146 height 20
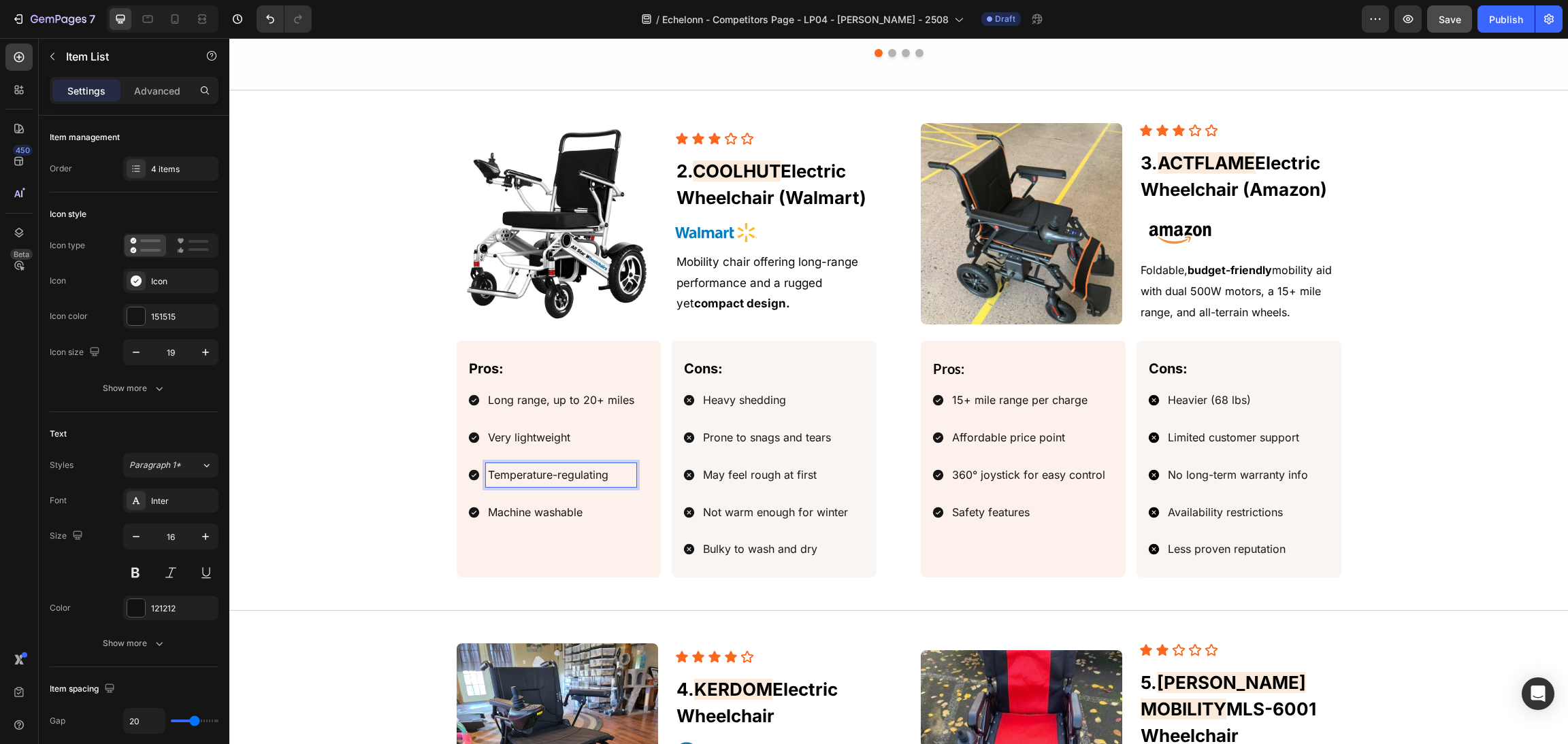
click at [599, 482] on p "Temperature-regulating" at bounding box center [561, 475] width 146 height 20
drag, startPoint x: 608, startPoint y: 481, endPoint x: 434, endPoint y: 475, distance: 174.3
click at [434, 475] on div "Image Icon Icon Icon Icon Icon Icon List ⁠⁠⁠⁠⁠⁠⁠ 3. ACTFLAME Electric Wheelchai…" at bounding box center [899, 350] width 1306 height 455
click at [552, 514] on p "Machine washable" at bounding box center [561, 513] width 146 height 20
click at [569, 512] on p "Machine washable" at bounding box center [561, 513] width 146 height 20
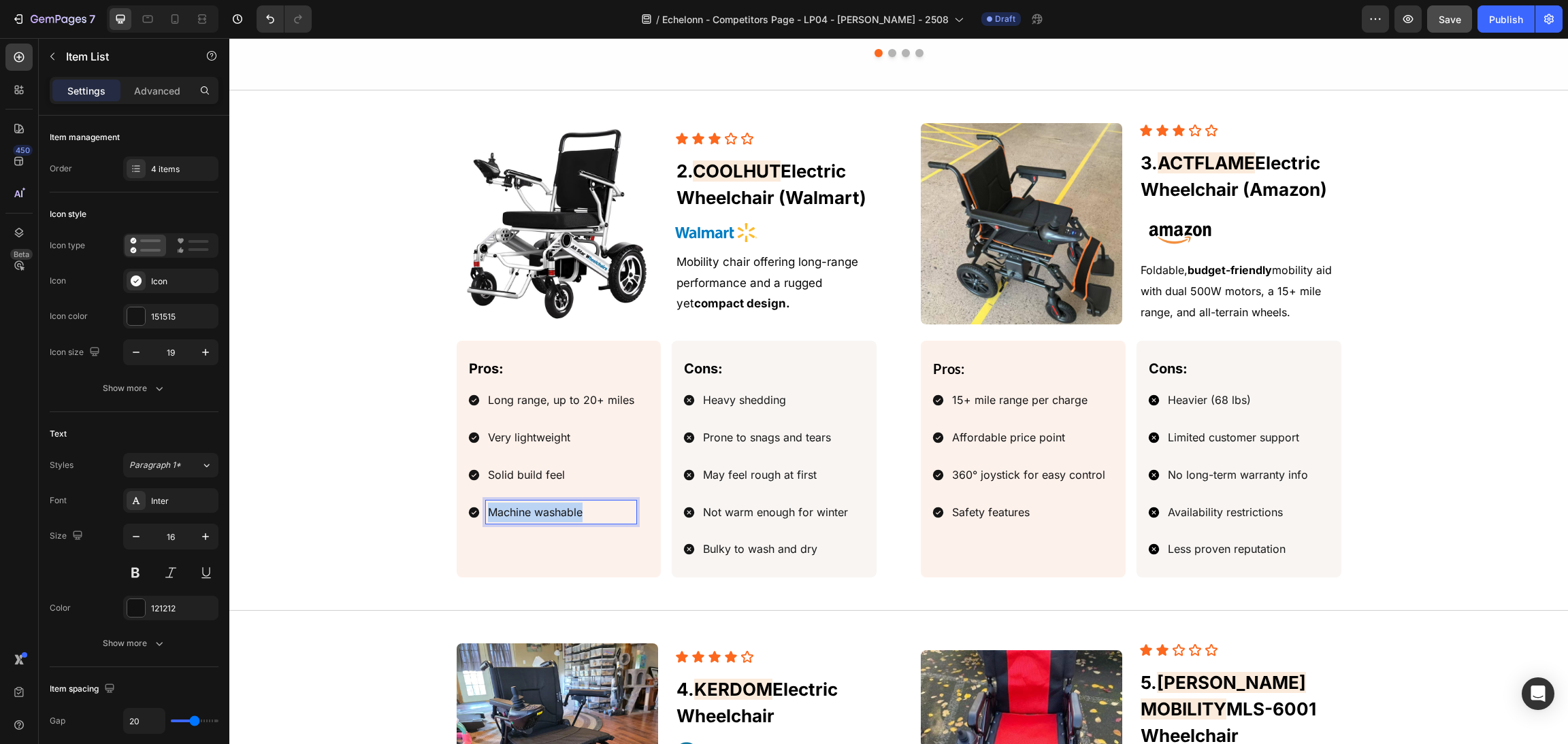
drag, startPoint x: 600, startPoint y: 514, endPoint x: 440, endPoint y: 520, distance: 160.7
click at [440, 520] on div "Image Icon Icon Icon Icon Icon Icon List ⁠⁠⁠⁠⁠⁠⁠ 3. ACTFLAME Electric Wheelchai…" at bounding box center [899, 350] width 1306 height 455
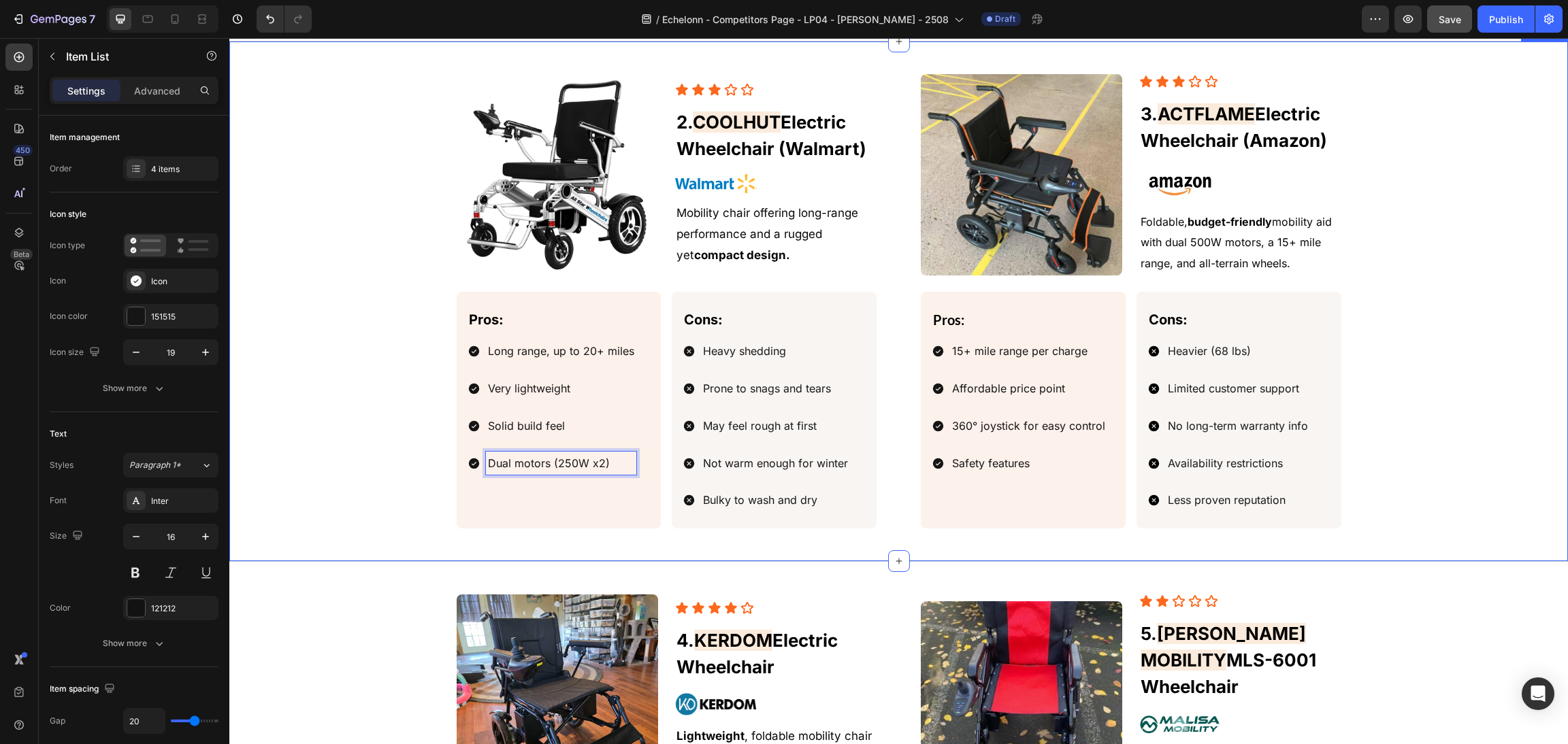
scroll to position [1666, 0]
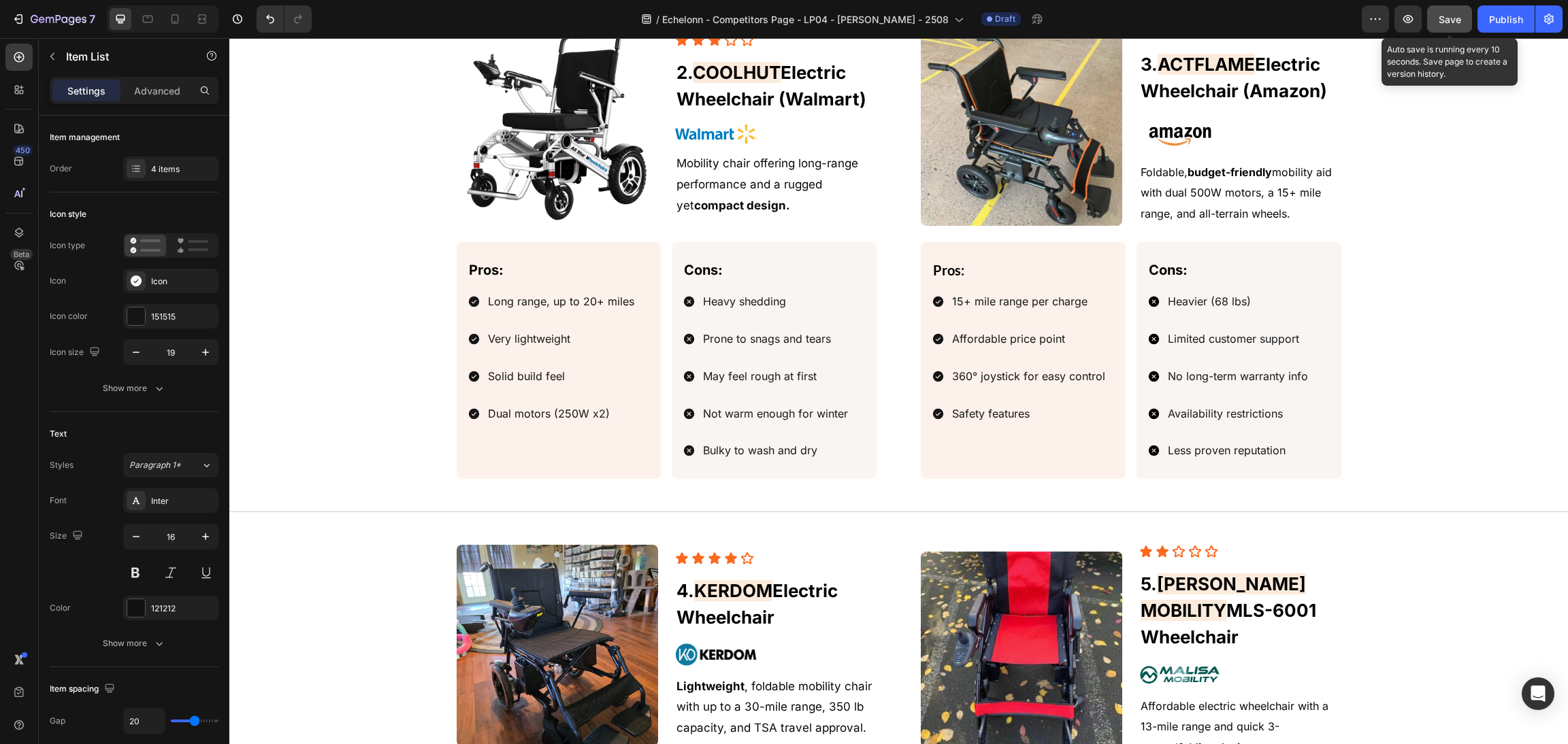
click at [1453, 8] on button "Save" at bounding box center [1449, 18] width 45 height 27
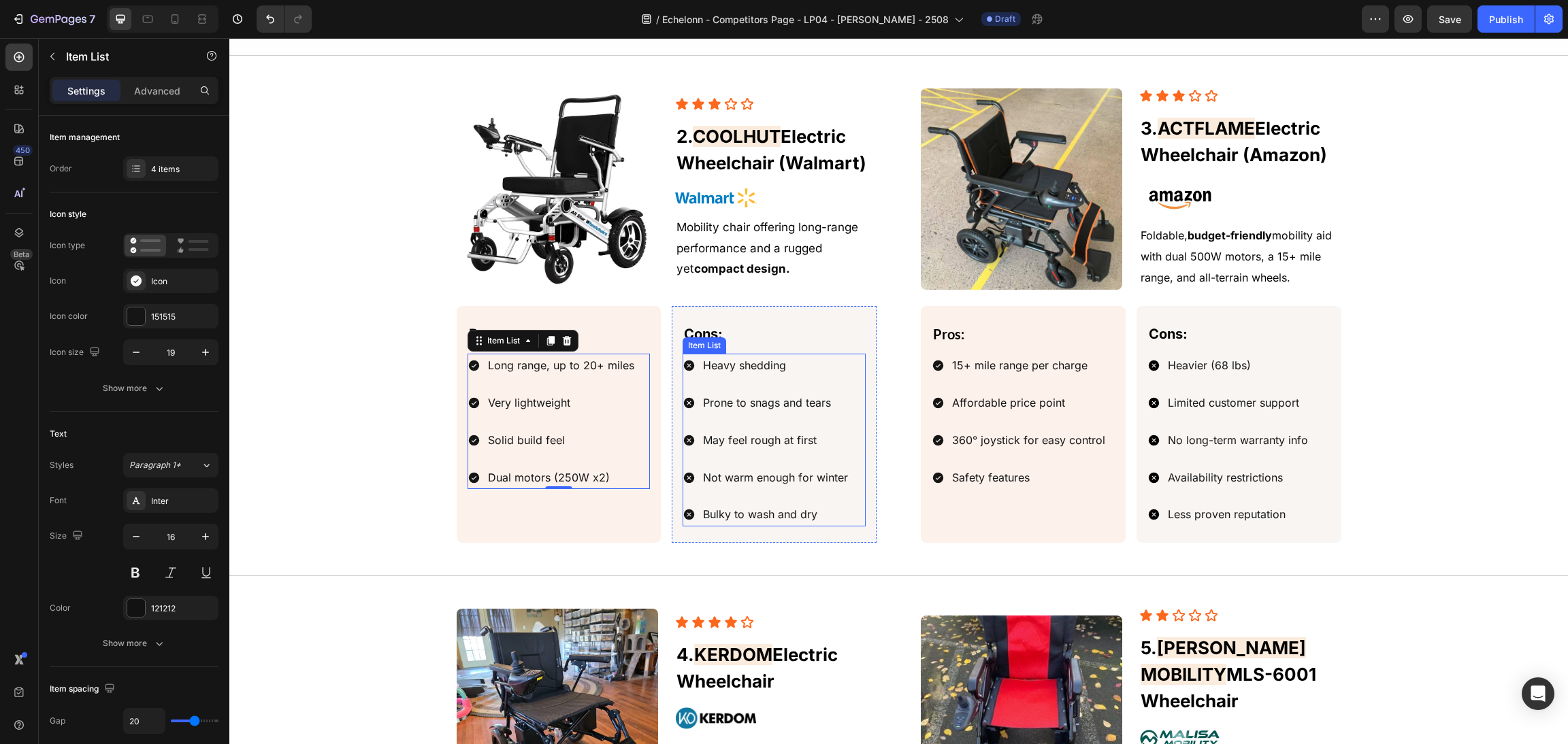
scroll to position [1564, 0]
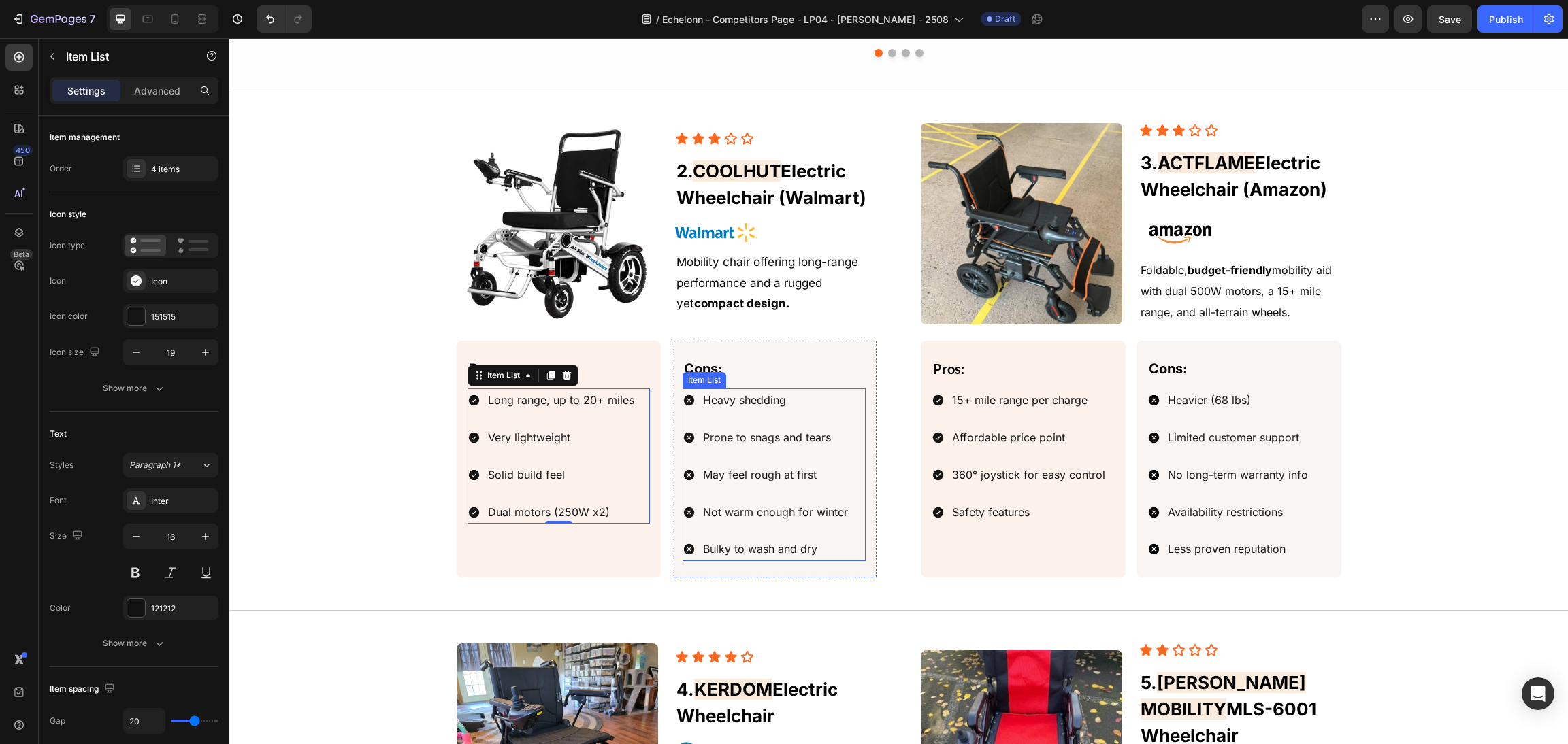
click at [760, 389] on div "Cons: Text Block Heavy shedding Prone to snags and tears May feel rough at firs…" at bounding box center [773, 459] width 183 height 204
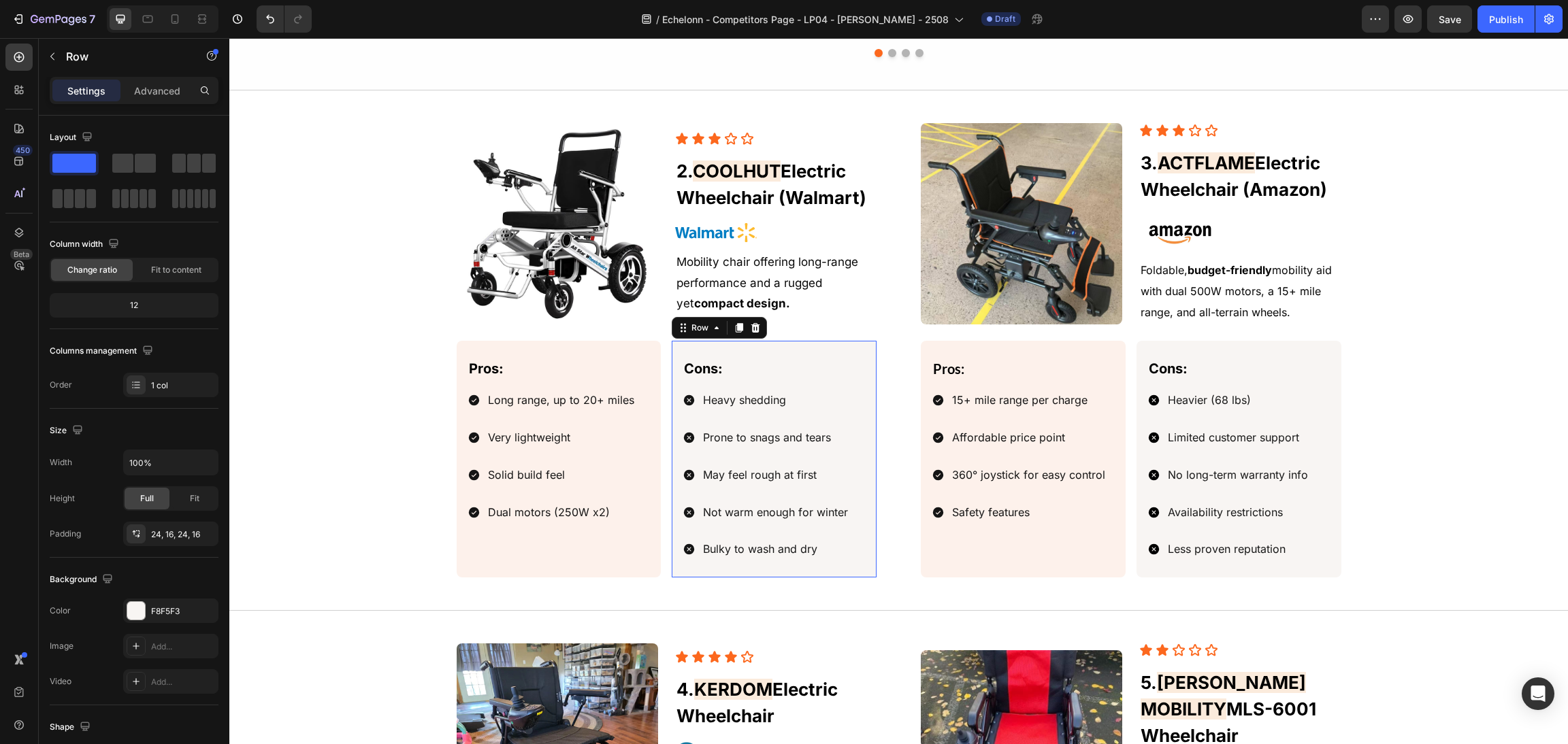
click at [793, 406] on p "Heavy shedding" at bounding box center [775, 401] width 145 height 20
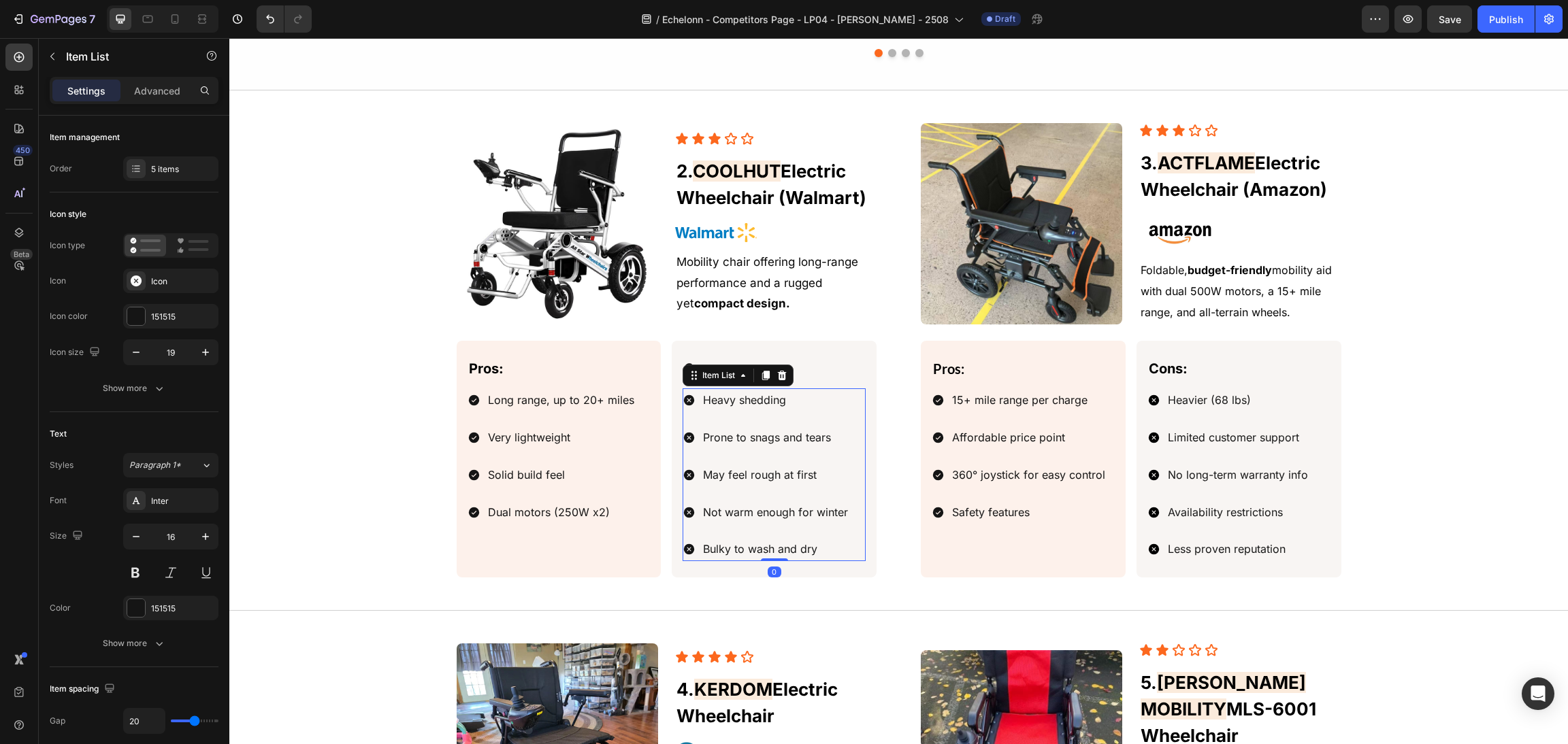
click at [805, 405] on p "Heavy shedding" at bounding box center [775, 401] width 145 height 20
drag, startPoint x: 786, startPoint y: 408, endPoint x: 679, endPoint y: 413, distance: 107.0
click at [622, 414] on div "Pros: Text Block Long range, up to 20+ miles Very lightweight Solid build feel …" at bounding box center [667, 459] width 421 height 237
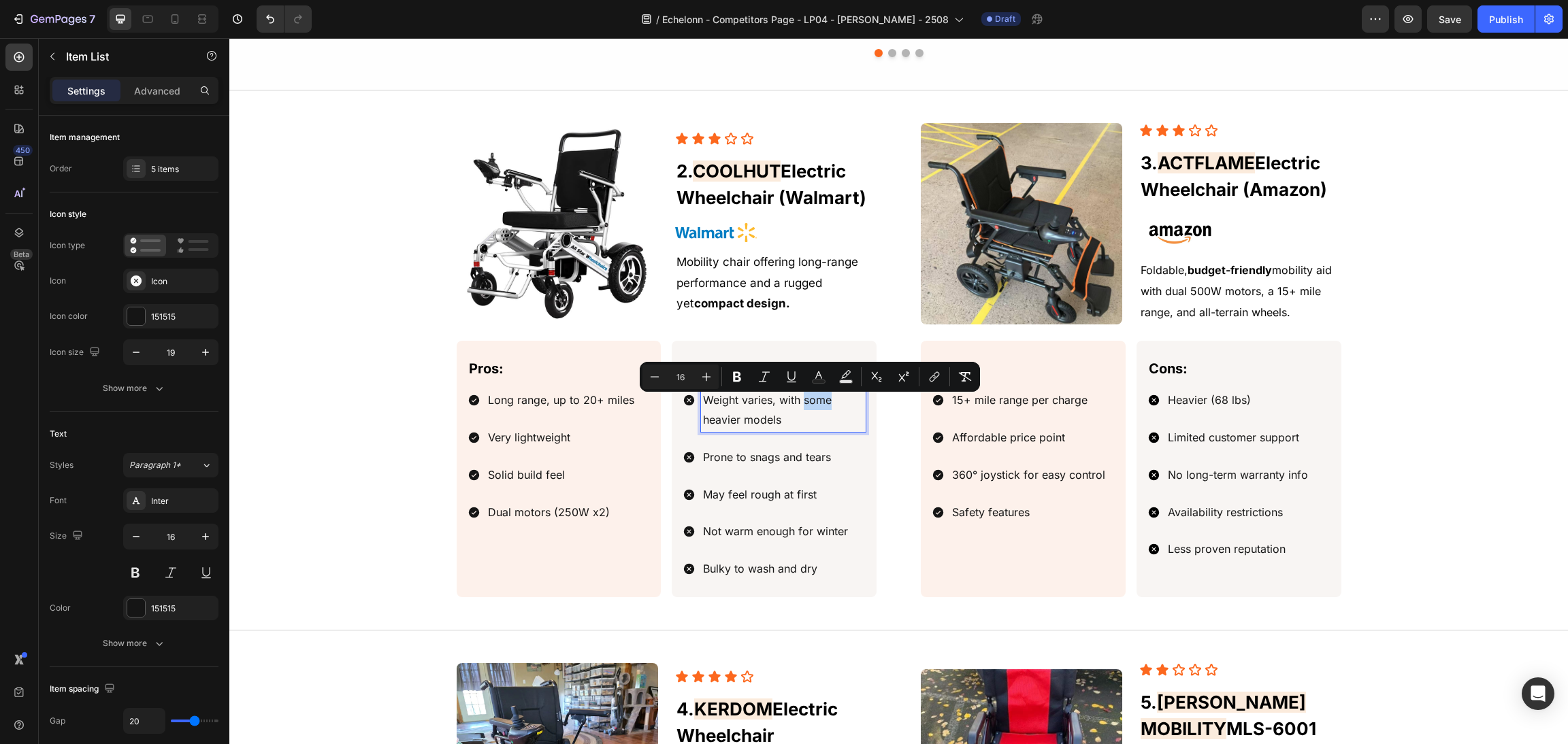
drag, startPoint x: 835, startPoint y: 406, endPoint x: 795, endPoint y: 405, distance: 40.2
click at [795, 405] on p "Weight varies, with some heavier models" at bounding box center [783, 410] width 161 height 39
drag, startPoint x: 793, startPoint y: 405, endPoint x: 770, endPoint y: 405, distance: 23.1
click at [770, 405] on span "Weight varies, with heavier models" at bounding box center [772, 409] width 138 height 33
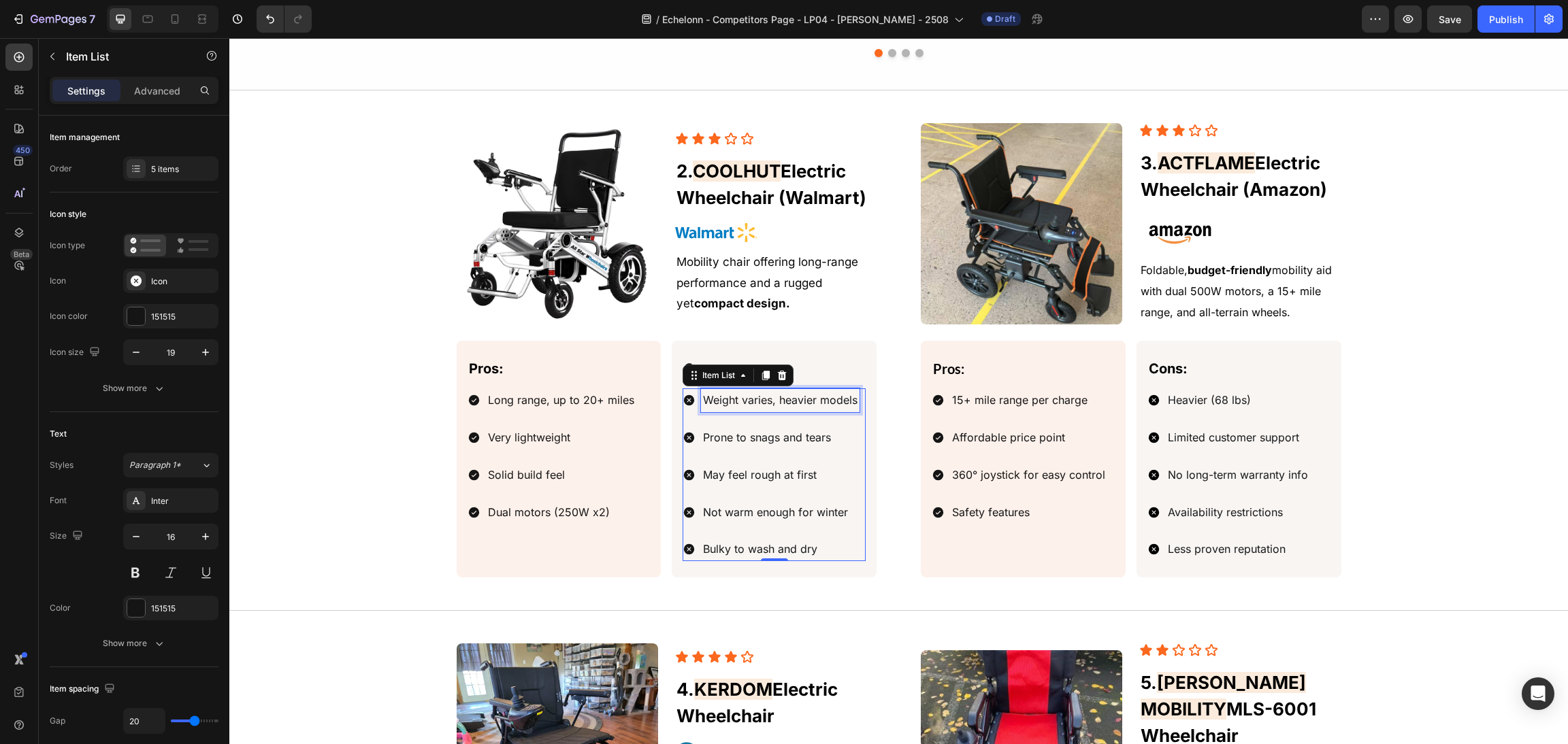
click at [781, 441] on span "Prone to snags and tears" at bounding box center [767, 438] width 128 height 14
click at [799, 441] on span "Prone to snags and tears" at bounding box center [767, 438] width 128 height 14
click at [836, 440] on p "Prone to snags and tears" at bounding box center [780, 438] width 154 height 20
drag, startPoint x: 842, startPoint y: 440, endPoint x: 705, endPoint y: 434, distance: 137.6
click at [705, 434] on p "Prone to snags and tears" at bounding box center [780, 438] width 154 height 20
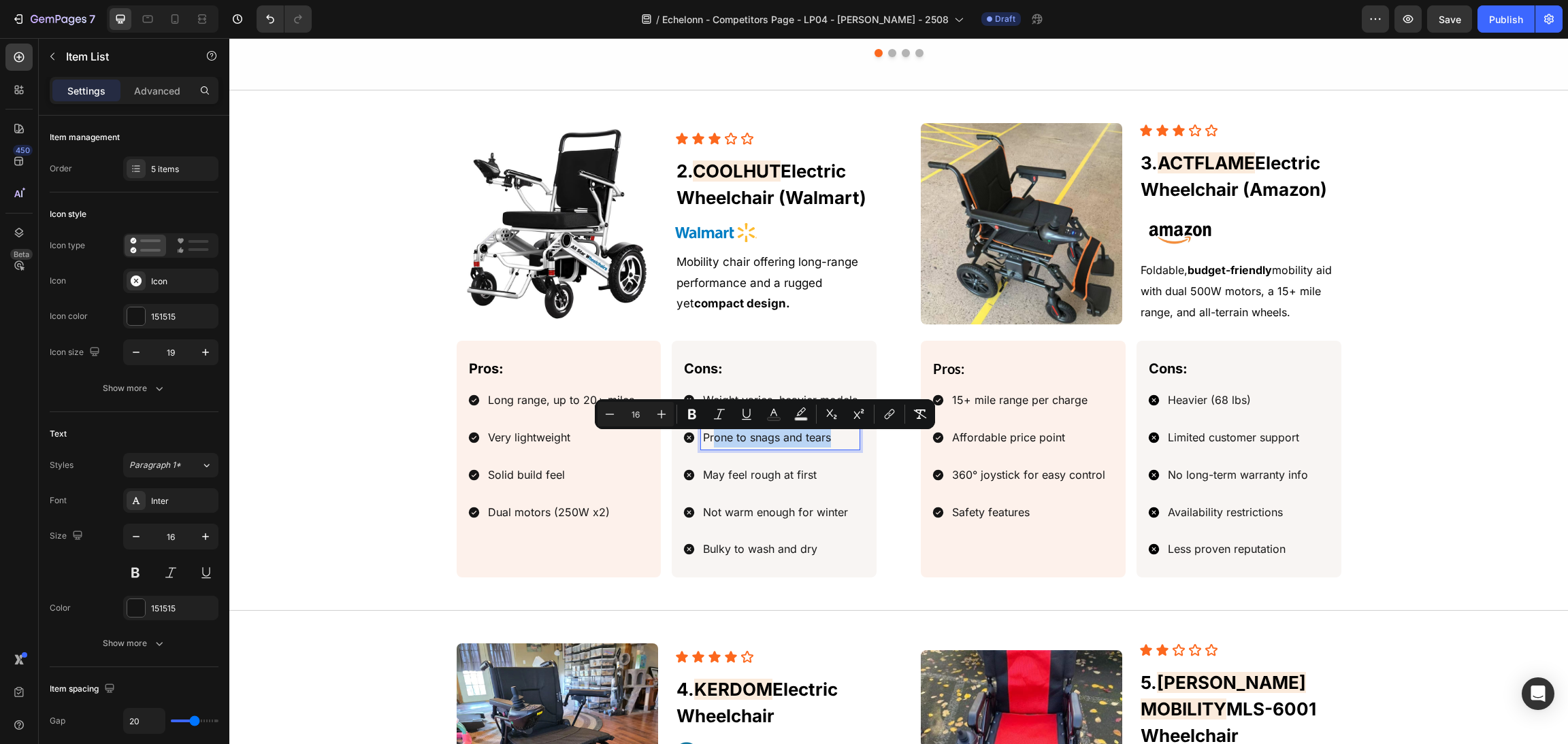
drag, startPoint x: 741, startPoint y: 433, endPoint x: 727, endPoint y: 438, distance: 14.9
click at [727, 438] on span "Prone to snags and tears" at bounding box center [767, 438] width 128 height 14
click at [763, 444] on span "Prone to snags and tears" at bounding box center [767, 438] width 128 height 14
click at [831, 442] on p "Prone to snags and tears" at bounding box center [780, 438] width 154 height 20
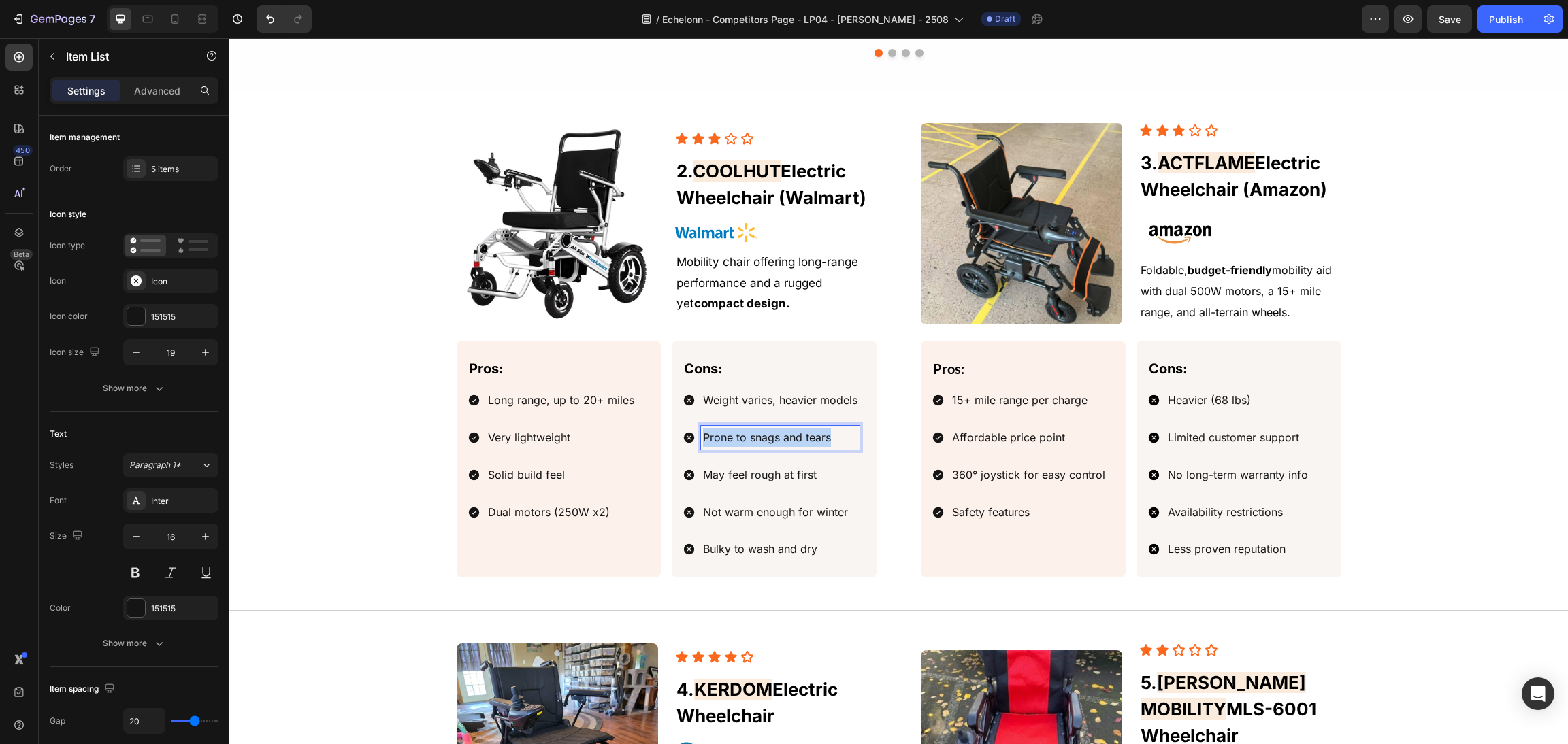
drag, startPoint x: 841, startPoint y: 442, endPoint x: 690, endPoint y: 450, distance: 151.2
click at [615, 442] on div "Pros: Text Block Long range, up to 20+ miles Very lightweight Solid build feel …" at bounding box center [667, 459] width 421 height 237
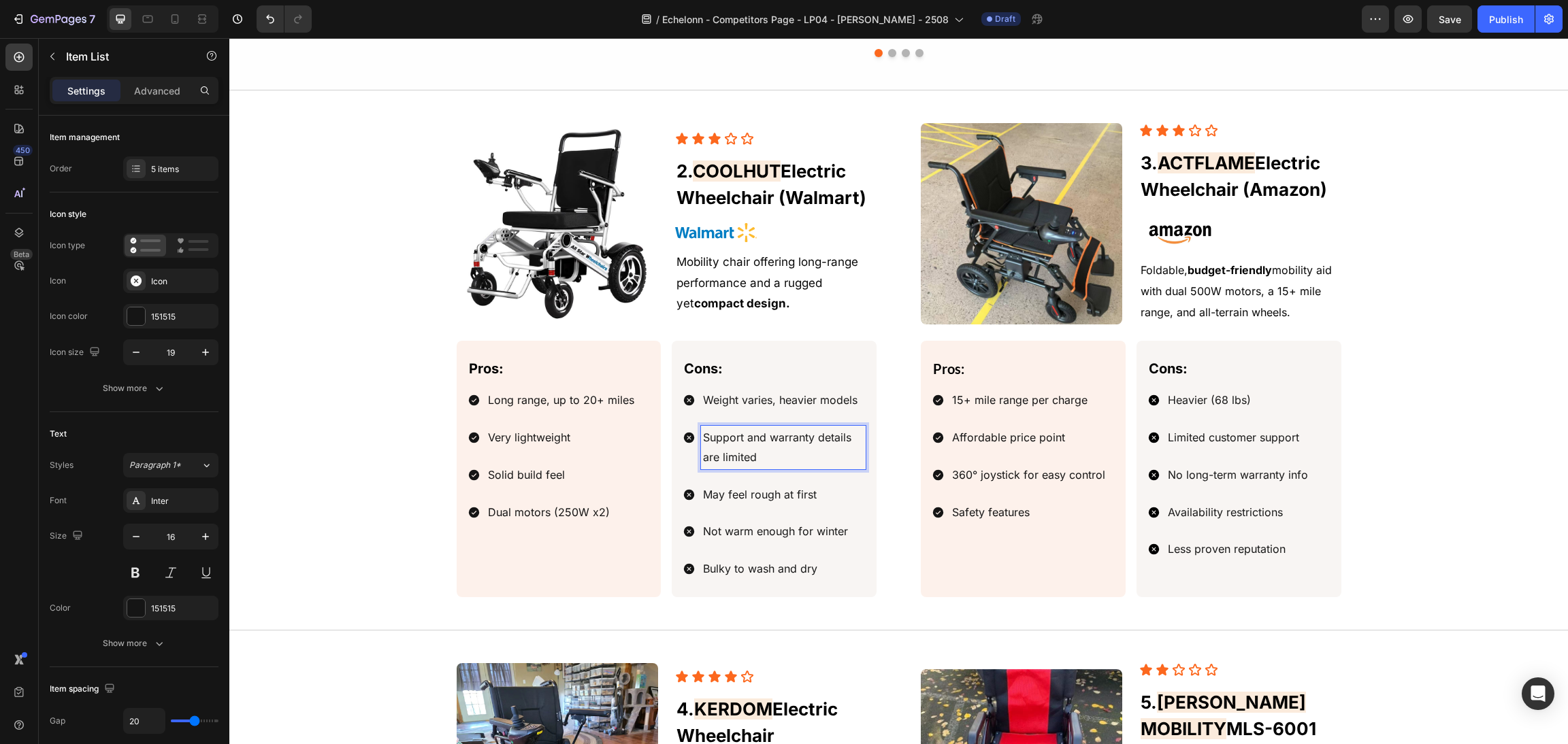
click at [769, 446] on span "Support and warranty details are limited" at bounding box center [777, 447] width 148 height 33
click at [812, 446] on span "Support and warranty details are limited" at bounding box center [777, 447] width 148 height 33
drag, startPoint x: 772, startPoint y: 442, endPoint x: 606, endPoint y: 445, distance: 166.1
click at [606, 445] on div "Pros: Text Block Long range, up to 20+ miles Very lightweight Solid build feel …" at bounding box center [667, 469] width 421 height 257
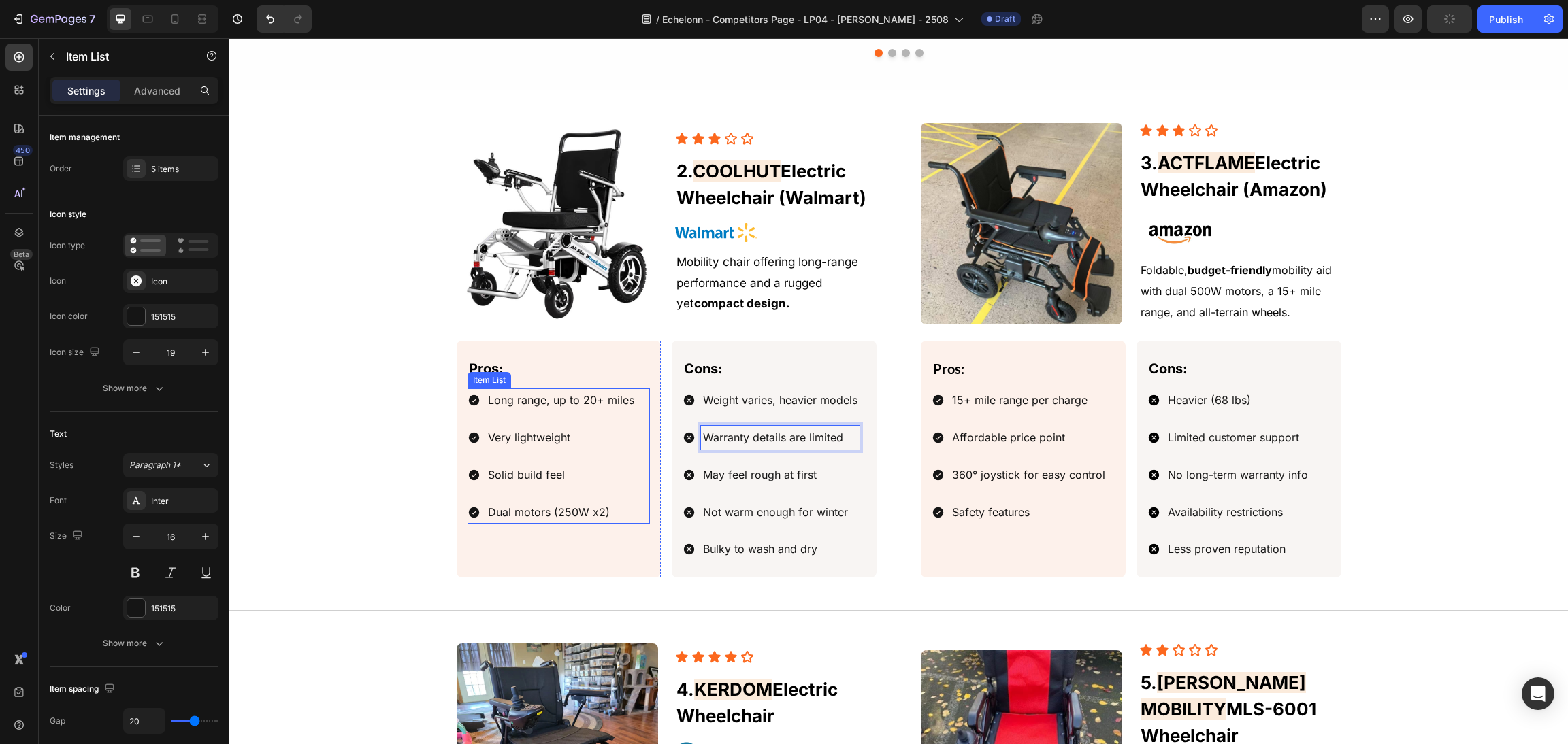
click at [543, 442] on span "Very lightweight" at bounding box center [529, 438] width 82 height 14
click at [584, 439] on p "Very lightweight" at bounding box center [561, 438] width 146 height 20
drag, startPoint x: 600, startPoint y: 442, endPoint x: 478, endPoint y: 443, distance: 122.5
click at [442, 444] on div "Image Icon Icon Icon Icon Icon Icon List ⁠⁠⁠⁠⁠⁠⁠ 3. ACTFLAME Electric Wheelchai…" at bounding box center [899, 350] width 1306 height 455
click at [770, 494] on div "Weight varies, heavier models Warranty details are limited May feel rough at fi…" at bounding box center [770, 475] width 177 height 173
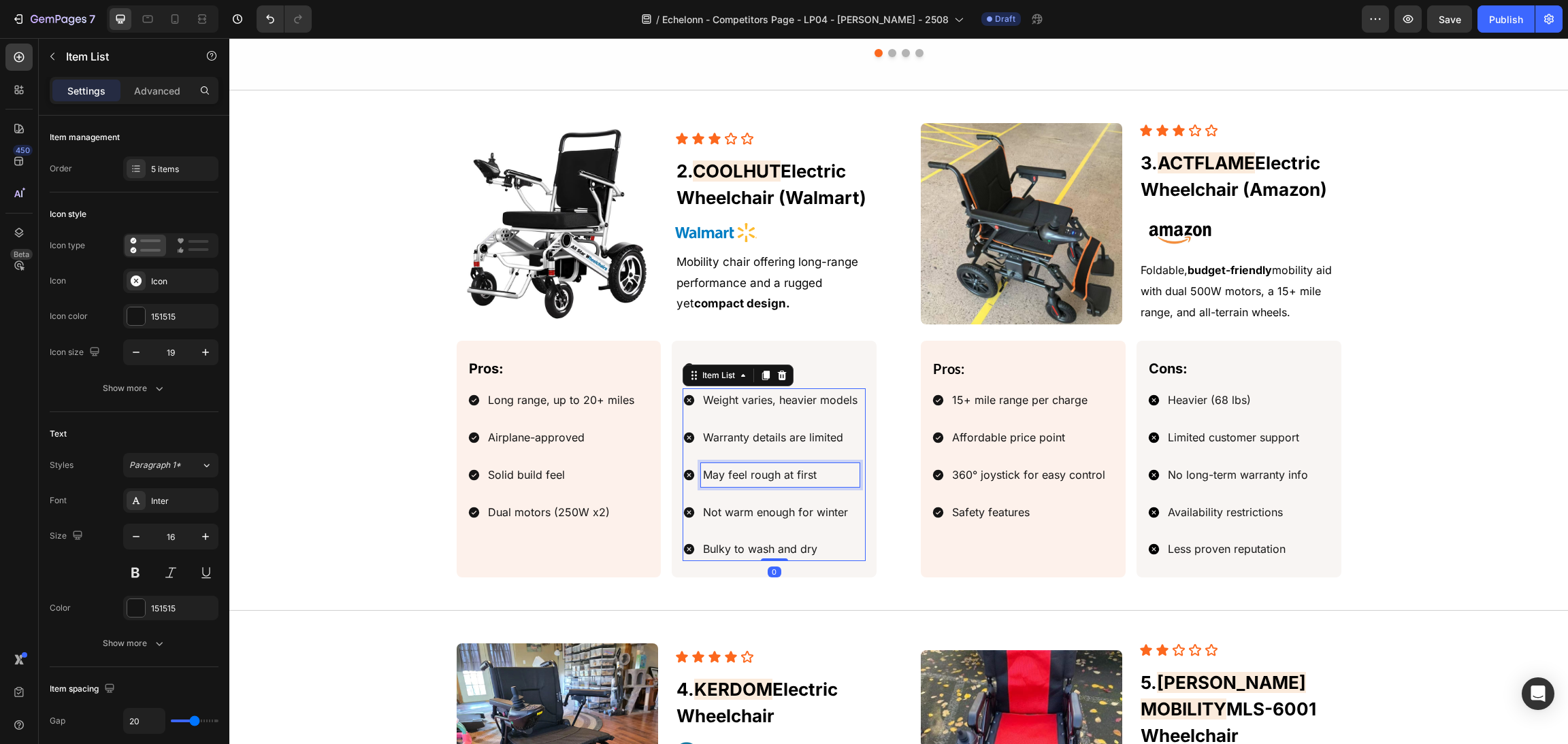
click at [813, 474] on p "May feel rough at first" at bounding box center [780, 475] width 154 height 20
drag, startPoint x: 845, startPoint y: 474, endPoint x: 665, endPoint y: 466, distance: 179.8
click at [672, 466] on div "Cons: Text Block Weight varies, heavier models Warranty details are limited May…" at bounding box center [774, 459] width 205 height 237
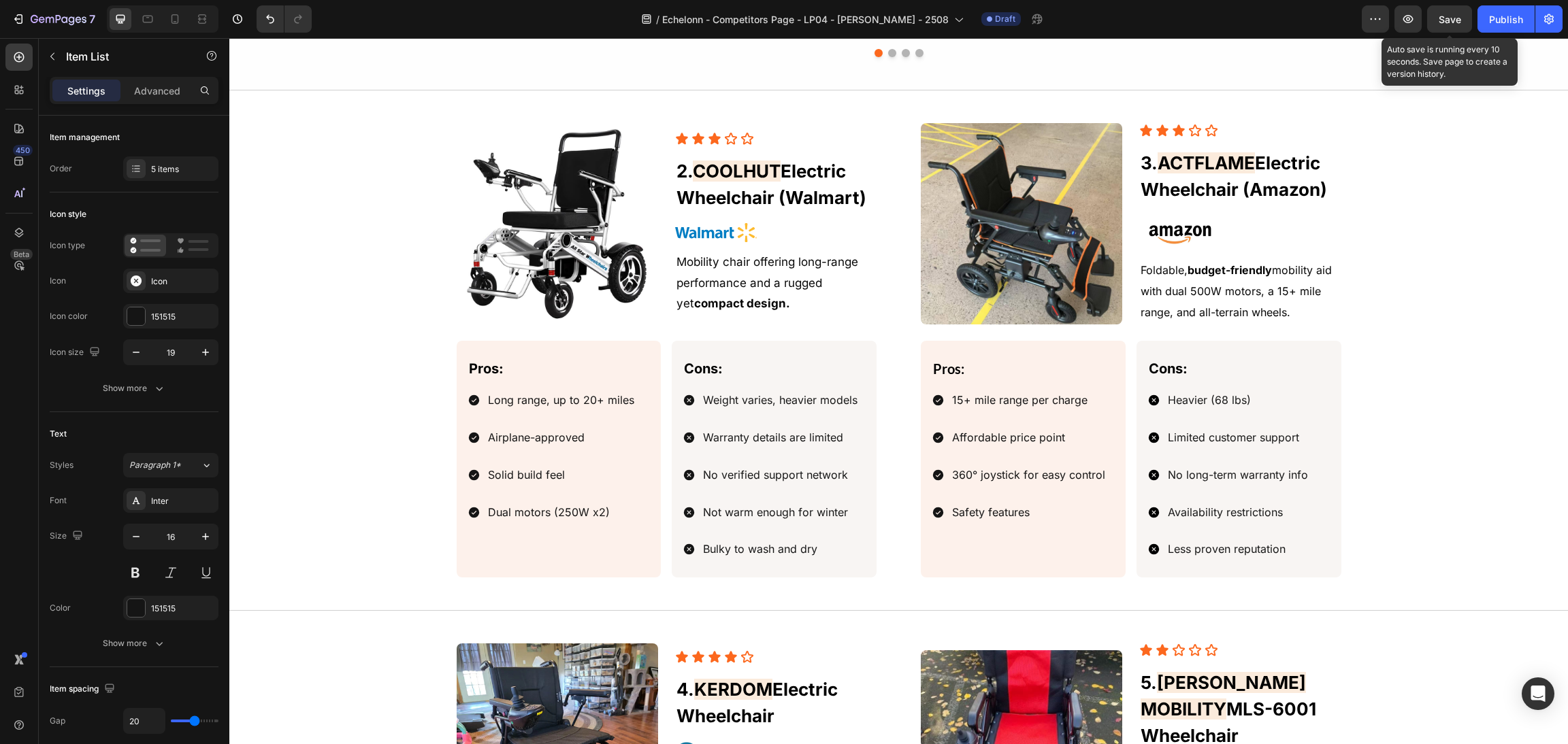
click at [1444, 22] on span "Save" at bounding box center [1449, 20] width 22 height 12
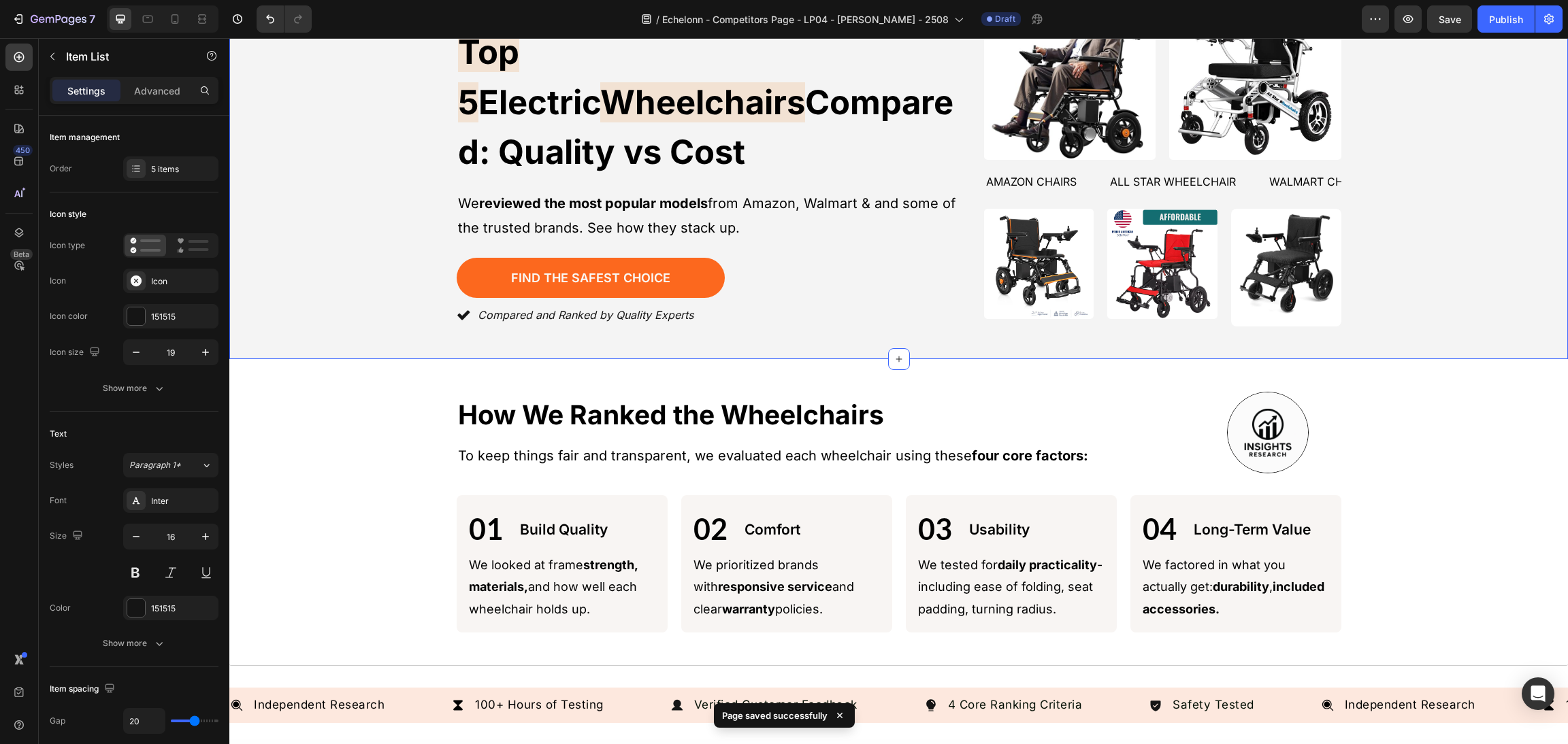
scroll to position [33, 0]
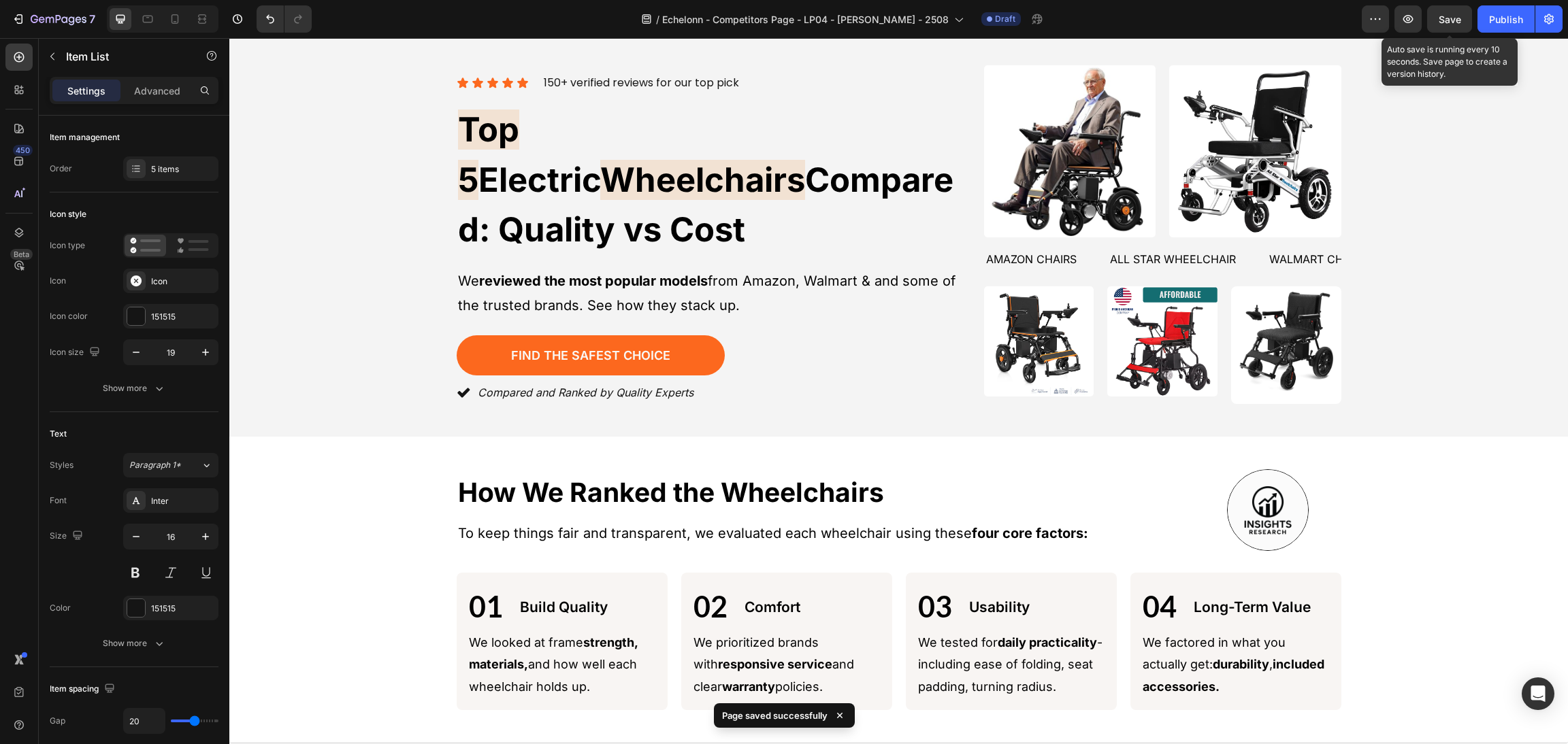
click at [1453, 24] on span "Save" at bounding box center [1449, 20] width 22 height 12
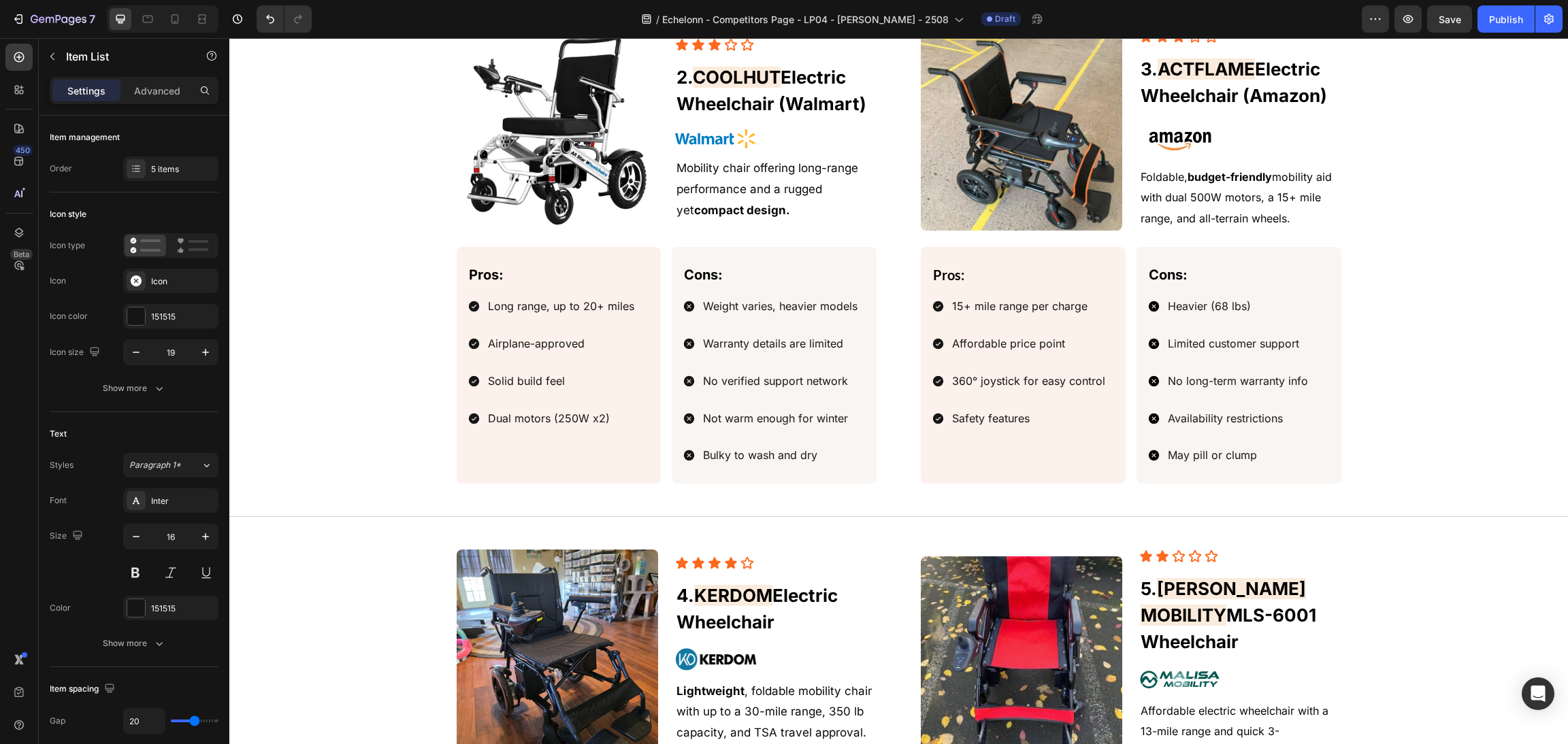
scroll to position [1566, 0]
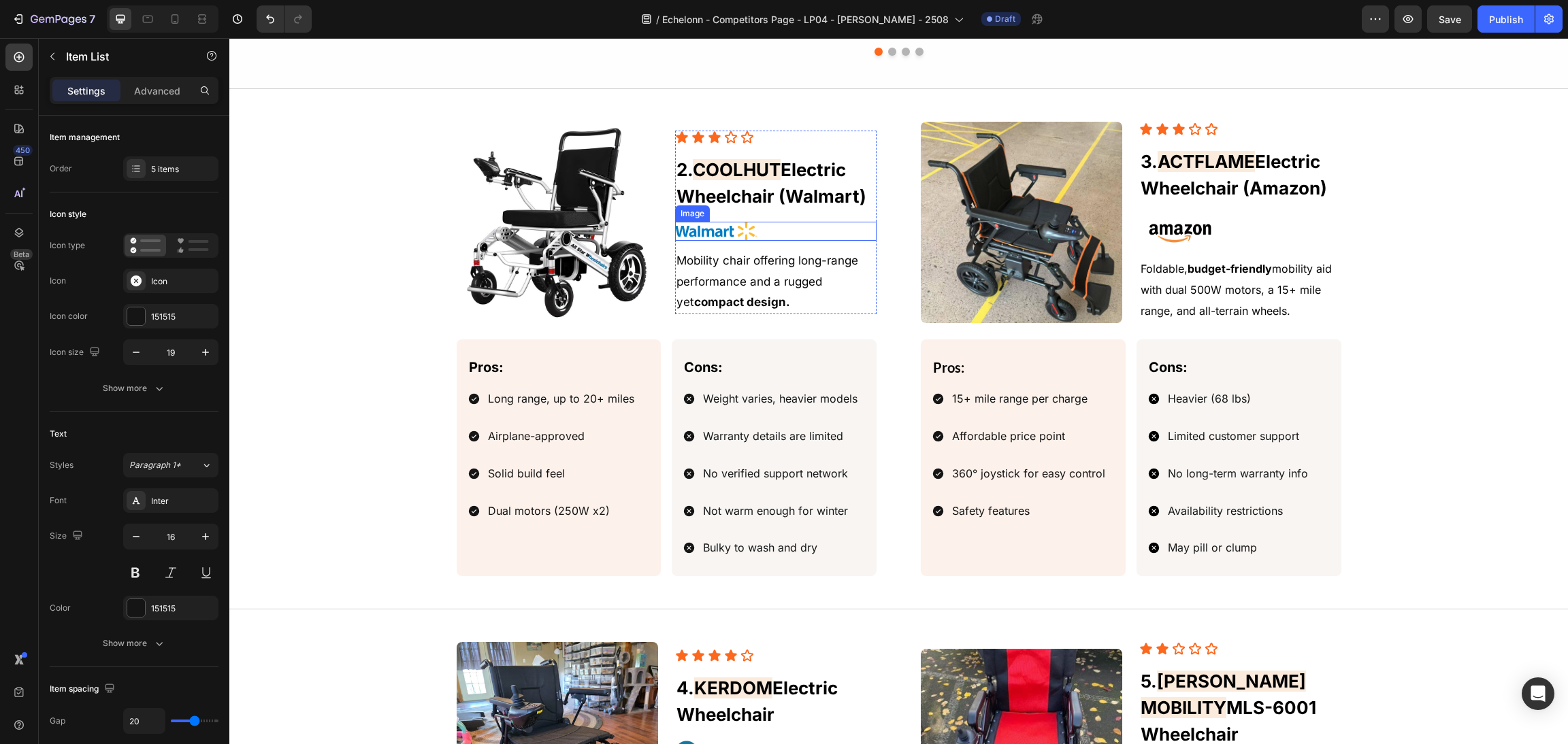
click at [829, 183] on span "Electric Wheelchair (Walmart)" at bounding box center [771, 183] width 190 height 48
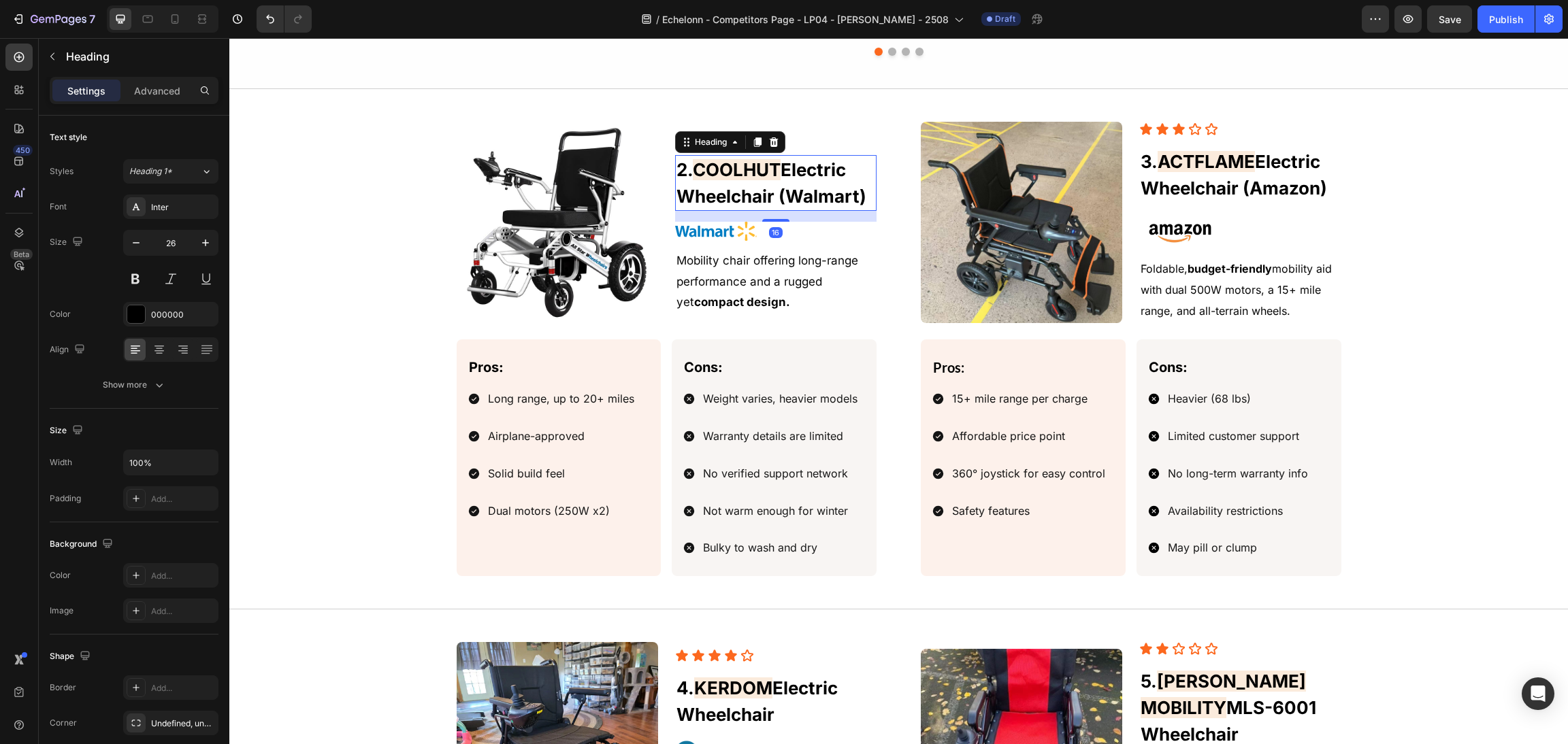
click at [785, 186] on h2 "2. COOLHUT Electric Wheelchair (Walmart)" at bounding box center [775, 183] width 201 height 56
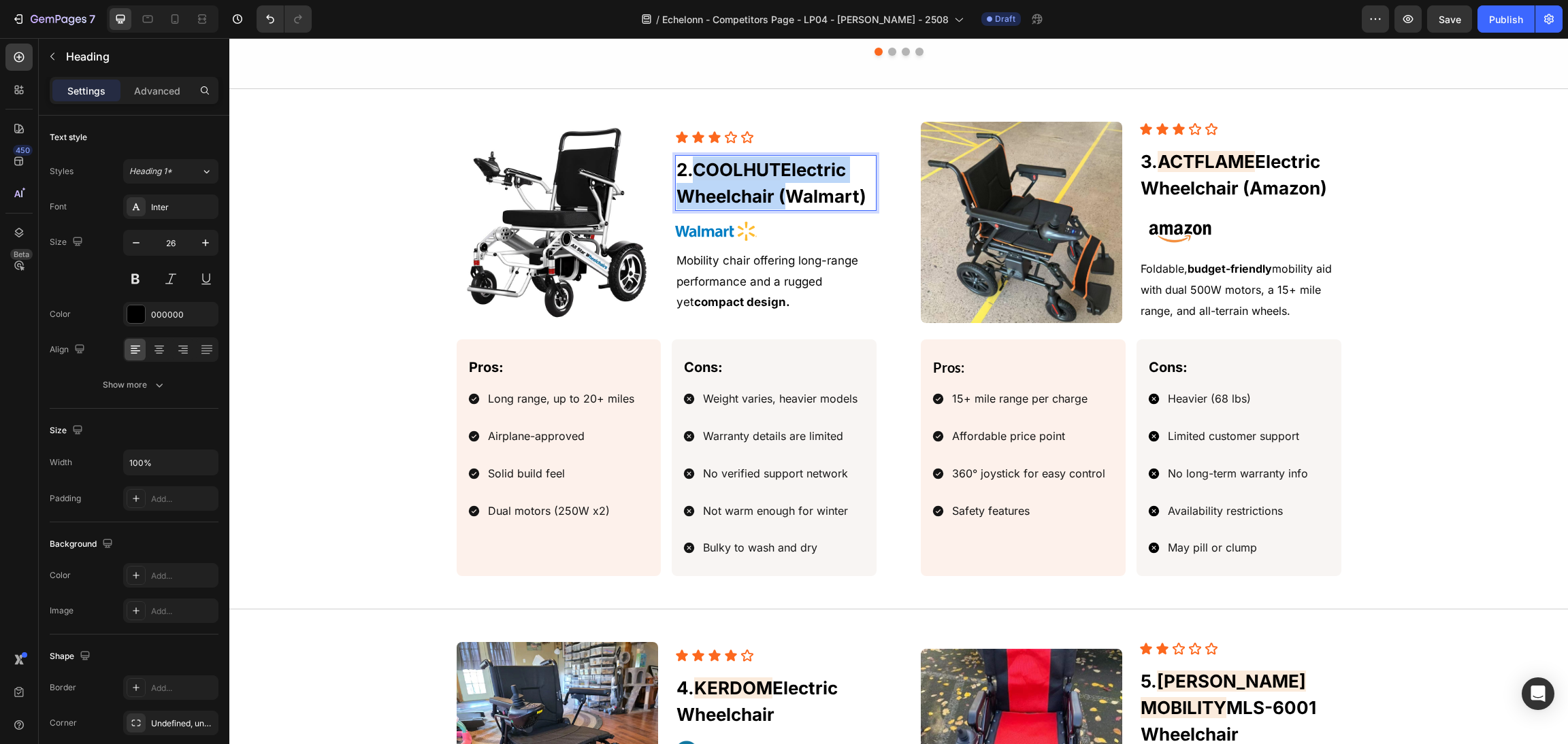
drag, startPoint x: 768, startPoint y: 198, endPoint x: 691, endPoint y: 163, distance: 83.7
click at [691, 163] on p "2. COOLHUT Electric Wheelchair (Walmart)" at bounding box center [775, 183] width 199 height 53
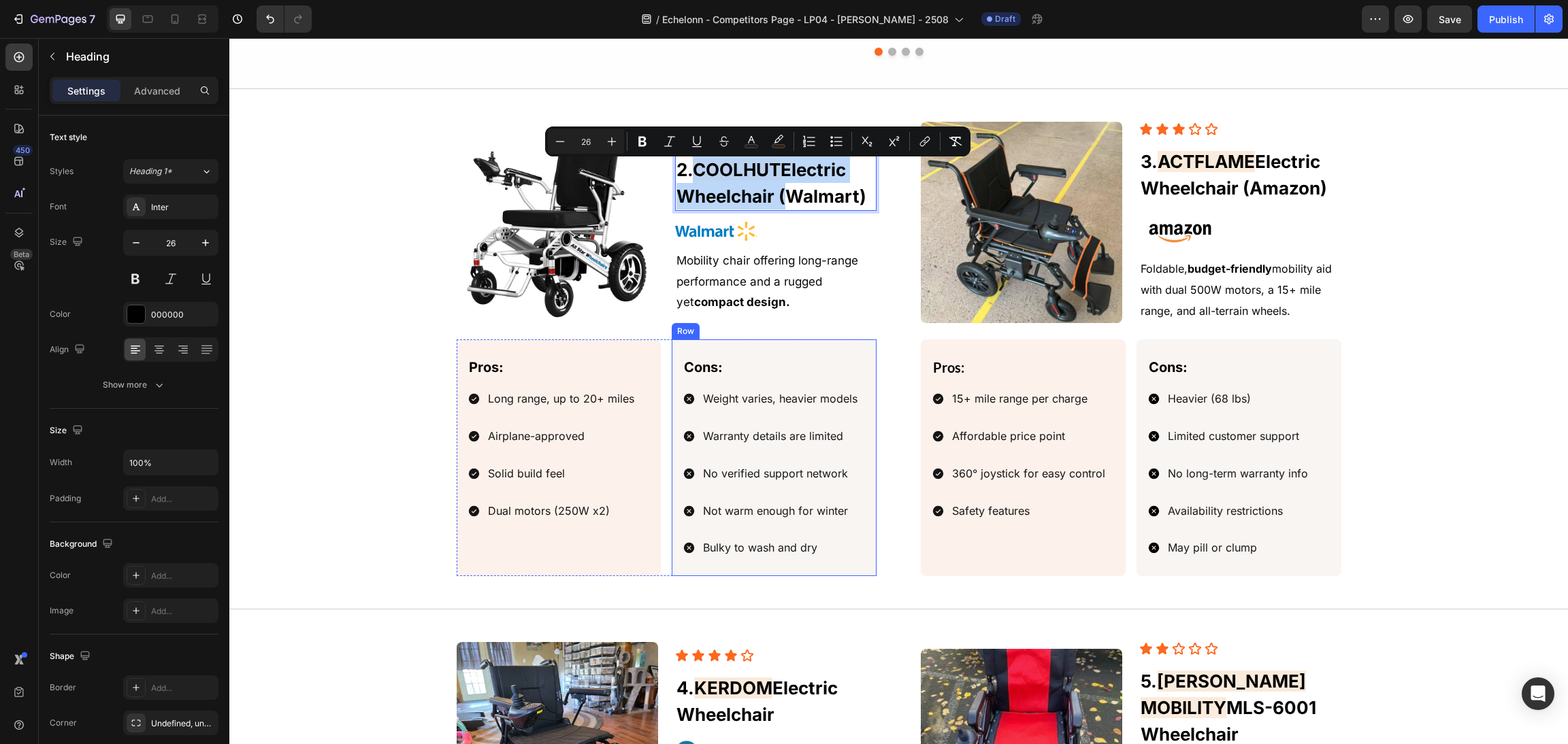
click at [808, 510] on span "Not warm enough for winter" at bounding box center [775, 511] width 145 height 14
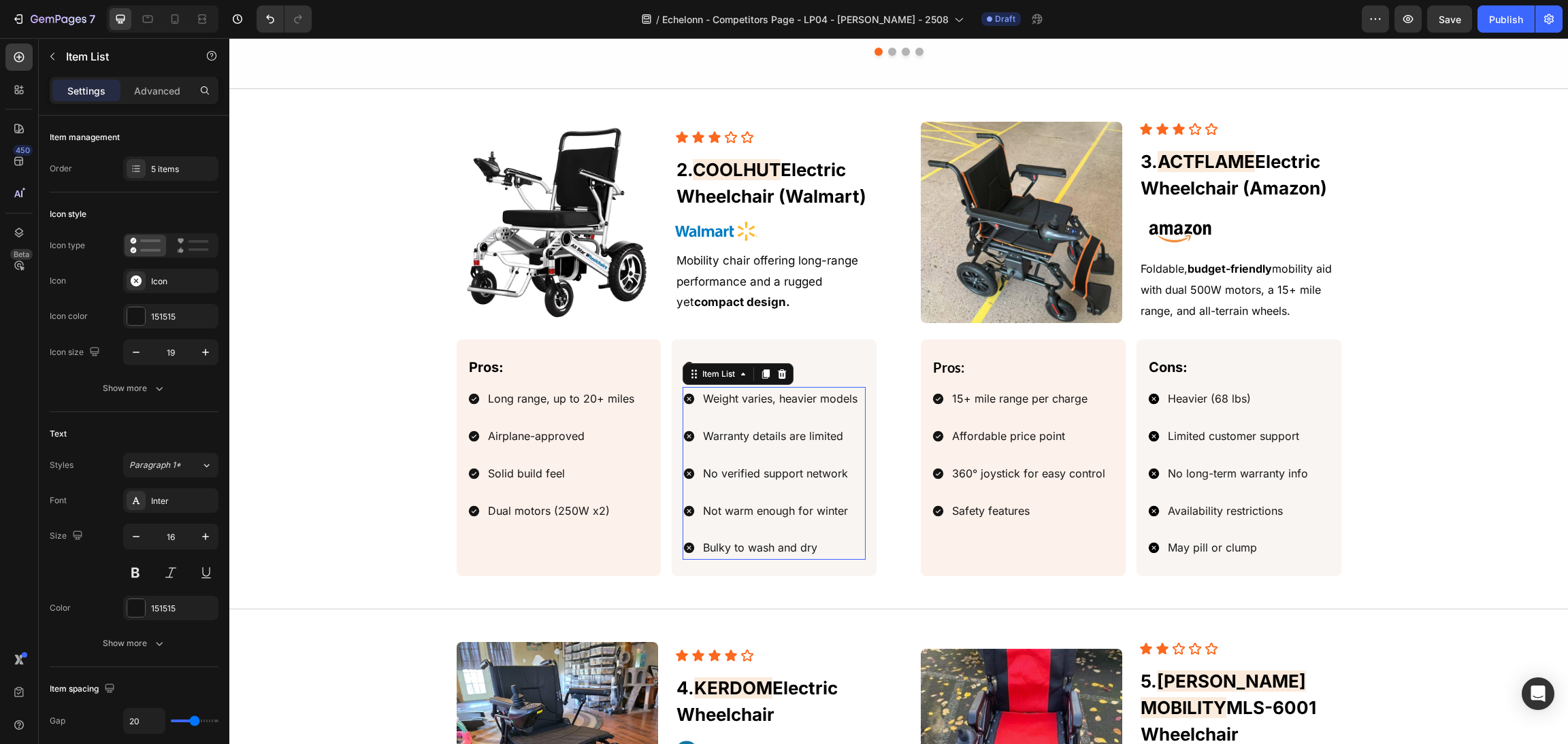
click at [838, 516] on span "Not warm enough for winter" at bounding box center [775, 511] width 145 height 14
click at [843, 516] on p "Not warm enough for winter" at bounding box center [780, 511] width 154 height 20
click at [846, 512] on p "Not warm enough for winter" at bounding box center [780, 511] width 154 height 20
drag, startPoint x: 847, startPoint y: 512, endPoint x: 616, endPoint y: 499, distance: 231.0
click at [616, 499] on div "Pros: Text Block Long range, up to 20+ miles Airplane-approved Solid build feel…" at bounding box center [667, 458] width 421 height 237
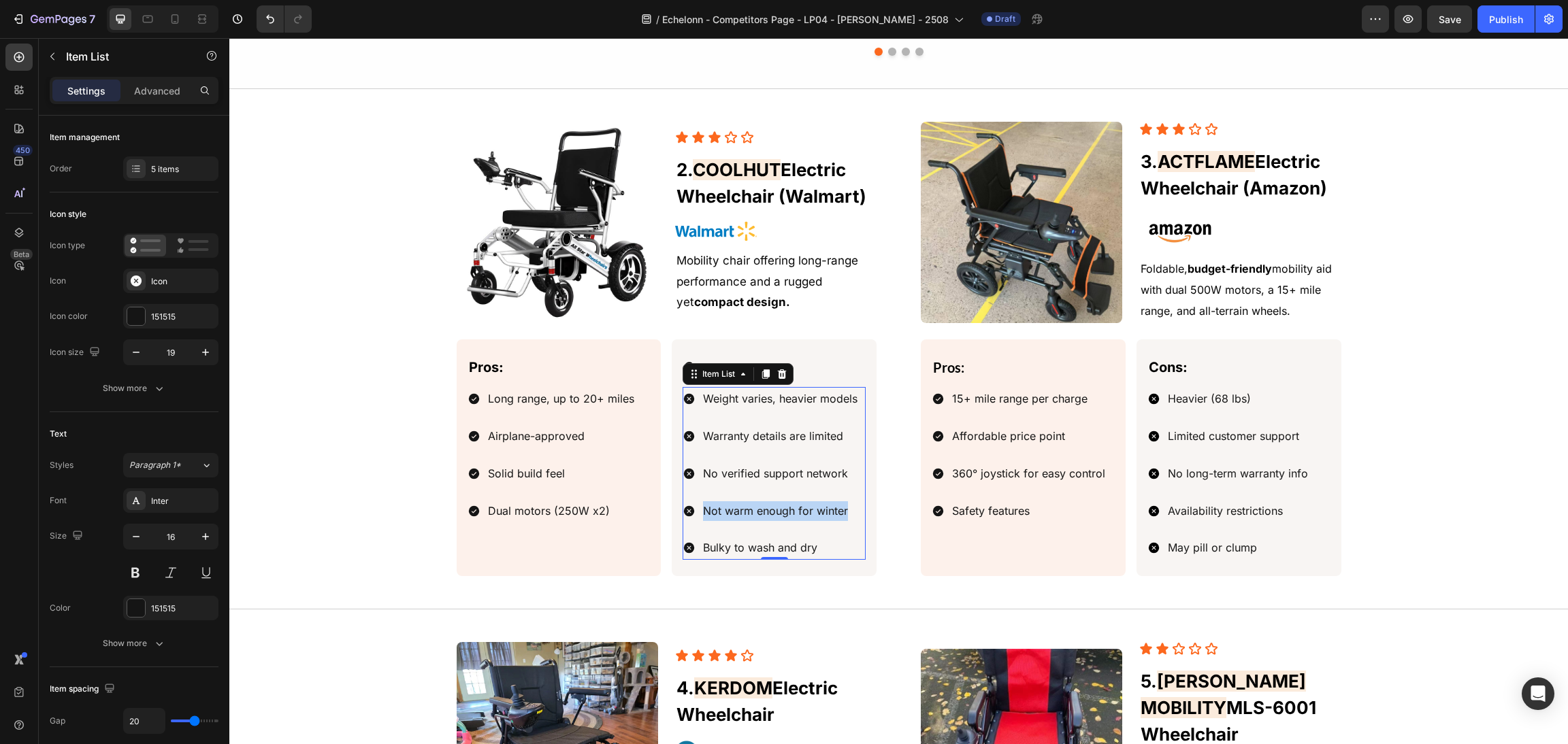
drag, startPoint x: 744, startPoint y: 499, endPoint x: 736, endPoint y: 519, distance: 21.0
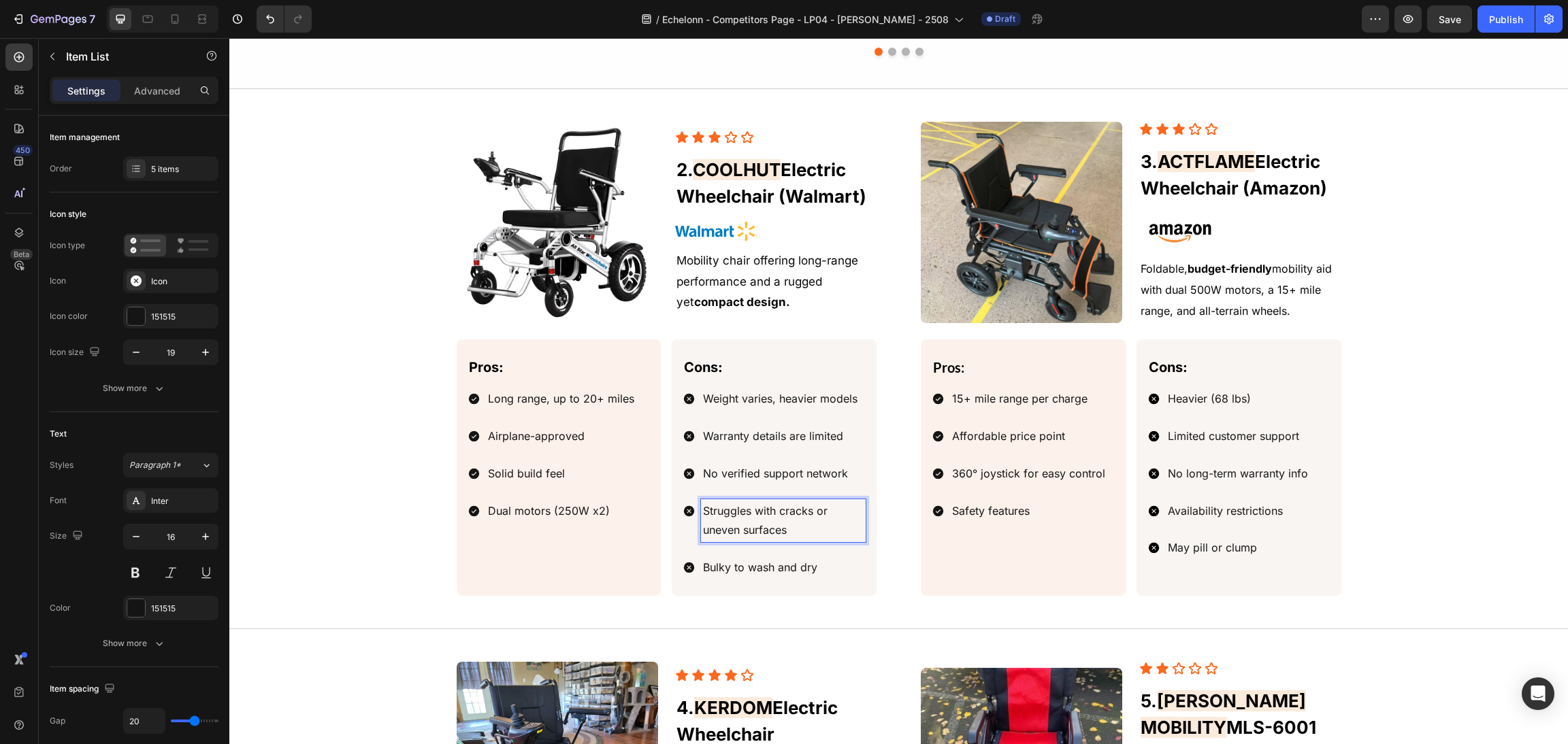
click at [825, 514] on p "Struggles with cracks or uneven surfaces" at bounding box center [783, 520] width 161 height 39
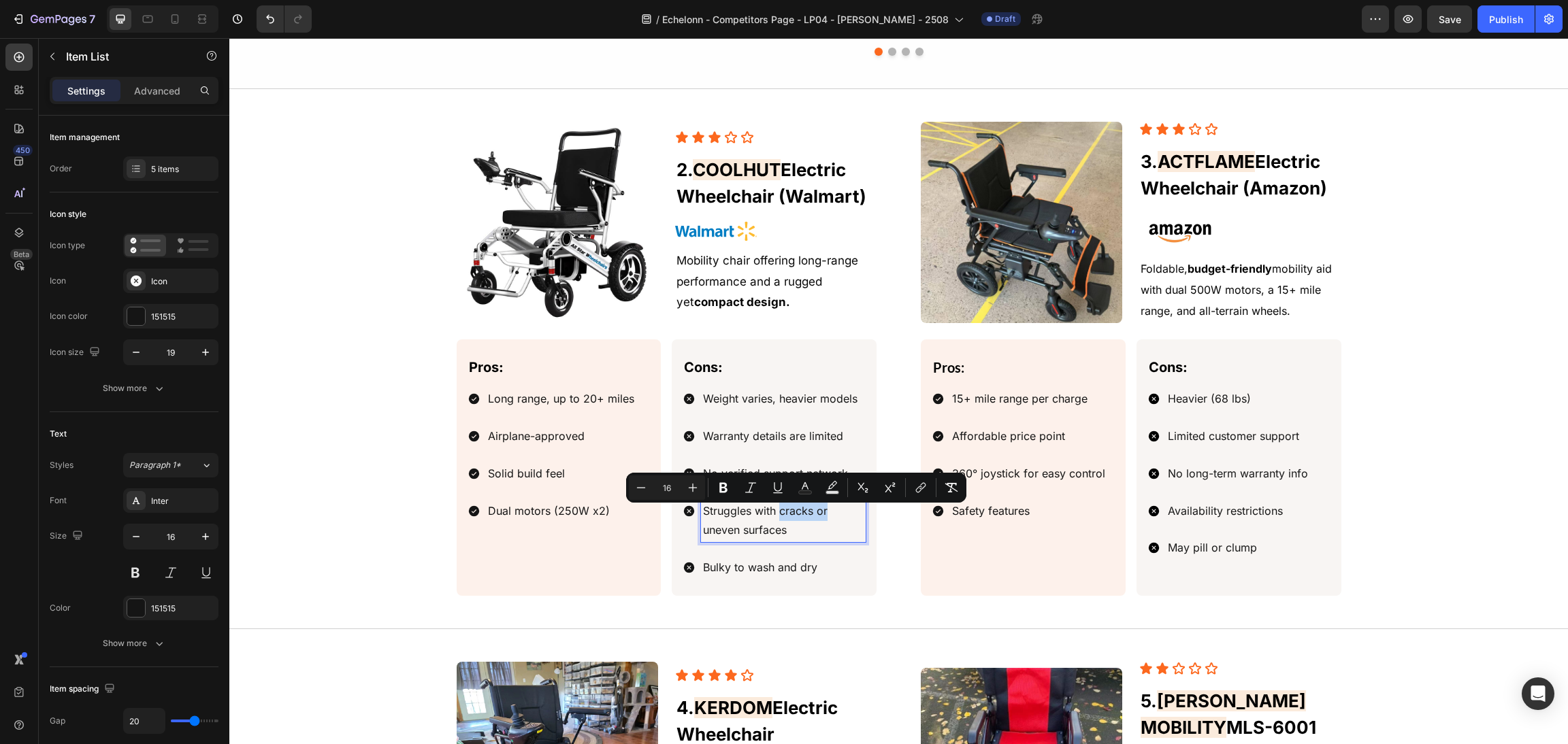
drag, startPoint x: 832, startPoint y: 514, endPoint x: 772, endPoint y: 518, distance: 60.0
click at [772, 518] on p "Struggles with cracks or uneven surfaces" at bounding box center [783, 520] width 161 height 39
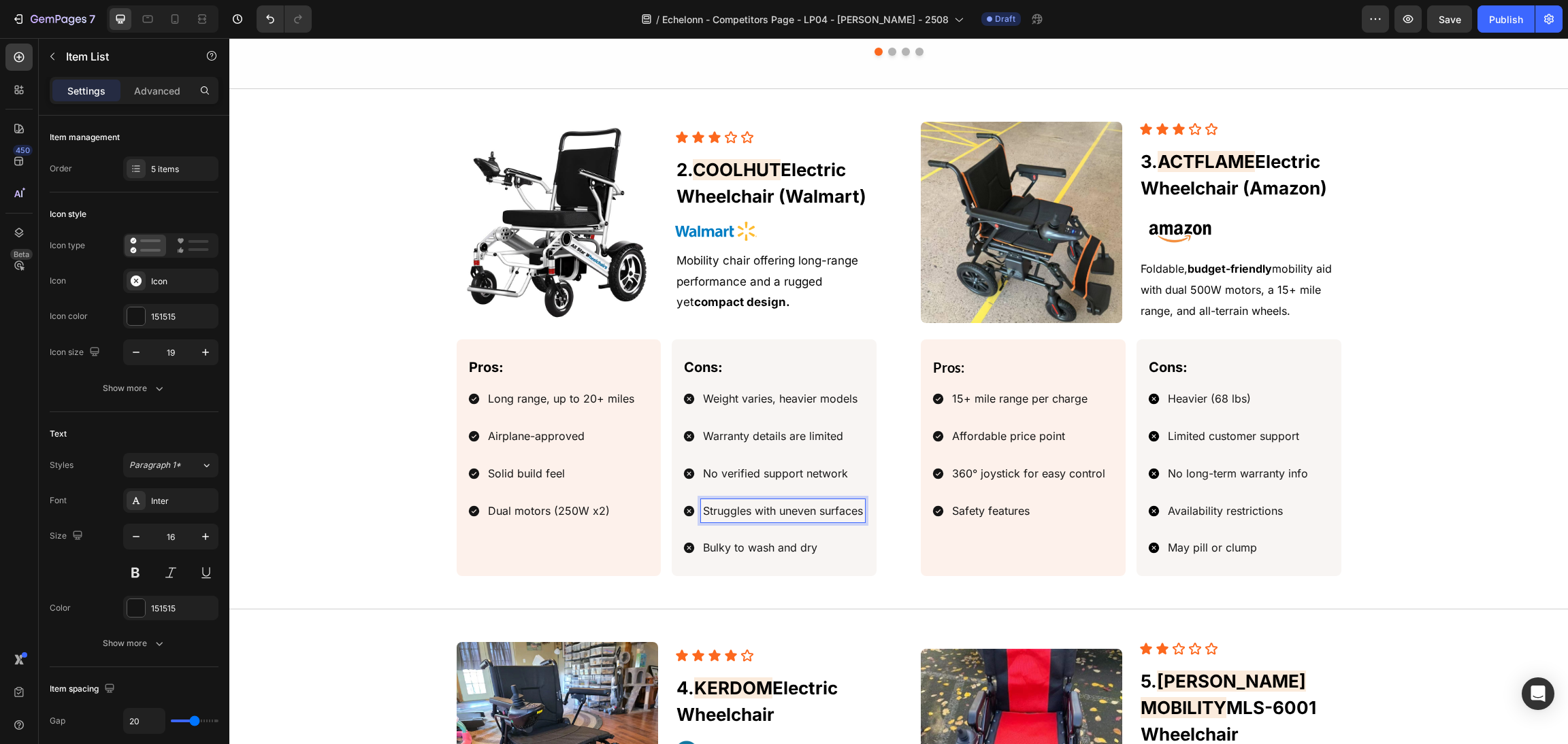
click at [827, 521] on p "Struggles with uneven surfaces" at bounding box center [783, 511] width 160 height 20
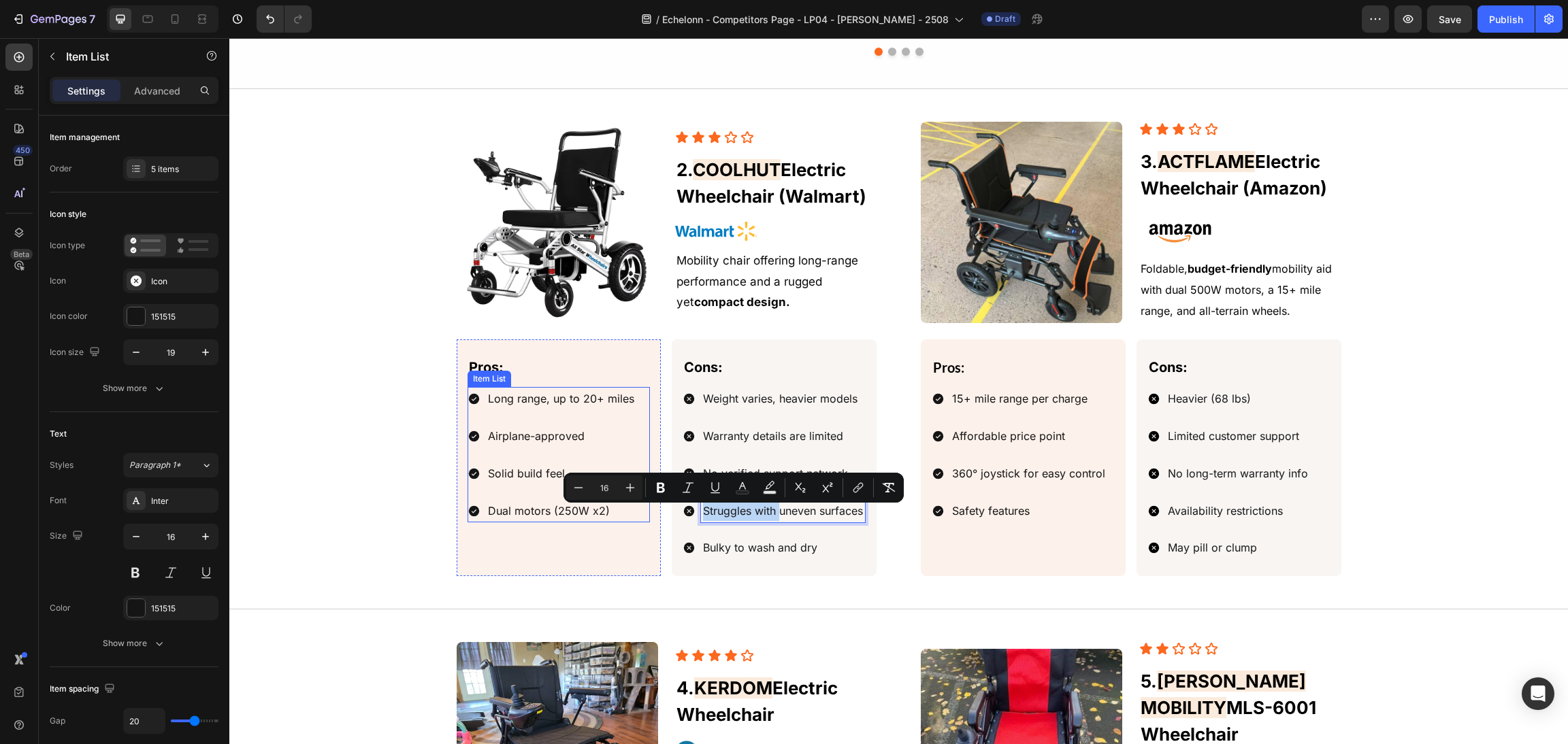
drag, startPoint x: 770, startPoint y: 522, endPoint x: 630, endPoint y: 522, distance: 140.2
click at [630, 522] on div "Pros: Text Block Long range, up to 20+ miles Airplane-approved Solid build feel…" at bounding box center [667, 458] width 421 height 237
click at [788, 521] on p "Struggles with uneven surfaces" at bounding box center [783, 511] width 160 height 20
drag, startPoint x: 789, startPoint y: 515, endPoint x: 772, endPoint y: 523, distance: 19.2
click at [772, 521] on p "Struggles with uneven surfaces" at bounding box center [783, 511] width 160 height 20
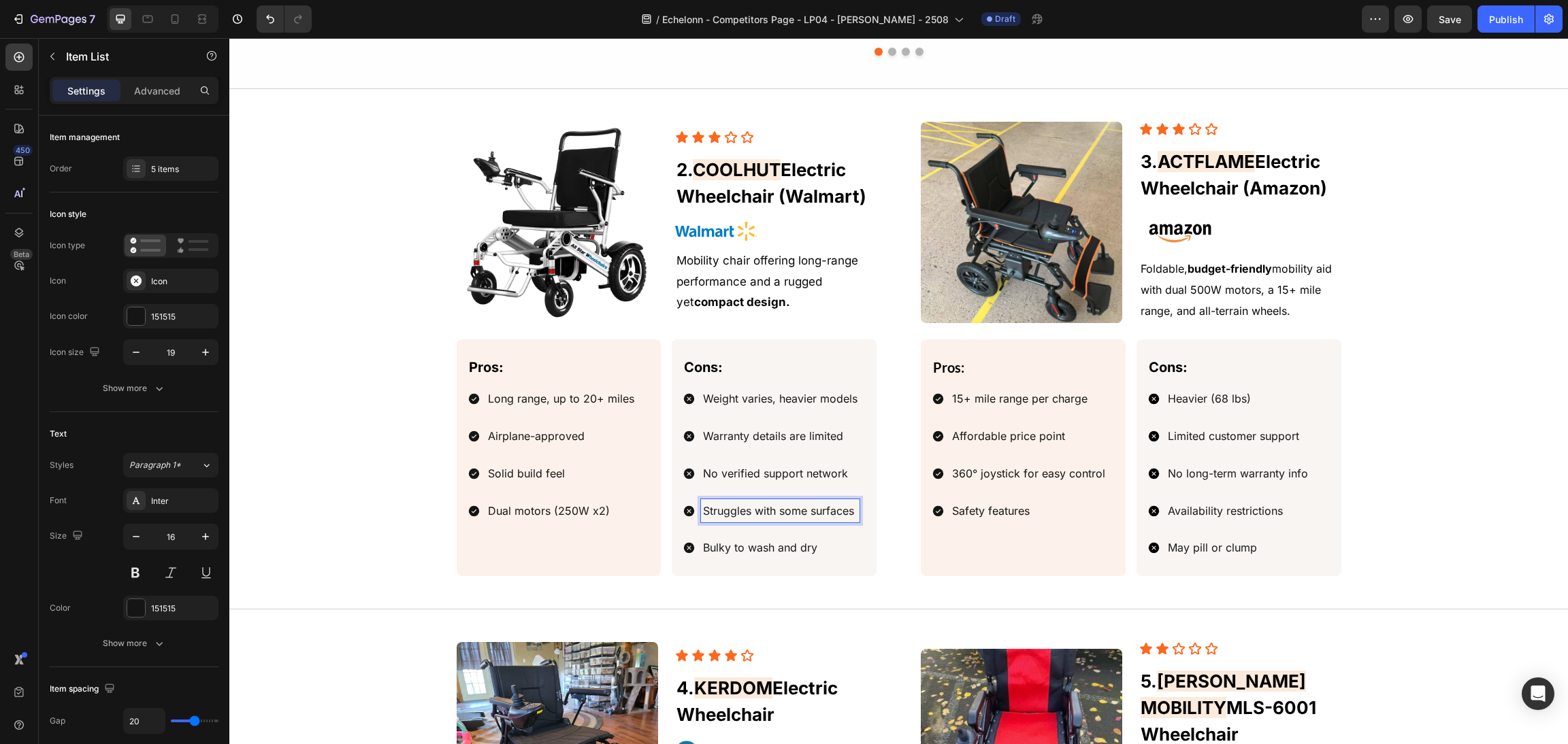
click at [798, 551] on p "Bulky to wash and dry" at bounding box center [780, 548] width 154 height 20
click at [815, 551] on p "Bulky to wash and dry" at bounding box center [780, 548] width 154 height 20
drag, startPoint x: 825, startPoint y: 553, endPoint x: 748, endPoint y: 551, distance: 76.2
click at [614, 545] on div "Pros: Text Block Long range, up to 20+ miles Airplane-approved Solid build feel…" at bounding box center [667, 458] width 421 height 237
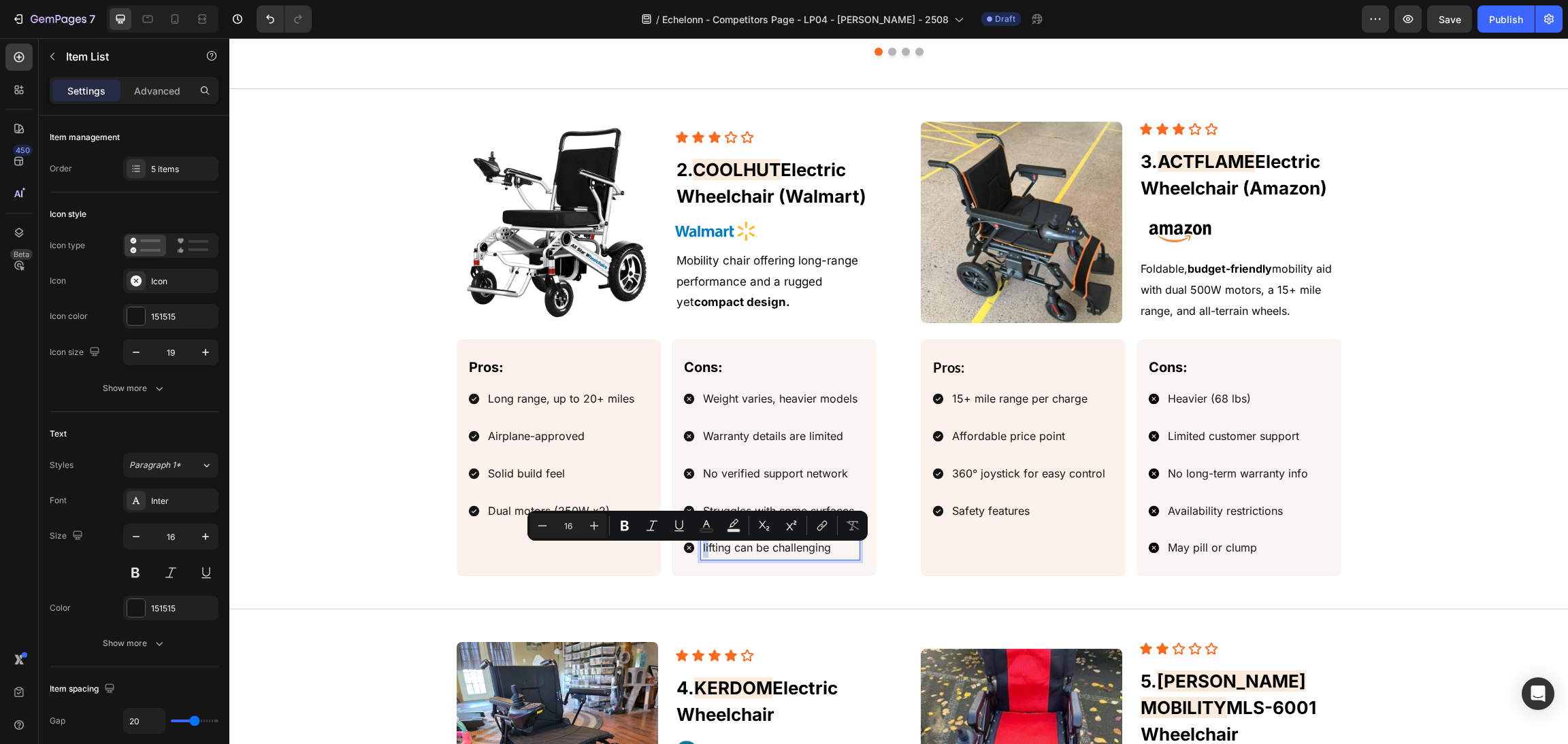
drag, startPoint x: 693, startPoint y: 557, endPoint x: 913, endPoint y: 572, distance: 221.0
click at [687, 557] on div "lifting can be challenging" at bounding box center [770, 548] width 177 height 24
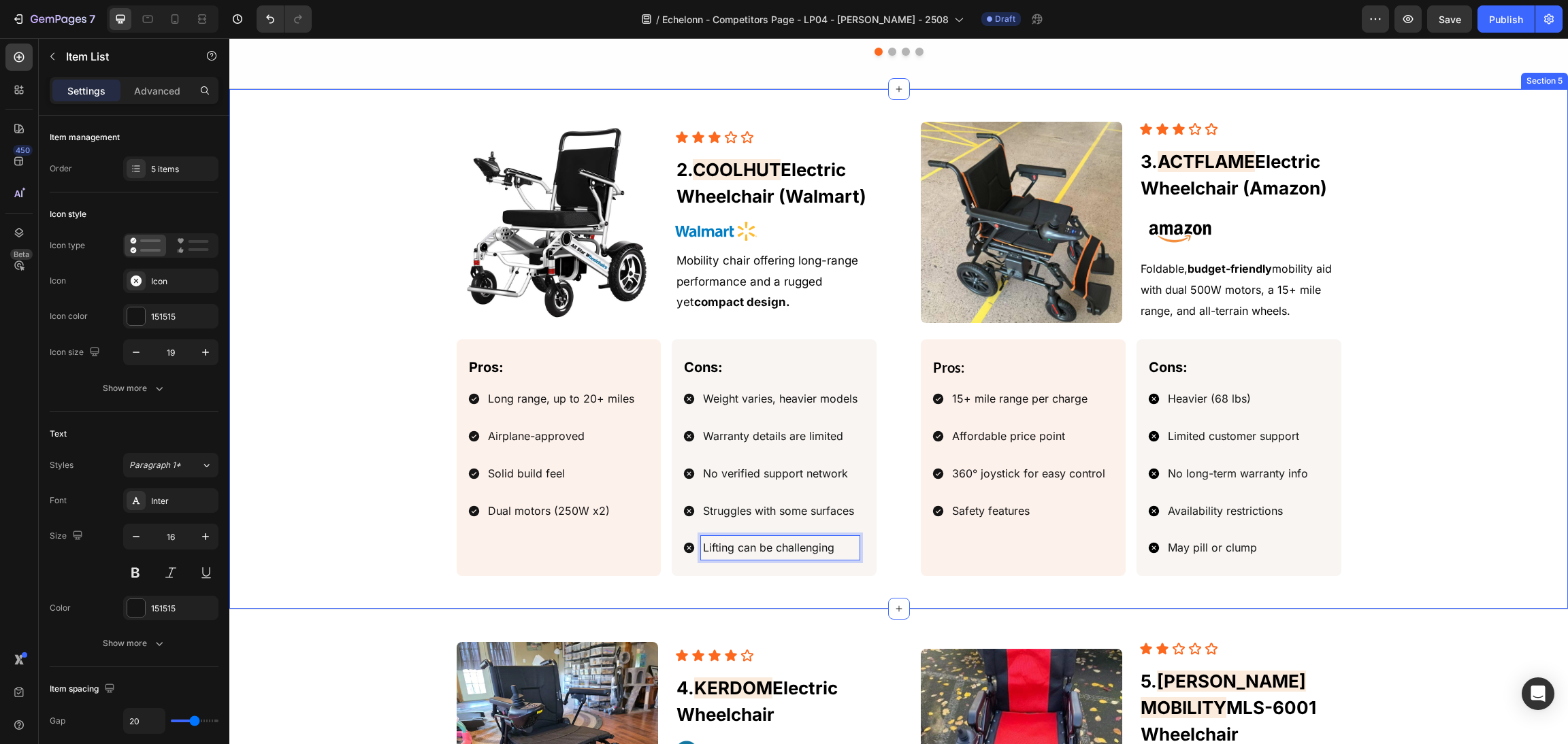
click at [1340, 286] on div "Image Icon Icon Icon Icon Icon Icon List 3. ACTFLAME Electric Wheelchair (Amazo…" at bounding box center [899, 349] width 1306 height 455
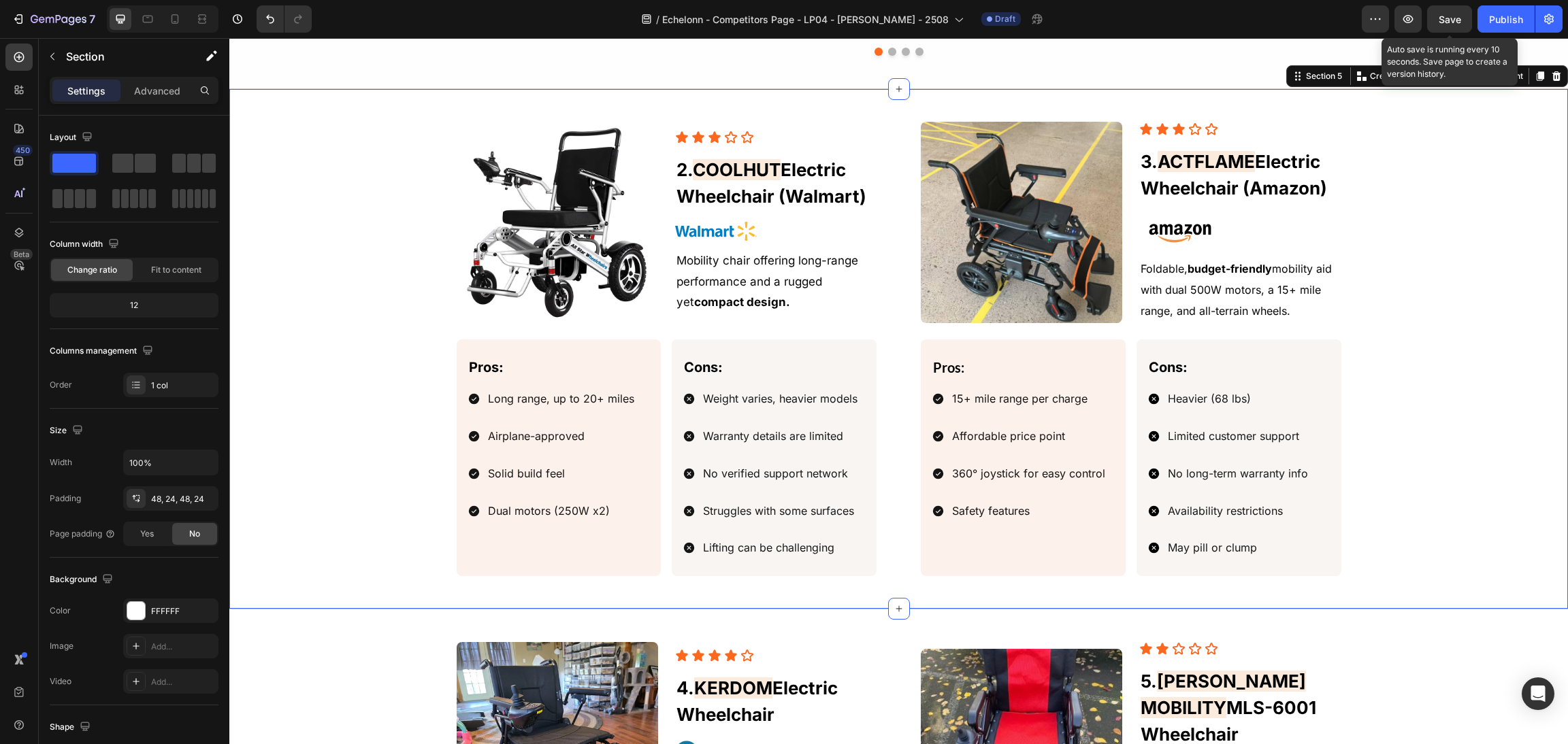
click at [1451, 25] on div "Save" at bounding box center [1449, 19] width 22 height 14
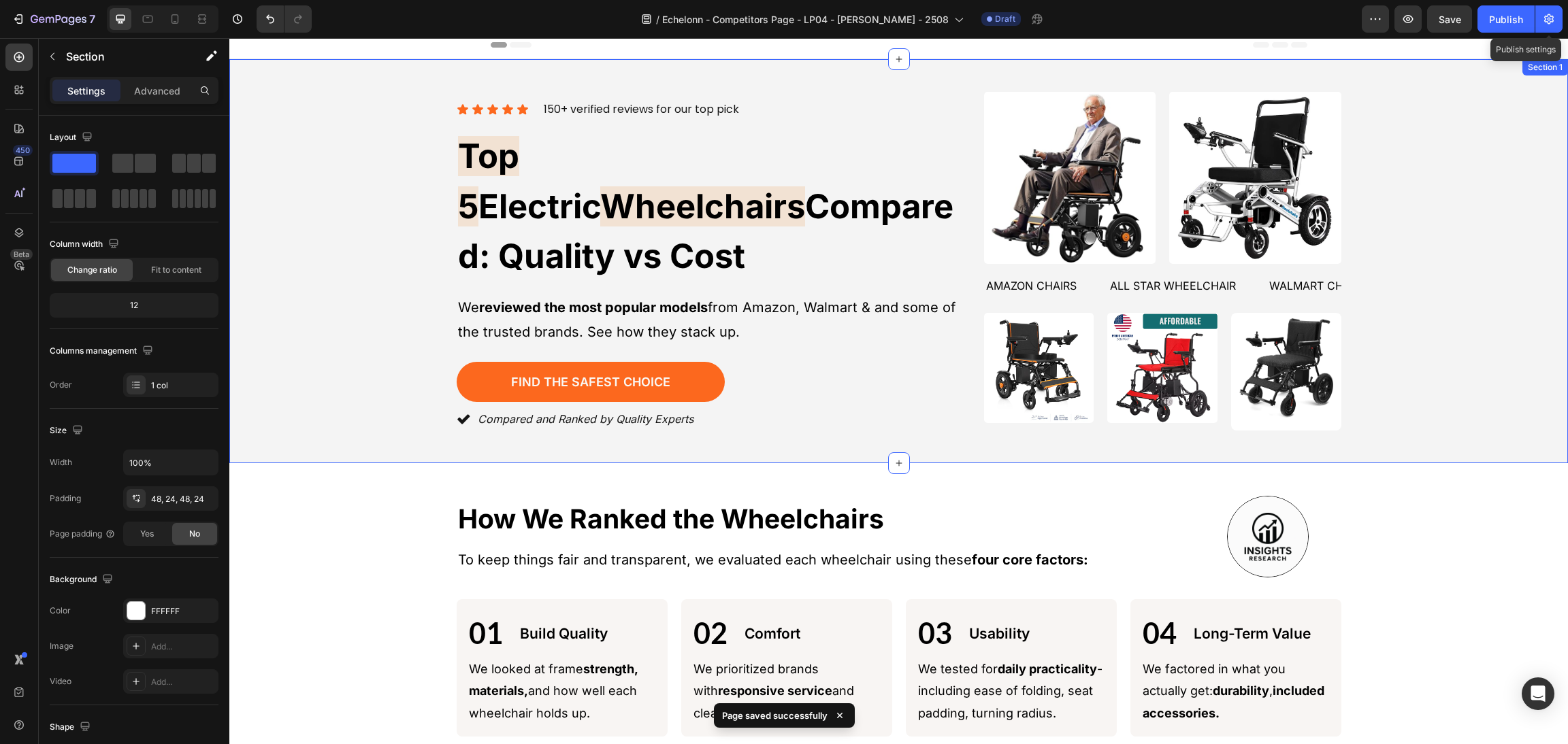
scroll to position [0, 0]
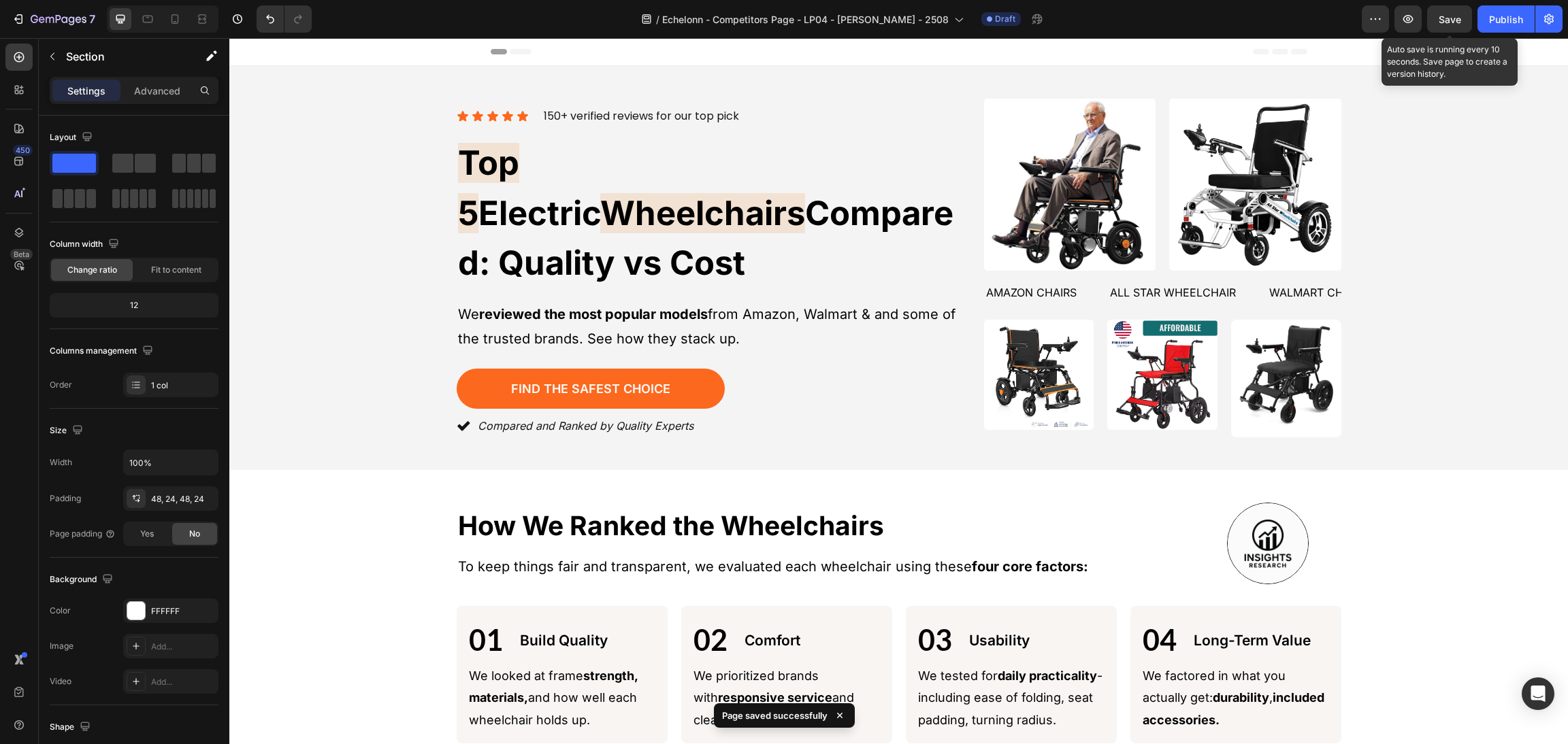
click at [1441, 16] on span "Save" at bounding box center [1449, 20] width 22 height 12
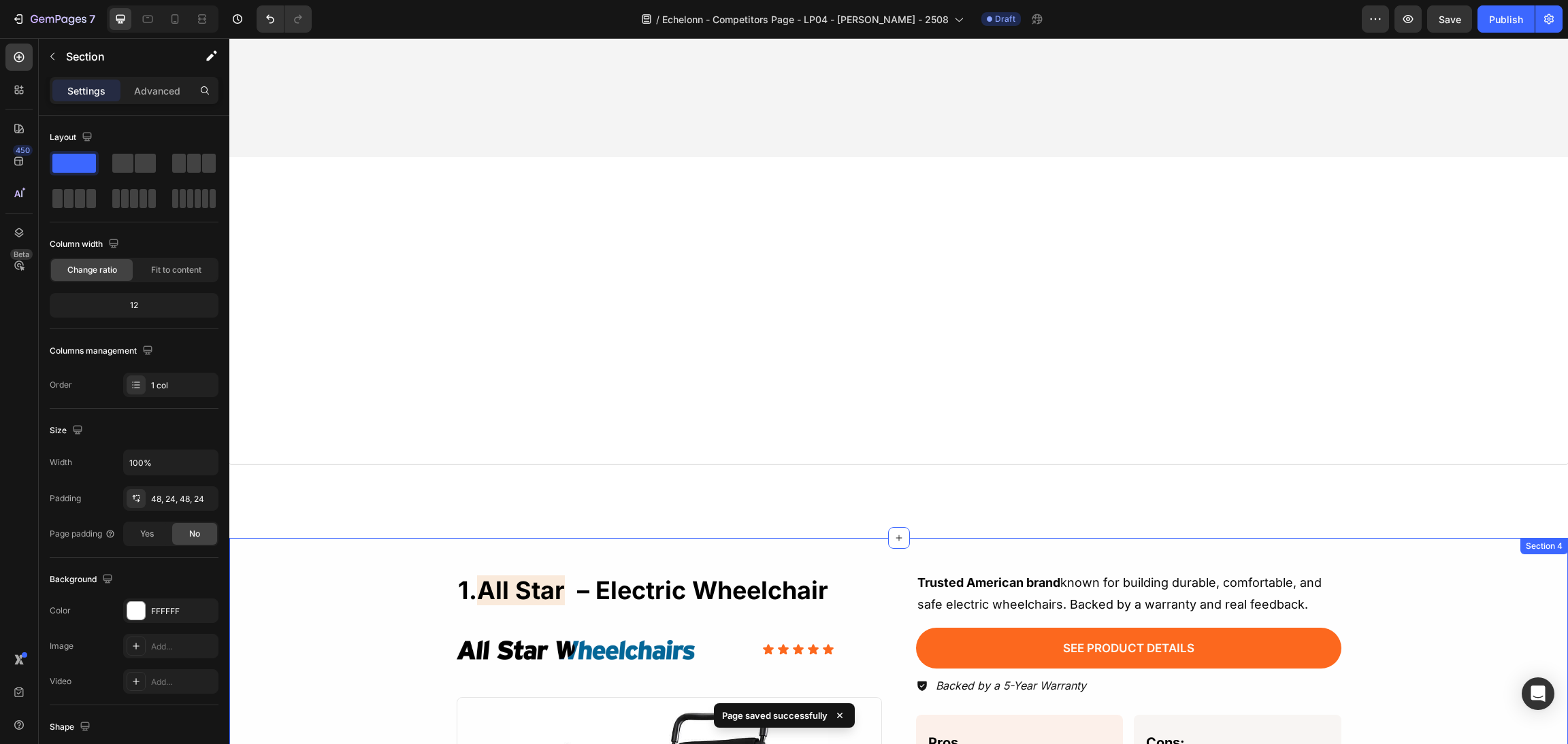
scroll to position [919, 0]
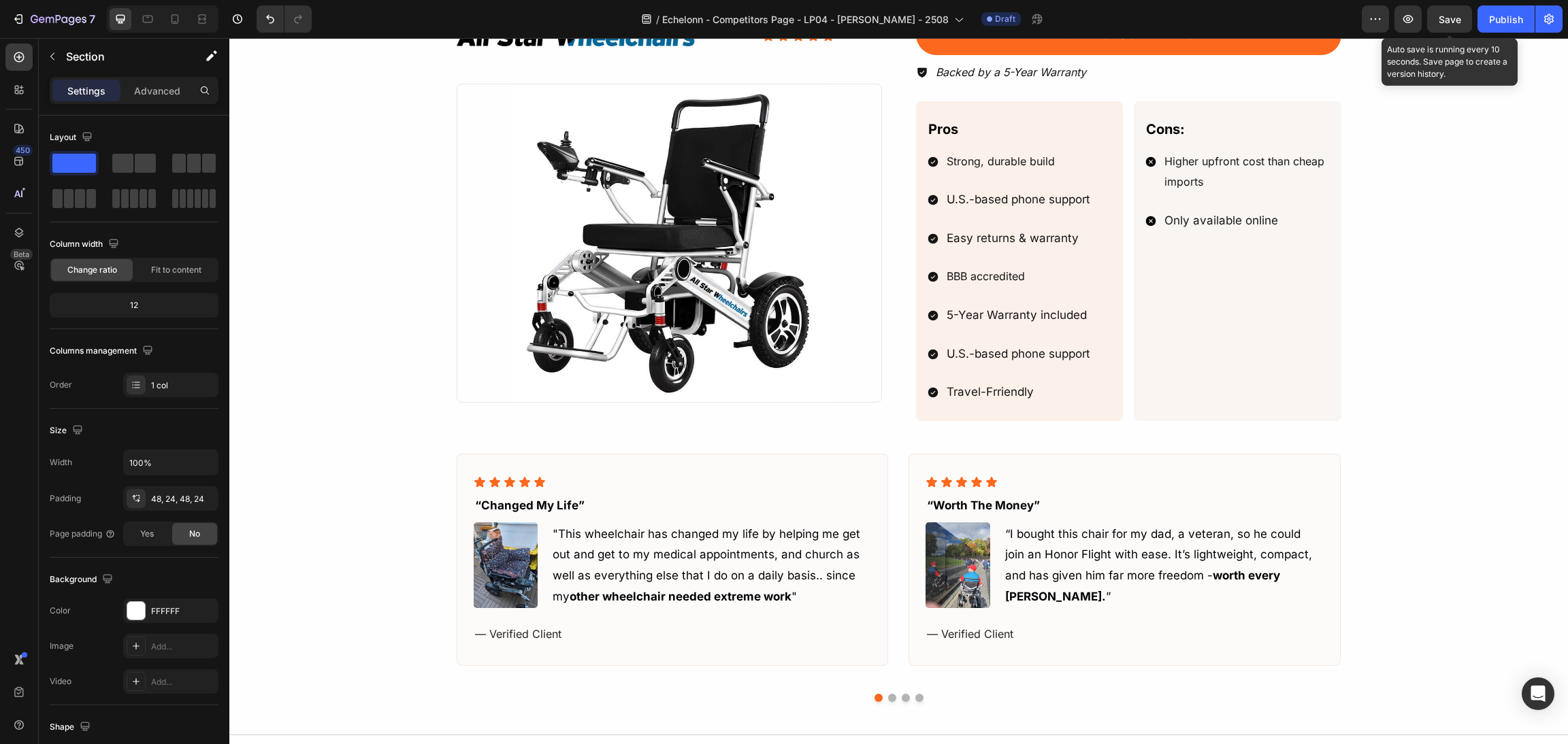
drag, startPoint x: 1447, startPoint y: 21, endPoint x: 1212, endPoint y: 2, distance: 236.2
click at [1447, 21] on span "Save" at bounding box center [1449, 20] width 22 height 12
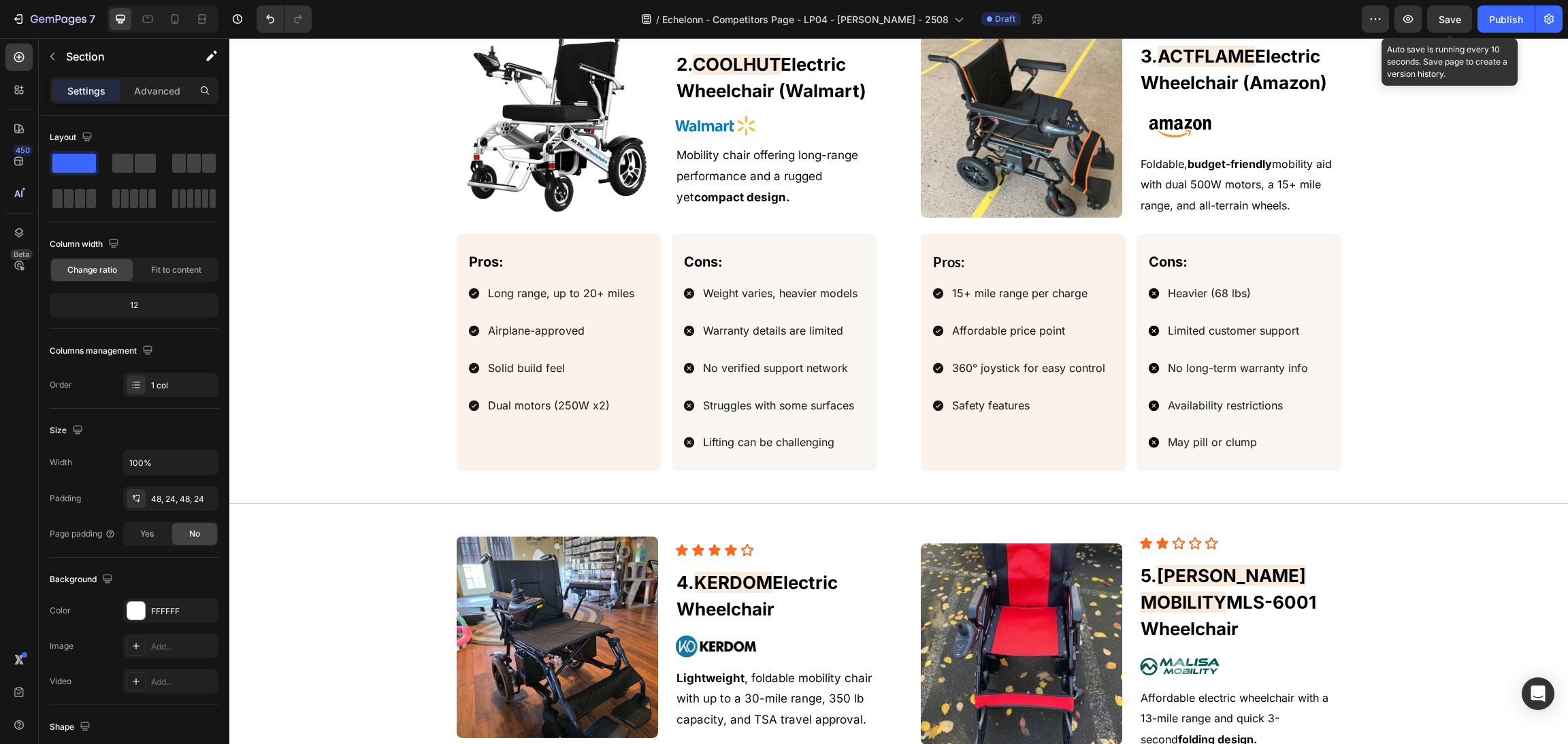
scroll to position [1697, 0]
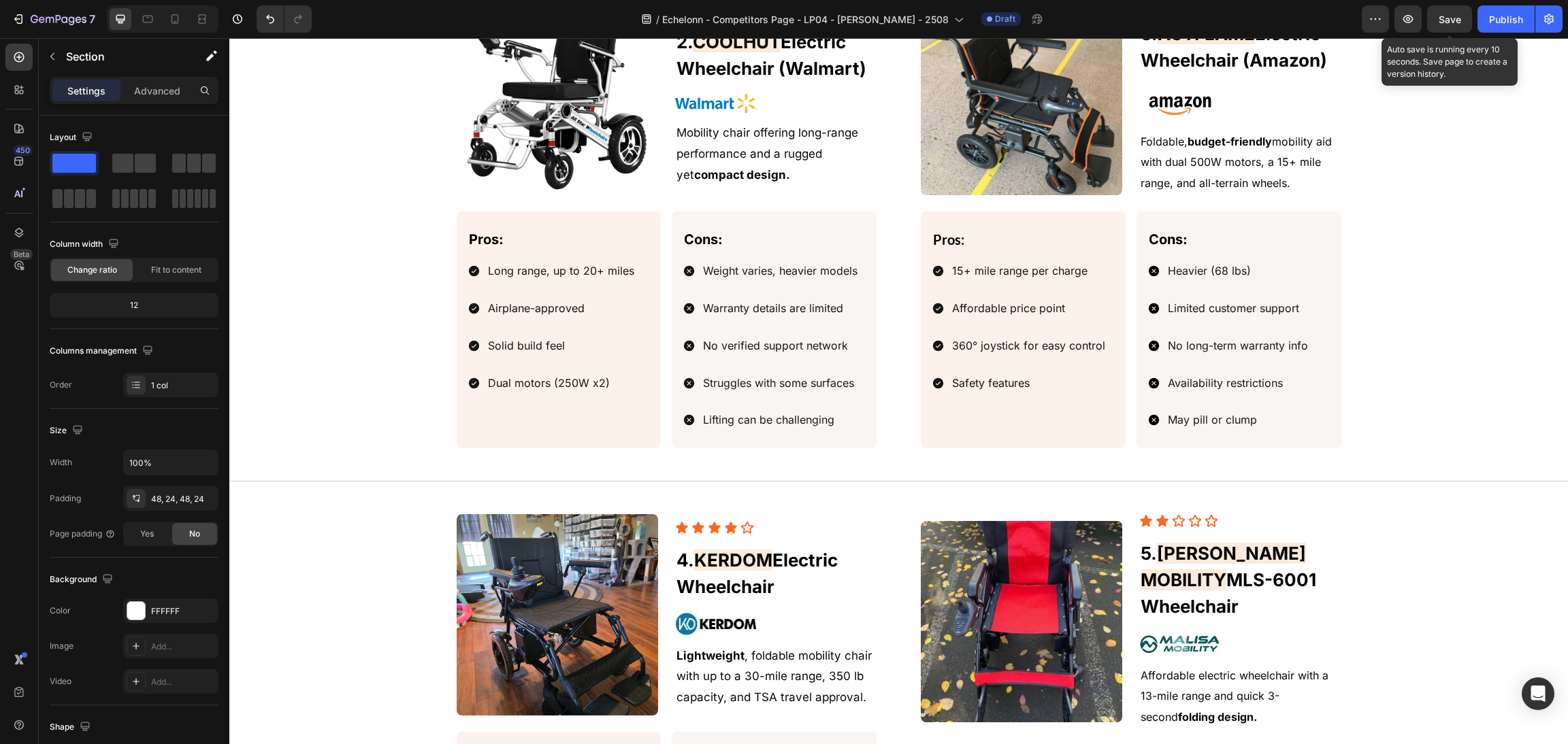
click at [1444, 16] on span "Save" at bounding box center [1449, 20] width 22 height 12
click at [1443, 29] on button "Save" at bounding box center [1449, 18] width 45 height 27
